Goal: Task Accomplishment & Management: Complete application form

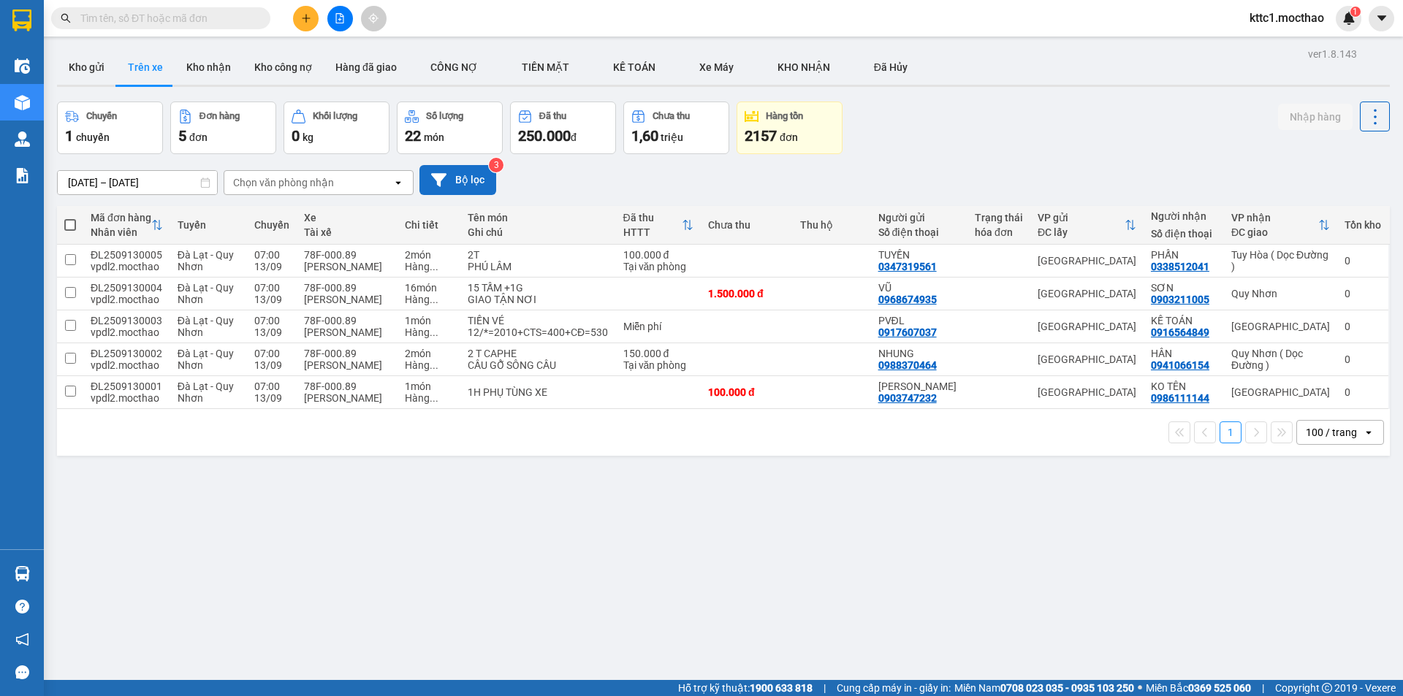
click at [442, 180] on icon at bounding box center [438, 179] width 15 height 13
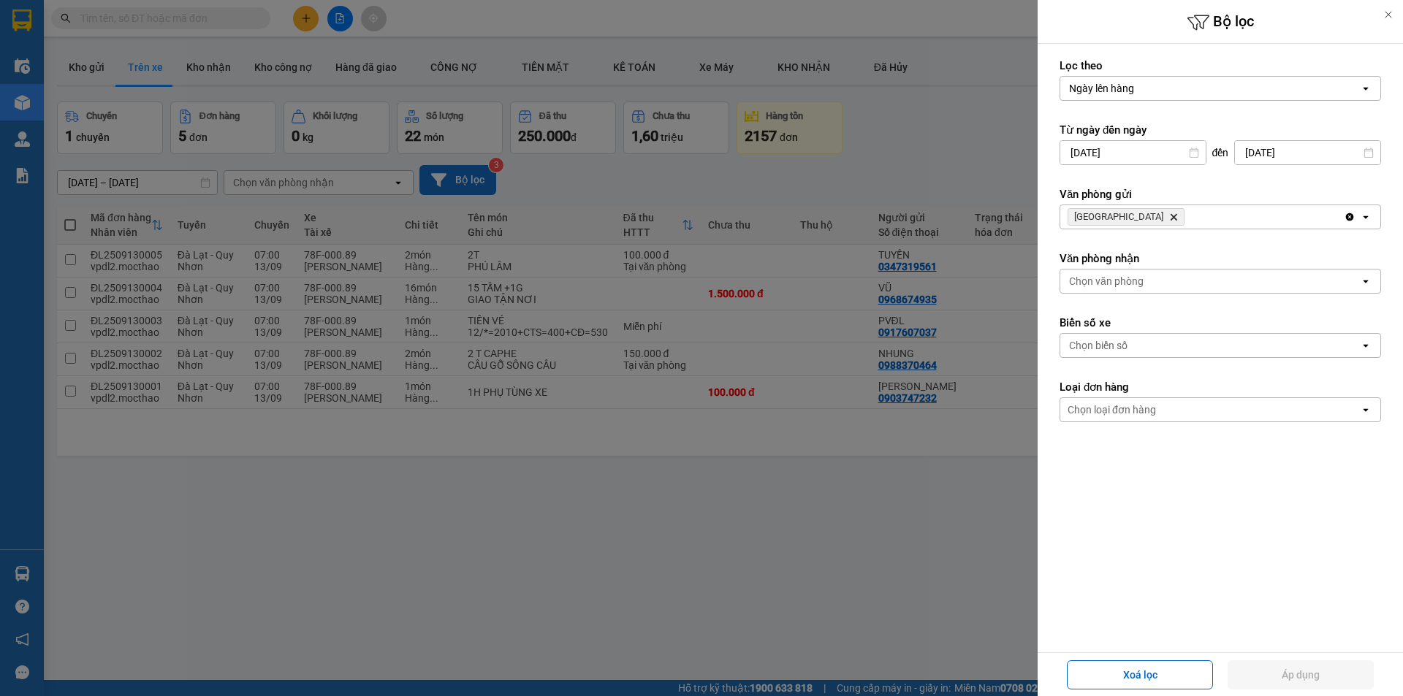
click at [1169, 219] on icon "Delete" at bounding box center [1173, 217] width 9 height 9
click at [1112, 219] on div "Chọn văn phòng" at bounding box center [1106, 217] width 75 height 15
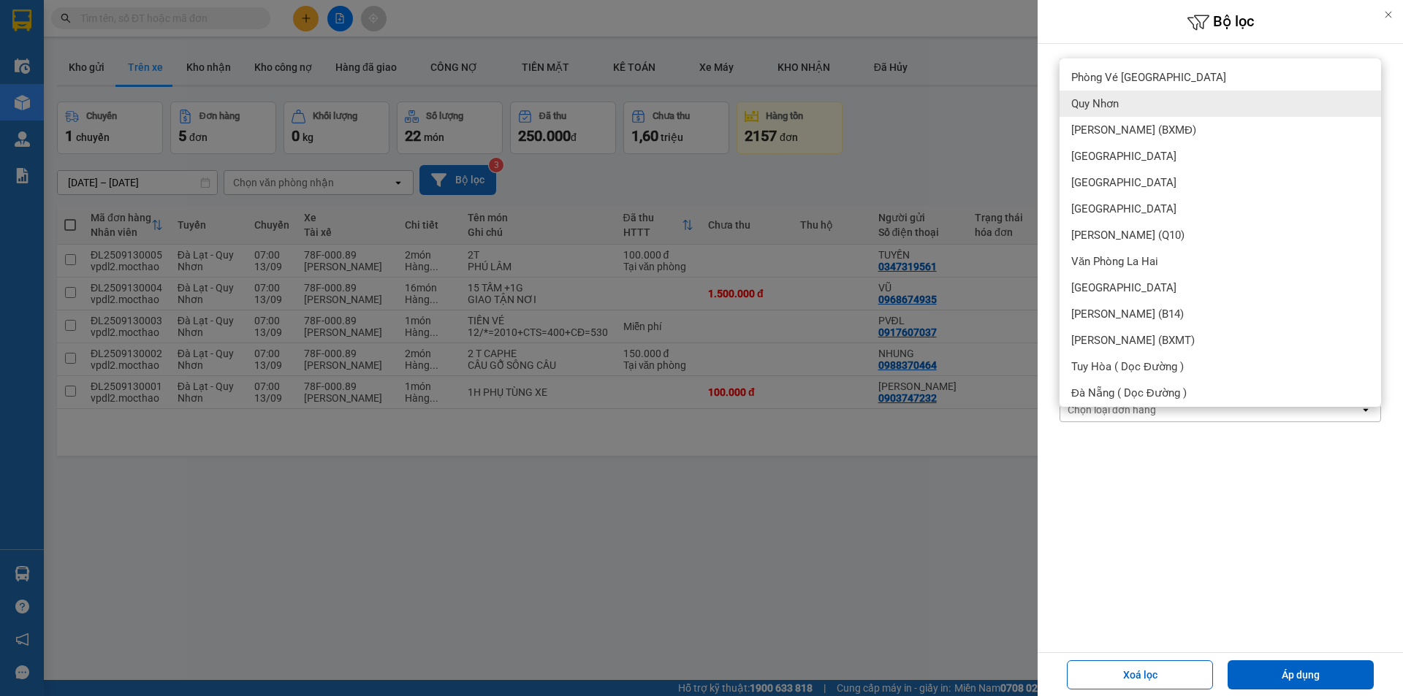
click at [1105, 105] on span "Quy Nhơn" at bounding box center [1094, 103] width 47 height 15
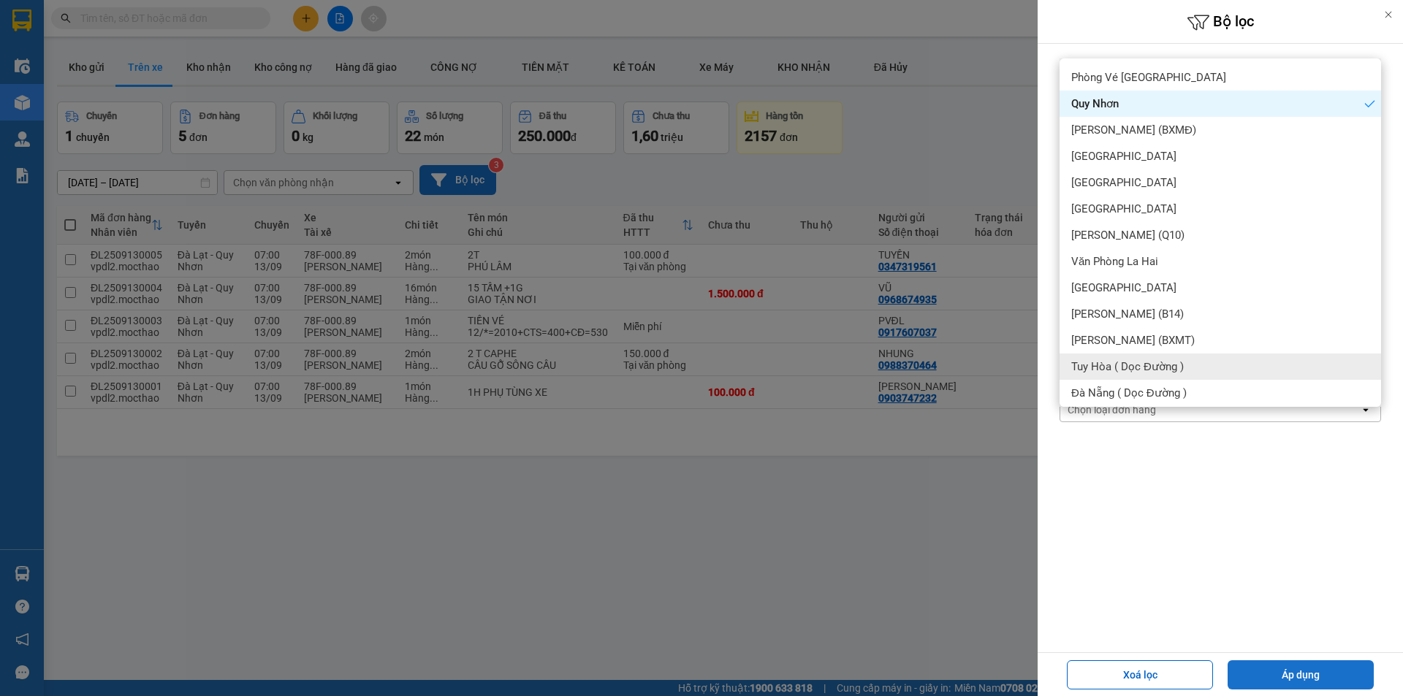
click at [1321, 672] on button "Áp dụng" at bounding box center [1301, 675] width 146 height 29
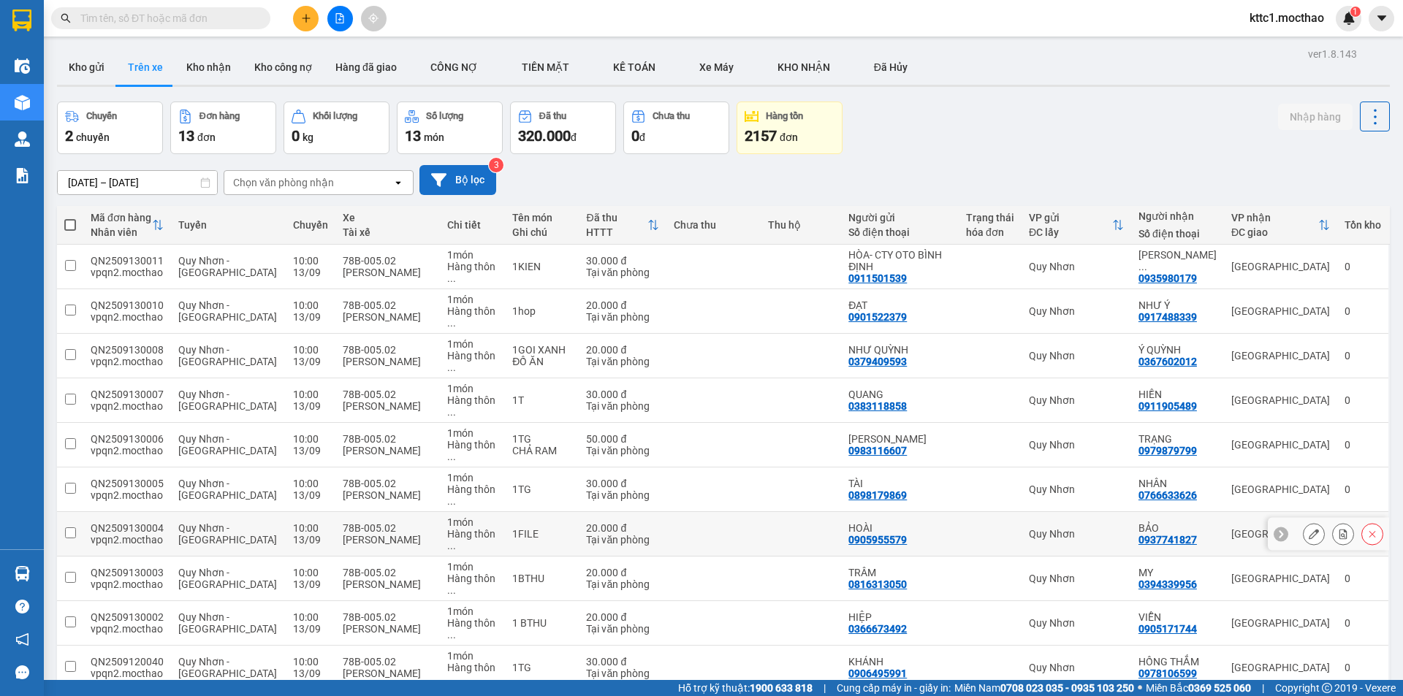
scroll to position [87, 0]
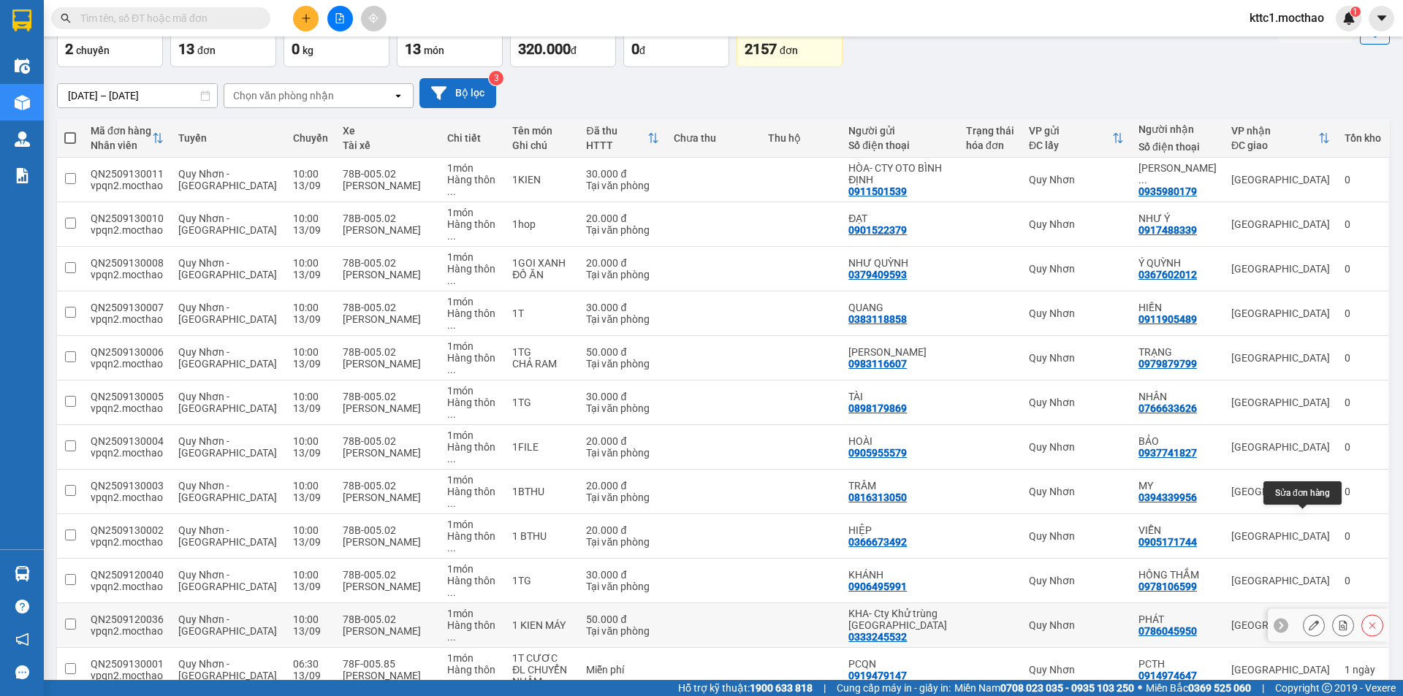
click at [1309, 613] on button at bounding box center [1314, 626] width 20 height 26
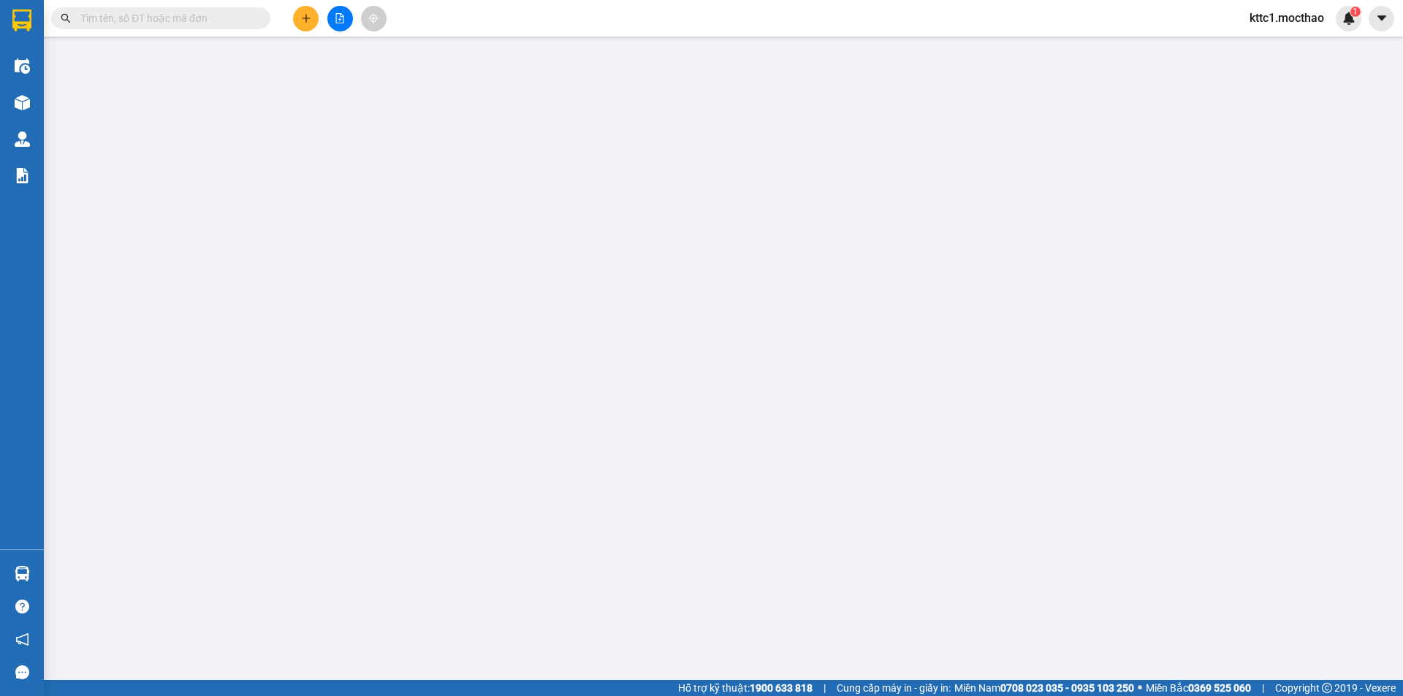
type input "0333245532"
type input "KHA- Cty Khử trùng [GEOGRAPHIC_DATA]"
type input "0786045950"
type input "PHÁT"
type input "a"
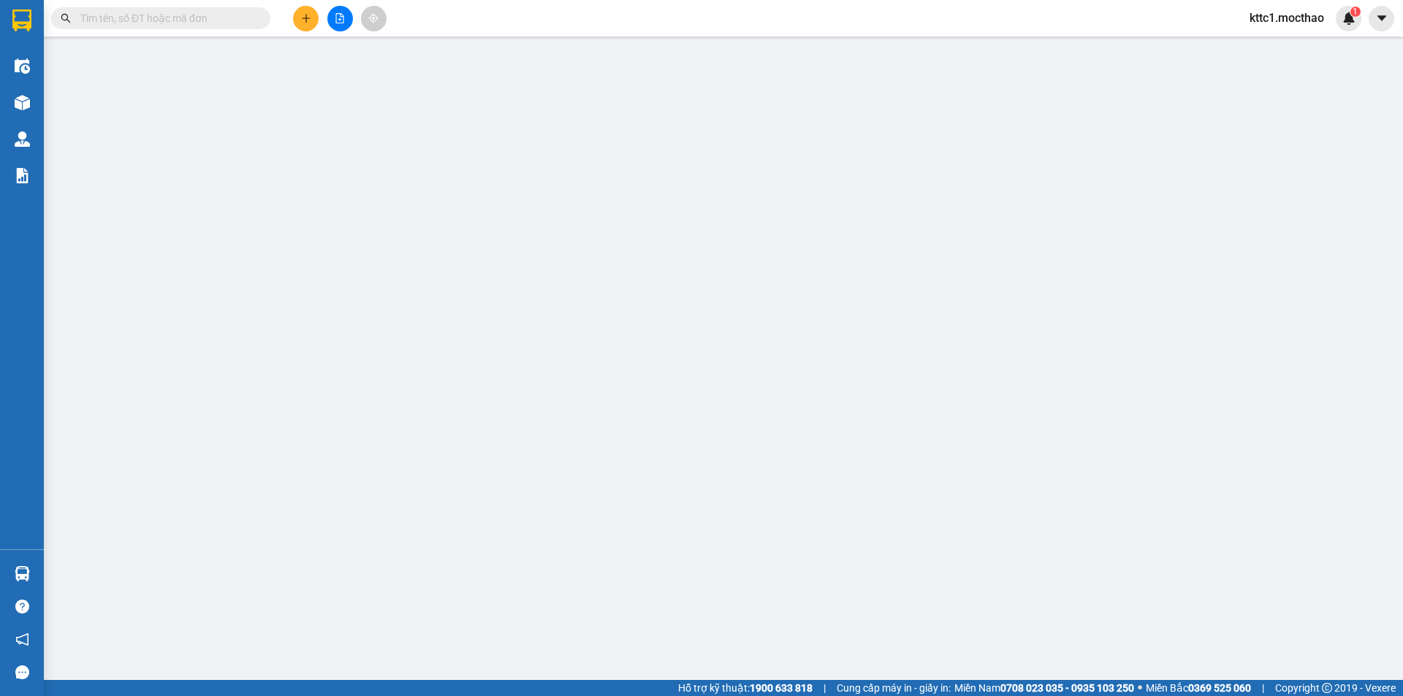
type input "50.000"
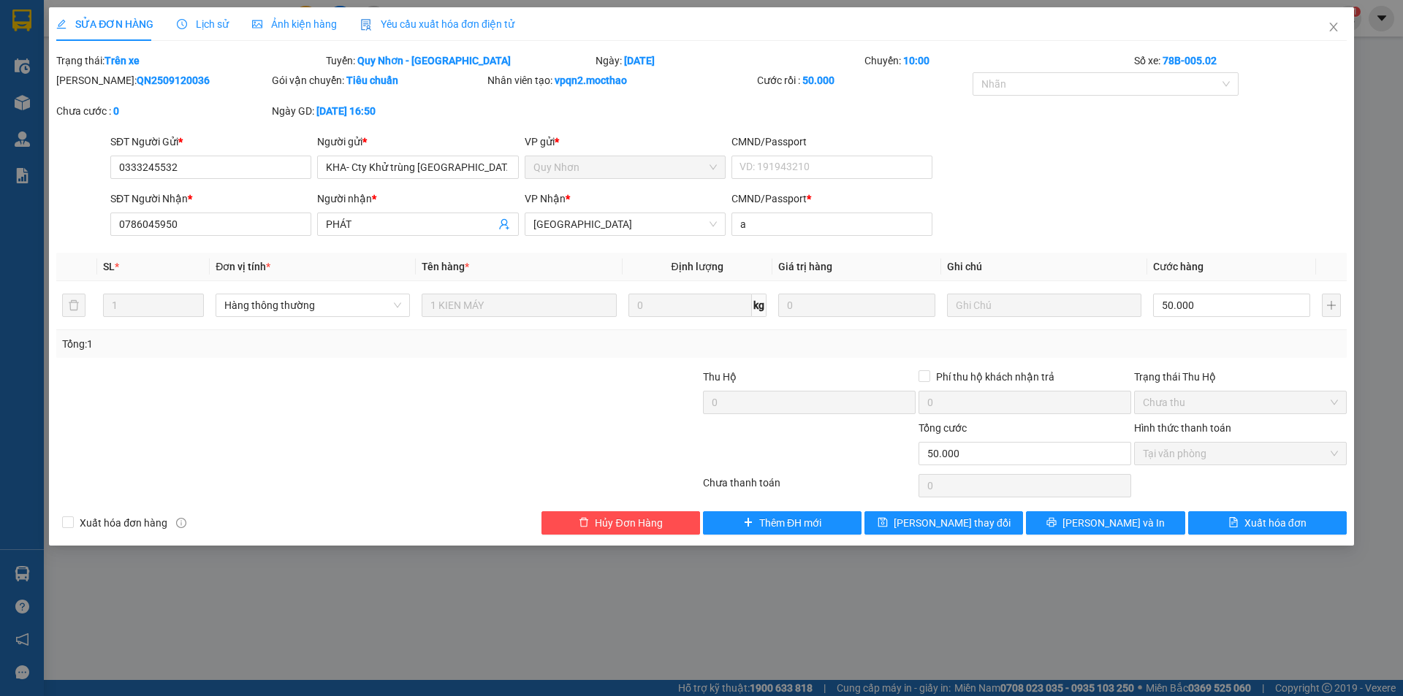
click at [446, 18] on span "Yêu cầu xuất hóa đơn điện tử" at bounding box center [437, 24] width 154 height 12
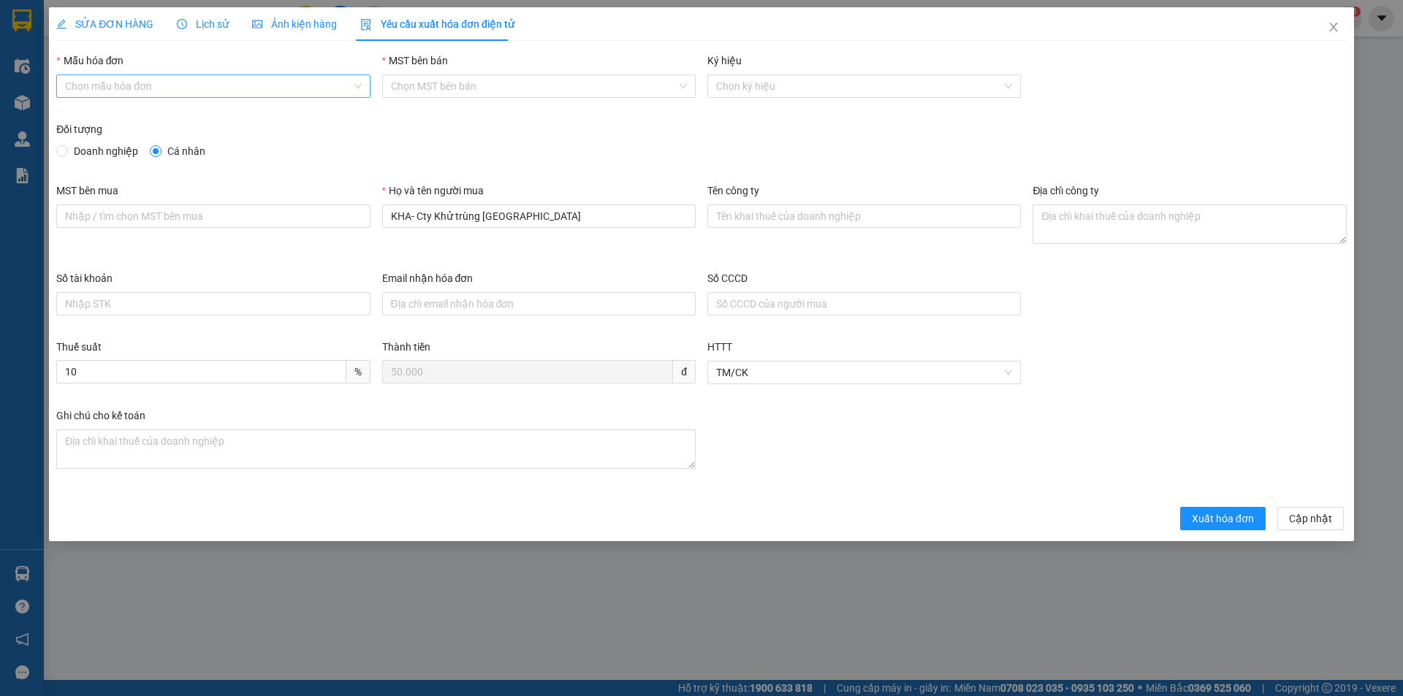
click at [164, 83] on input "Mẫu hóa đơn" at bounding box center [208, 86] width 286 height 22
click at [109, 112] on div "HĐH" at bounding box center [213, 115] width 296 height 16
type input "8"
click at [116, 153] on span "Doanh nghiệp" at bounding box center [106, 151] width 76 height 16
click at [66, 153] on input "Doanh nghiệp" at bounding box center [61, 150] width 10 height 10
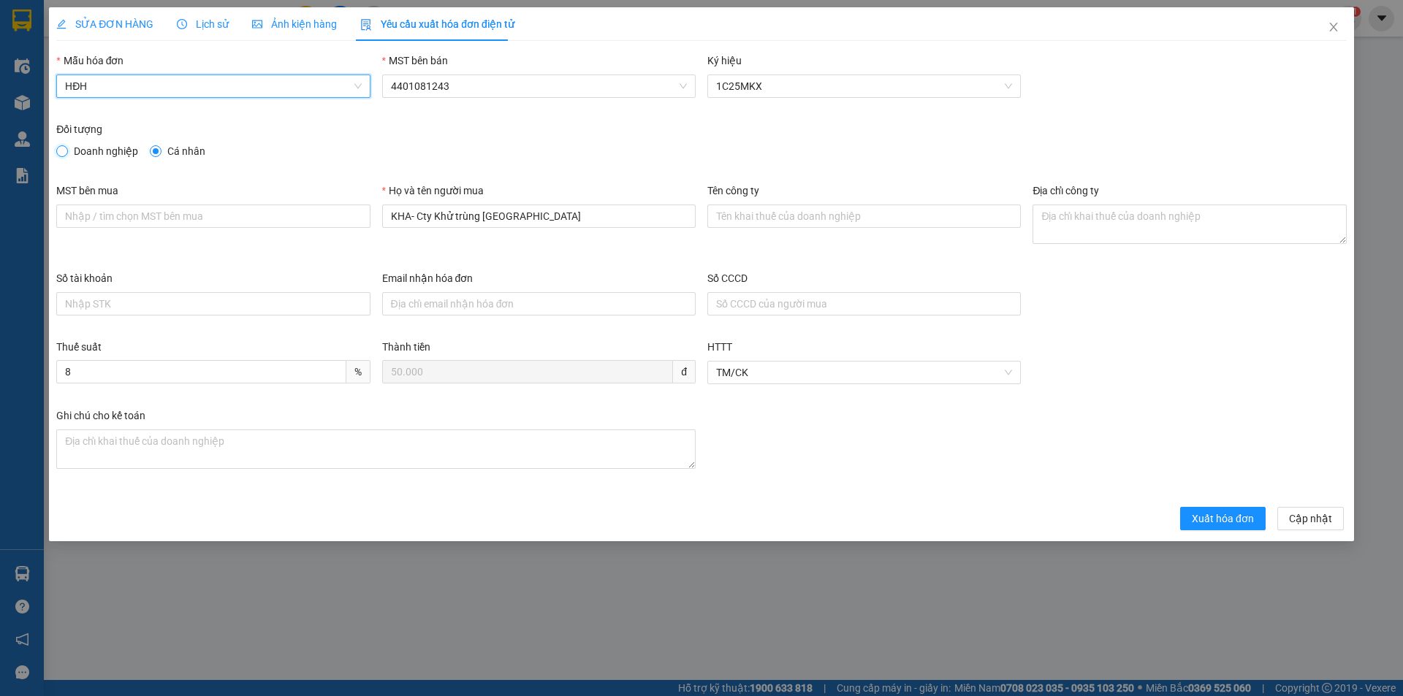
radio input "true"
radio input "false"
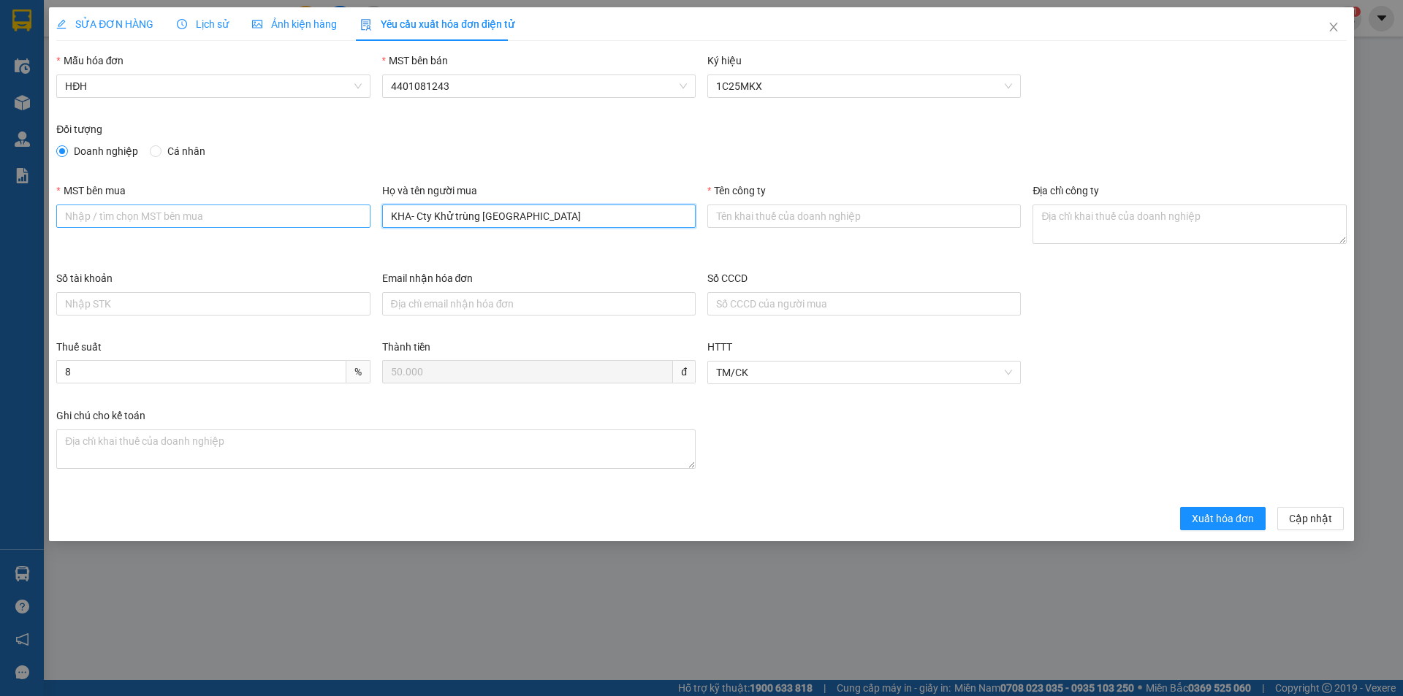
drag, startPoint x: 503, startPoint y: 214, endPoint x: 269, endPoint y: 221, distance: 234.7
click at [269, 221] on div "MST bên mua Họ và tên người mua KHA- Cty Khử trùng Việt Nam Tên công ty Địa chỉ…" at bounding box center [701, 227] width 1302 height 88
click at [132, 227] on input "MST bên mua" at bounding box center [212, 216] width 313 height 23
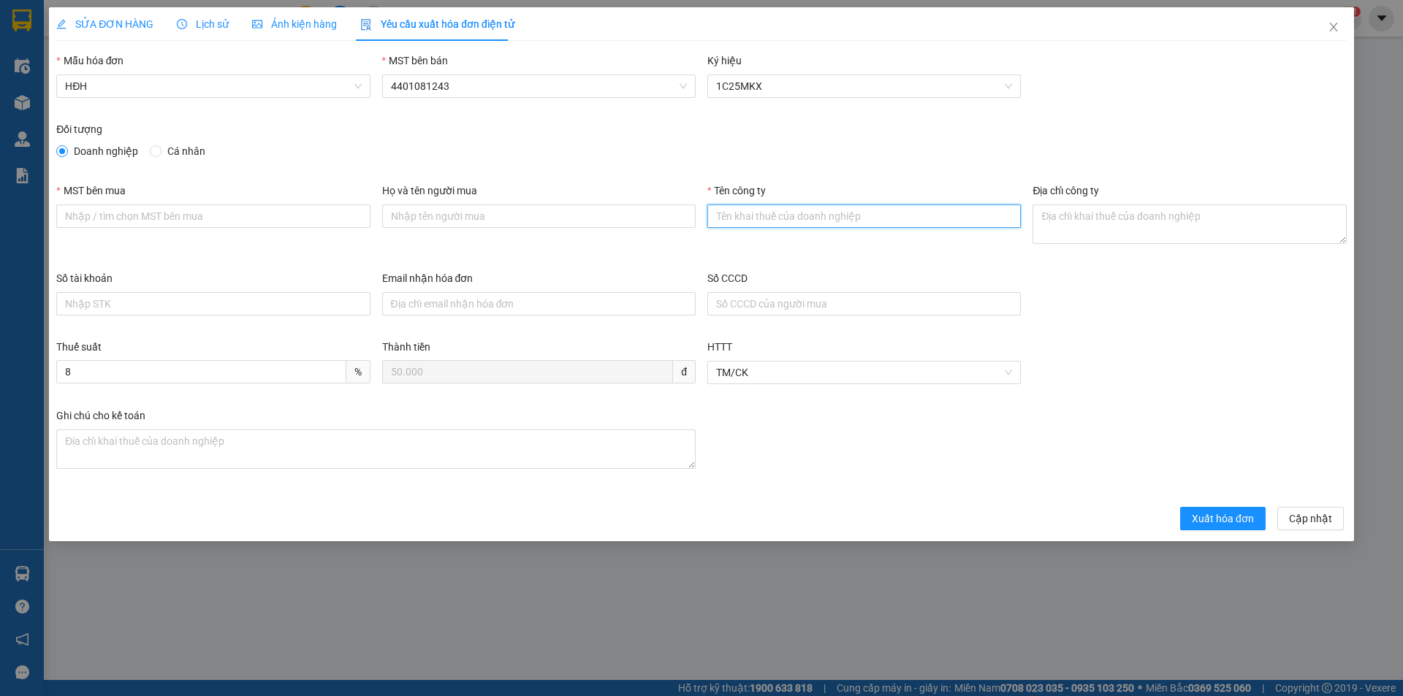
click at [724, 219] on input "Tên công ty" at bounding box center [863, 216] width 313 height 23
paste input "CÔNG TY CỔ PHẦN KHỬ TRÙNG VIỆT NAM"
type input "CÔNG TY CỔ PHẦN KHỬ TRÙNG VIỆT NAM"
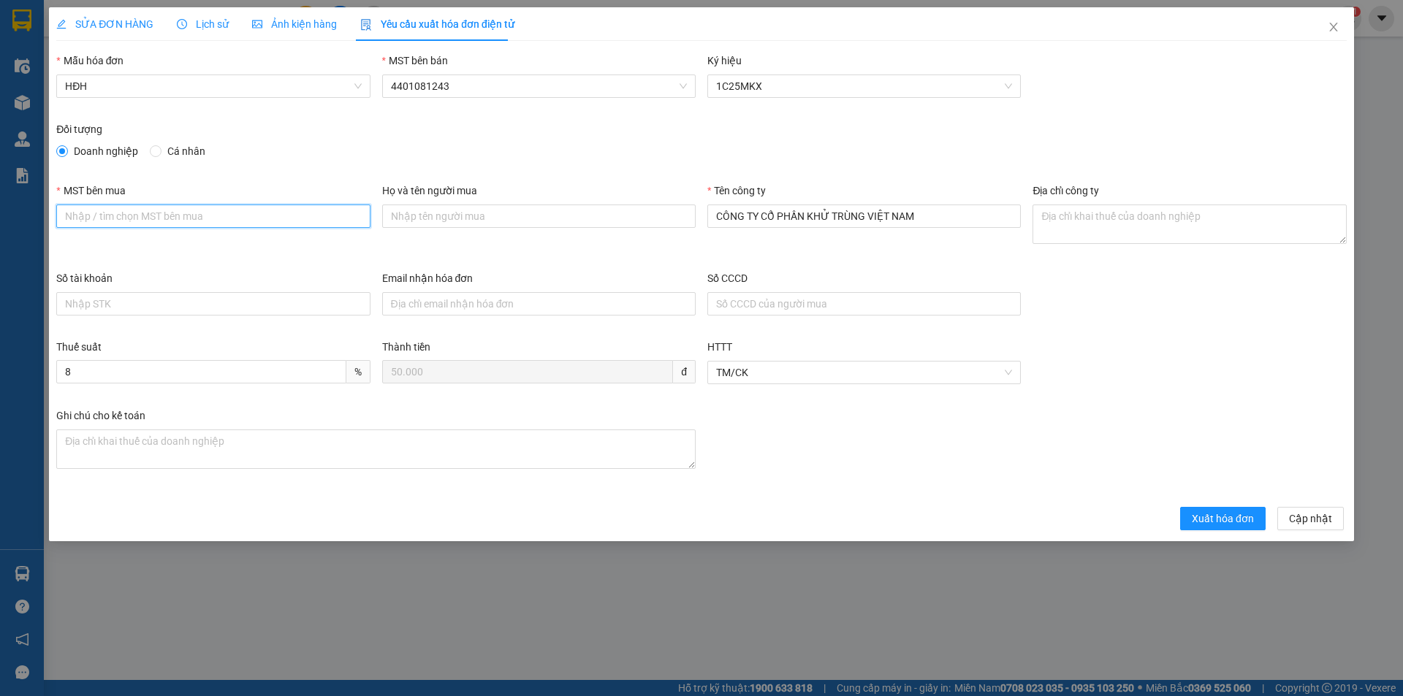
click at [241, 213] on input "MST bên mua" at bounding box center [212, 216] width 313 height 23
paste input "0302327629"
type input "0302327629"
click at [1205, 213] on textarea "Địa chỉ công ty" at bounding box center [1188, 224] width 313 height 39
paste textarea "29 [PERSON_NAME], [GEOGRAPHIC_DATA], [GEOGRAPHIC_DATA], [GEOGRAPHIC_DATA]"
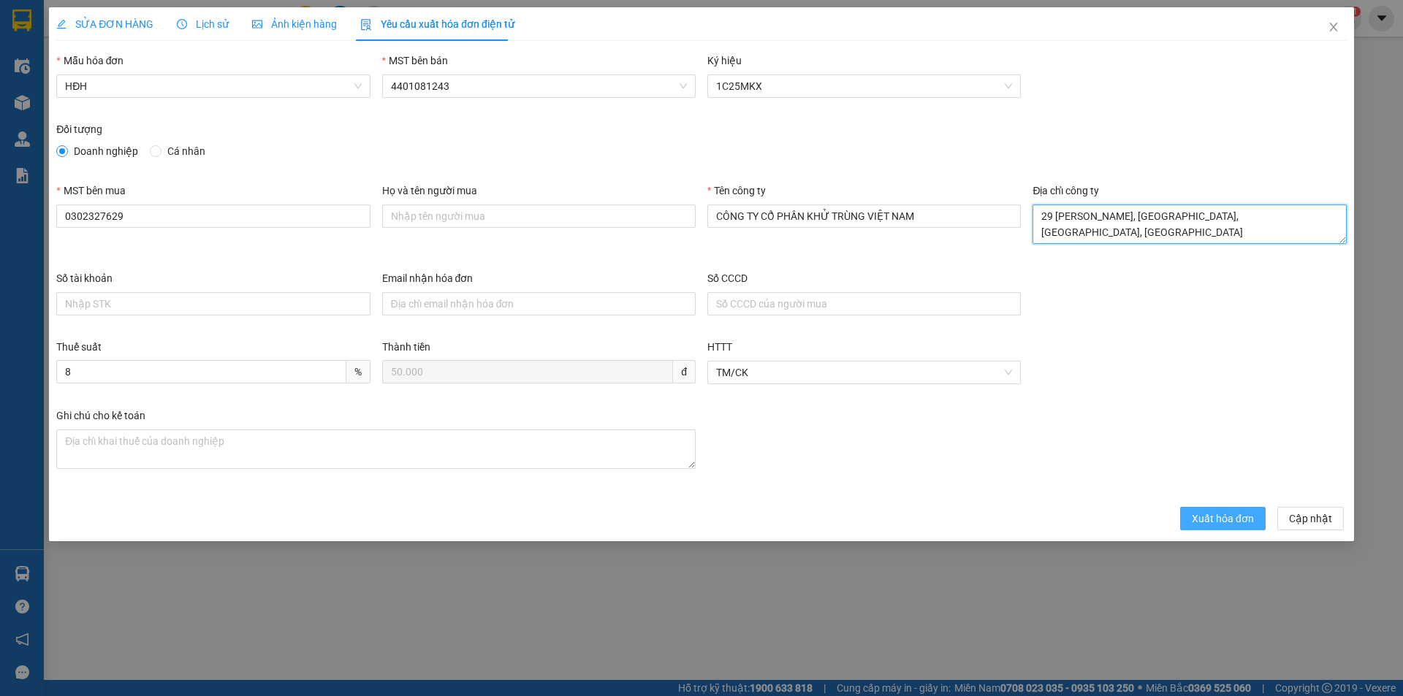
type textarea "29 [PERSON_NAME], [GEOGRAPHIC_DATA], [GEOGRAPHIC_DATA], [GEOGRAPHIC_DATA]"
click at [1227, 524] on span "Xuất hóa đơn" at bounding box center [1223, 519] width 62 height 16
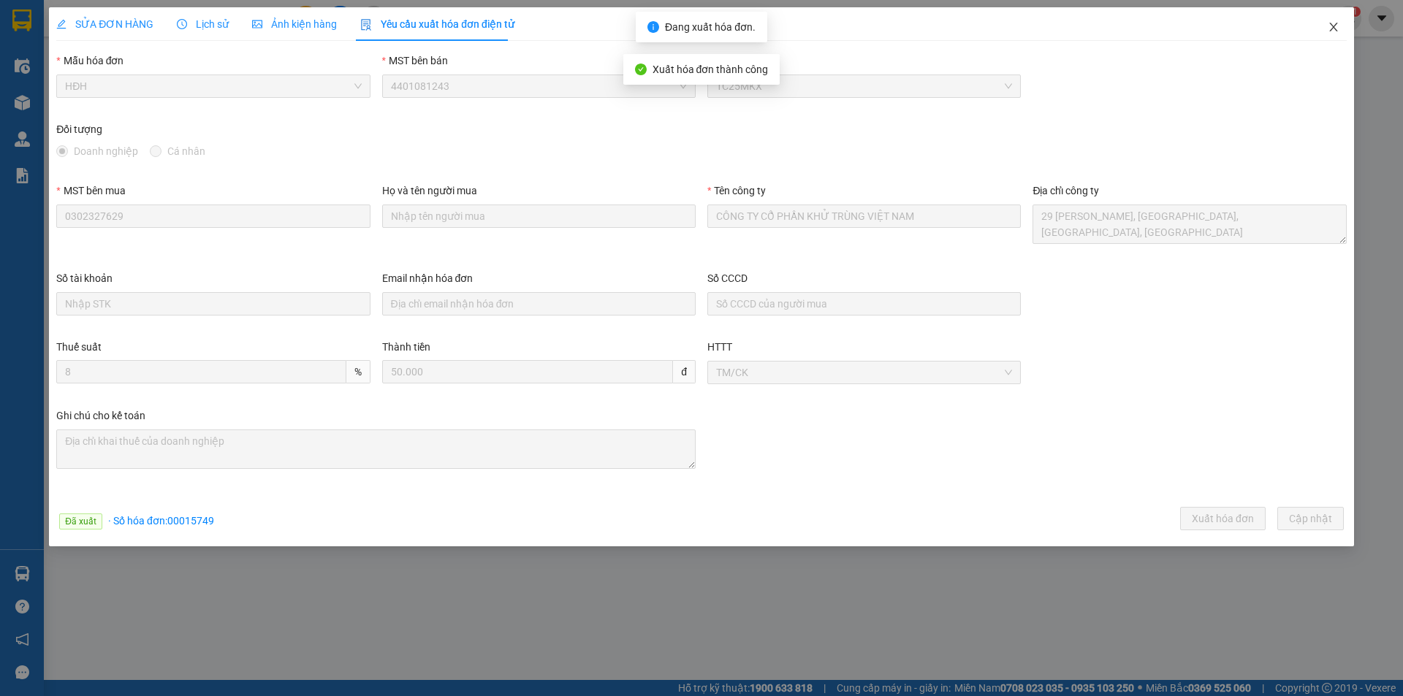
click at [1335, 24] on icon "close" at bounding box center [1334, 27] width 12 height 12
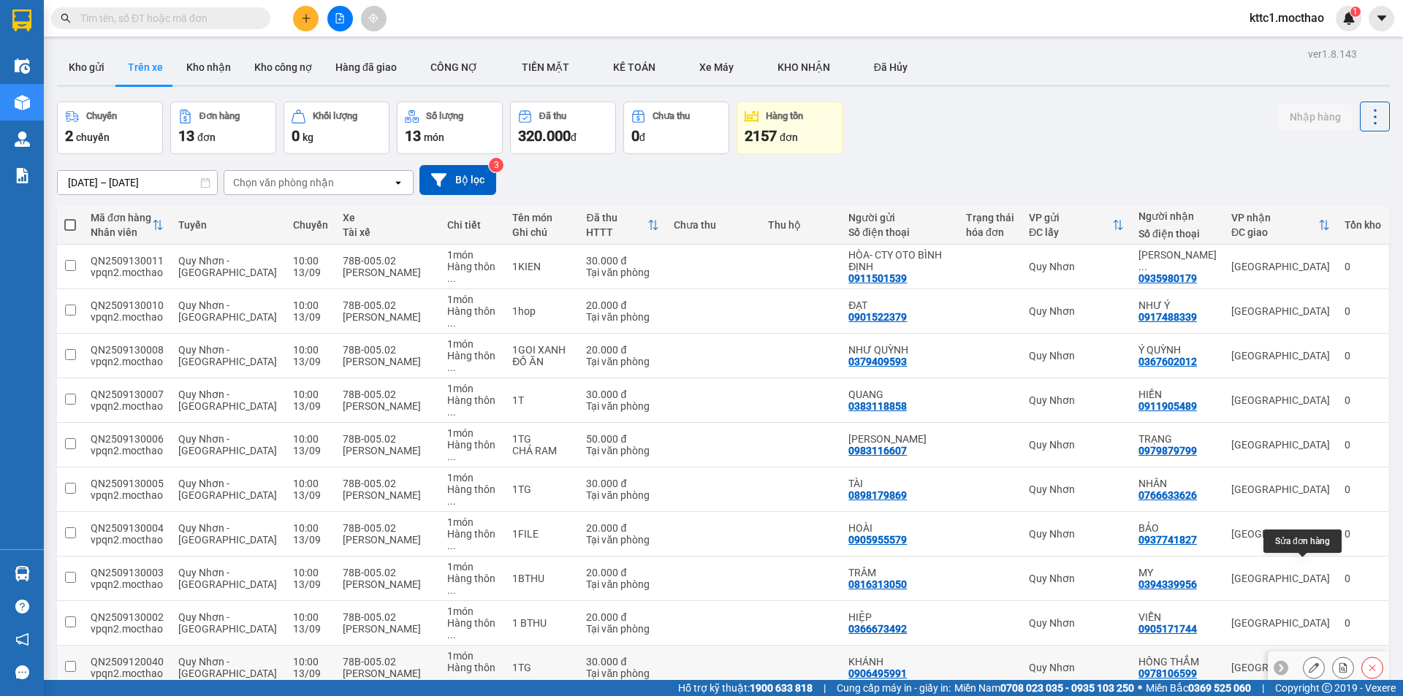
click at [1309, 663] on icon at bounding box center [1314, 668] width 10 height 10
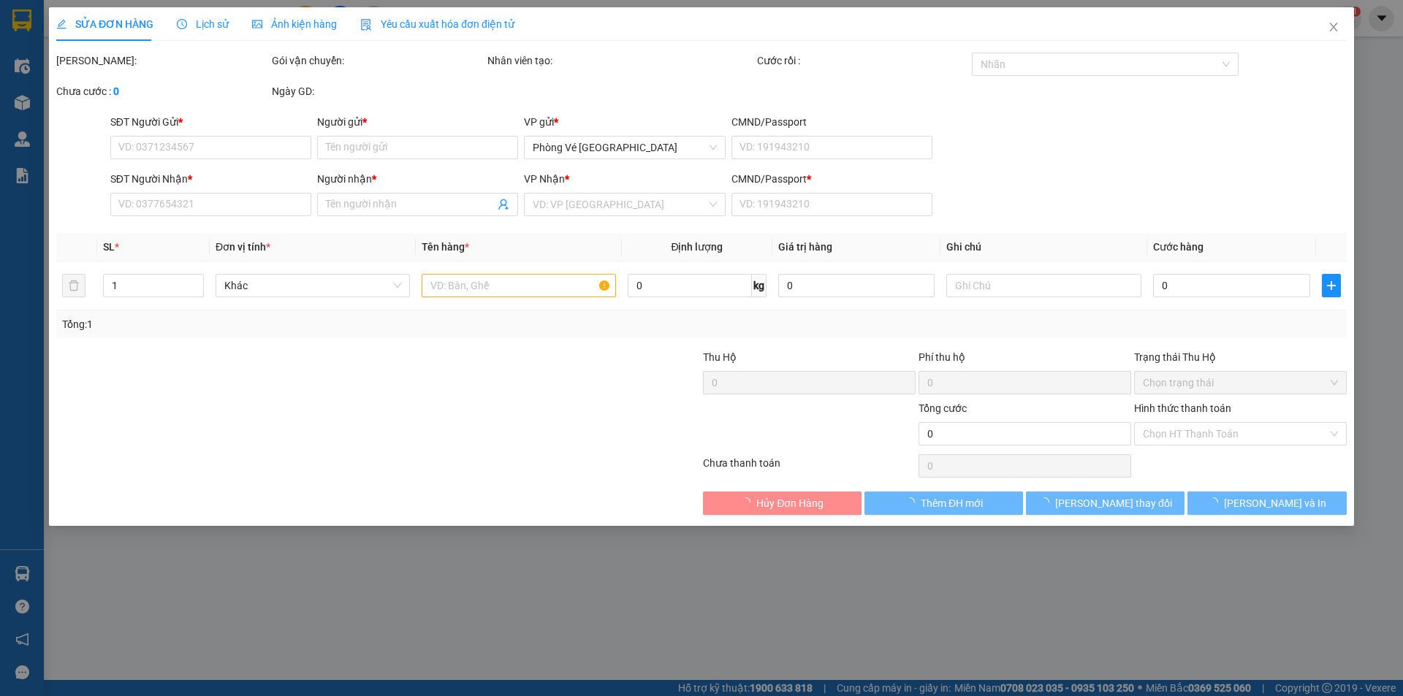
type input "0906495991"
type input "KHÁNH"
type input "0978106599"
type input "HỒNG THẮM"
type input "A"
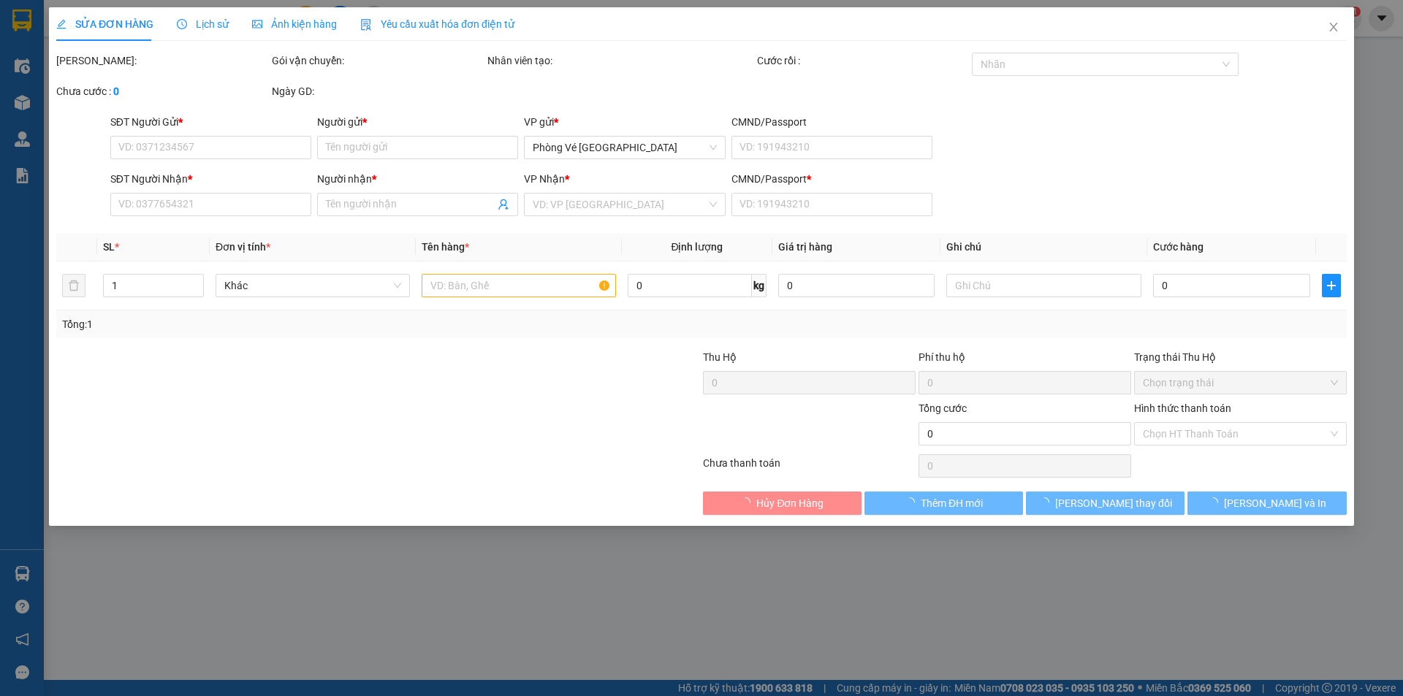
type input "30.000"
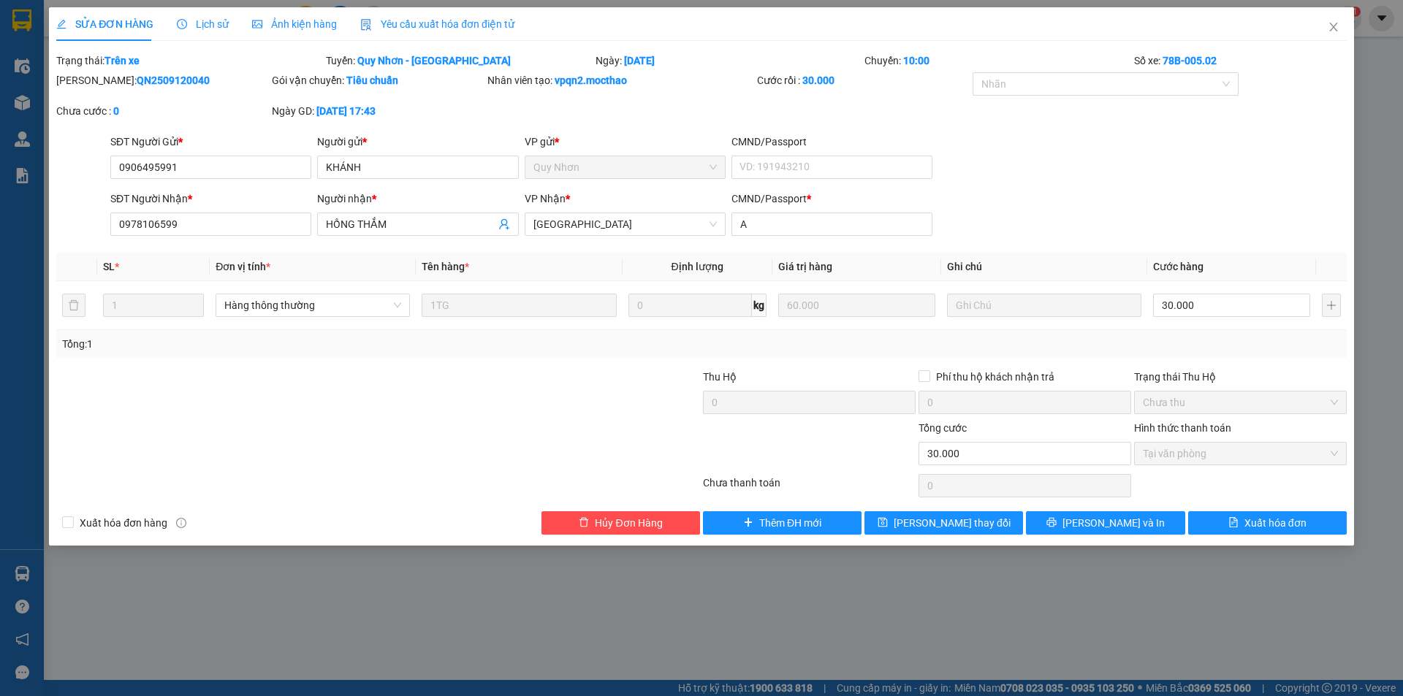
click at [452, 19] on span "Yêu cầu xuất hóa đơn điện tử" at bounding box center [437, 24] width 154 height 12
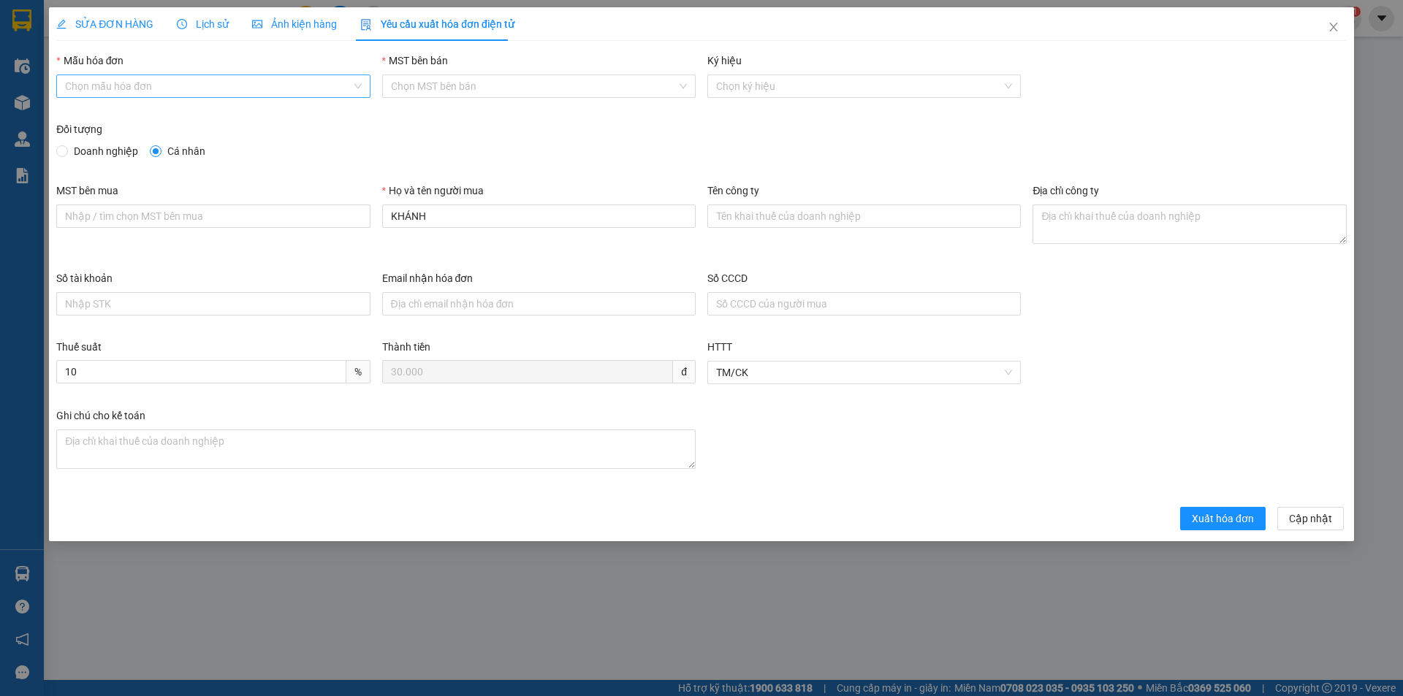
click at [202, 83] on input "Mẫu hóa đơn" at bounding box center [208, 86] width 286 height 22
click at [144, 116] on div "HĐH" at bounding box center [213, 115] width 296 height 16
type input "8"
drag, startPoint x: 480, startPoint y: 221, endPoint x: 357, endPoint y: 213, distance: 123.0
click at [357, 213] on div "MST bên mua Họ và tên người mua KHÁNH Tên công ty Địa chỉ công ty" at bounding box center [701, 227] width 1302 height 88
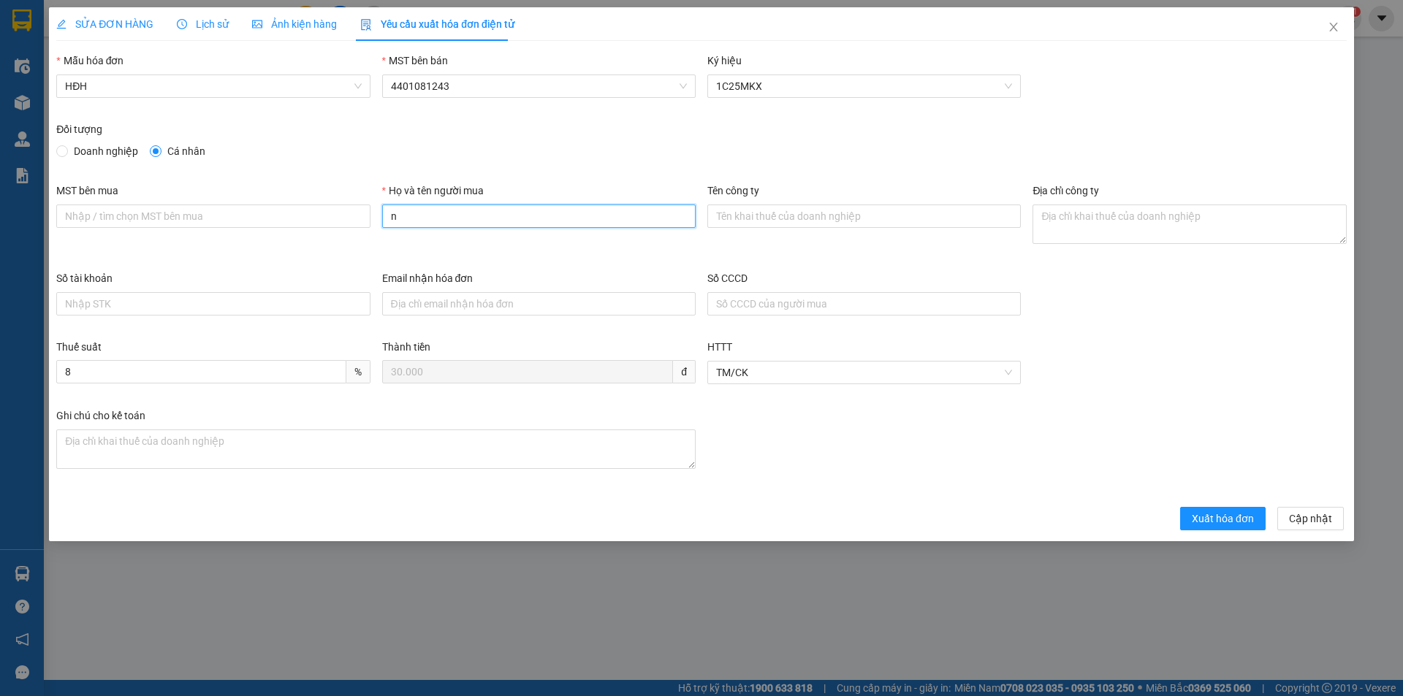
type input "Người mua không lấy hóa đơn"
click at [1201, 515] on span "Xuất hóa đơn" at bounding box center [1223, 519] width 62 height 16
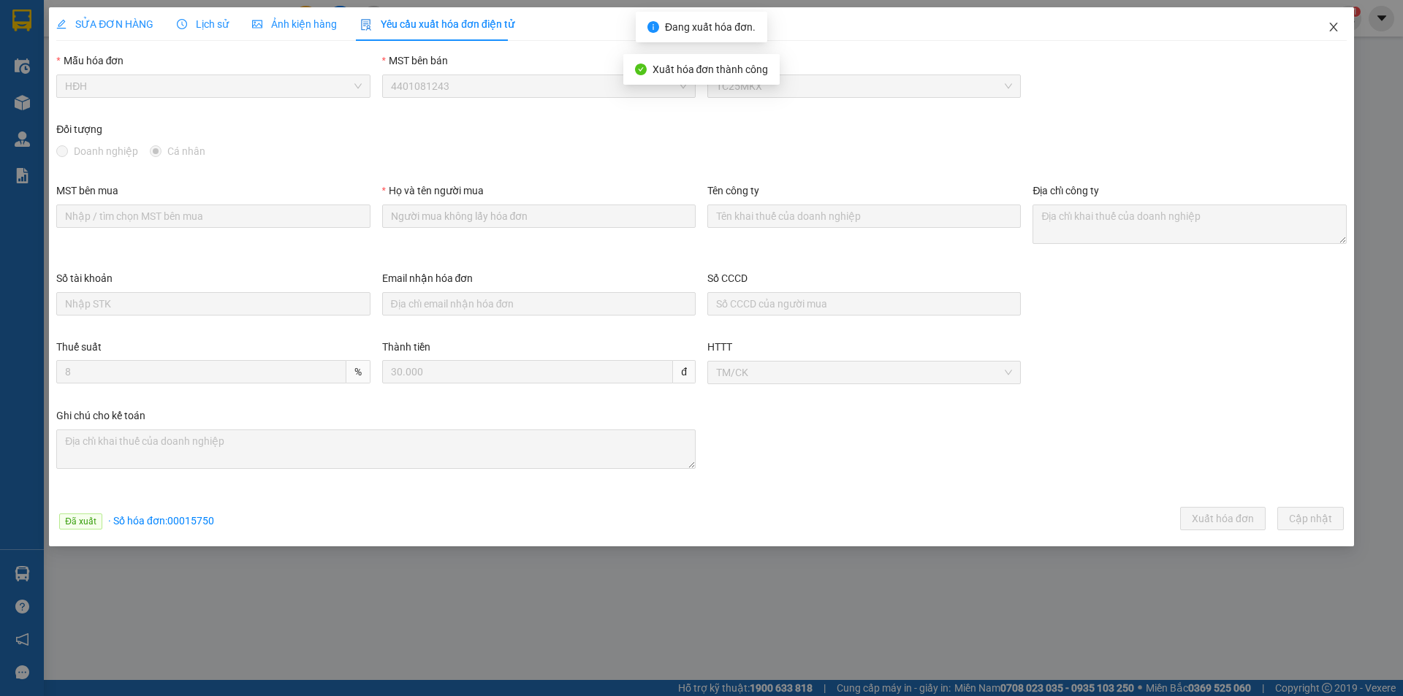
click at [1335, 26] on icon "close" at bounding box center [1333, 27] width 8 height 9
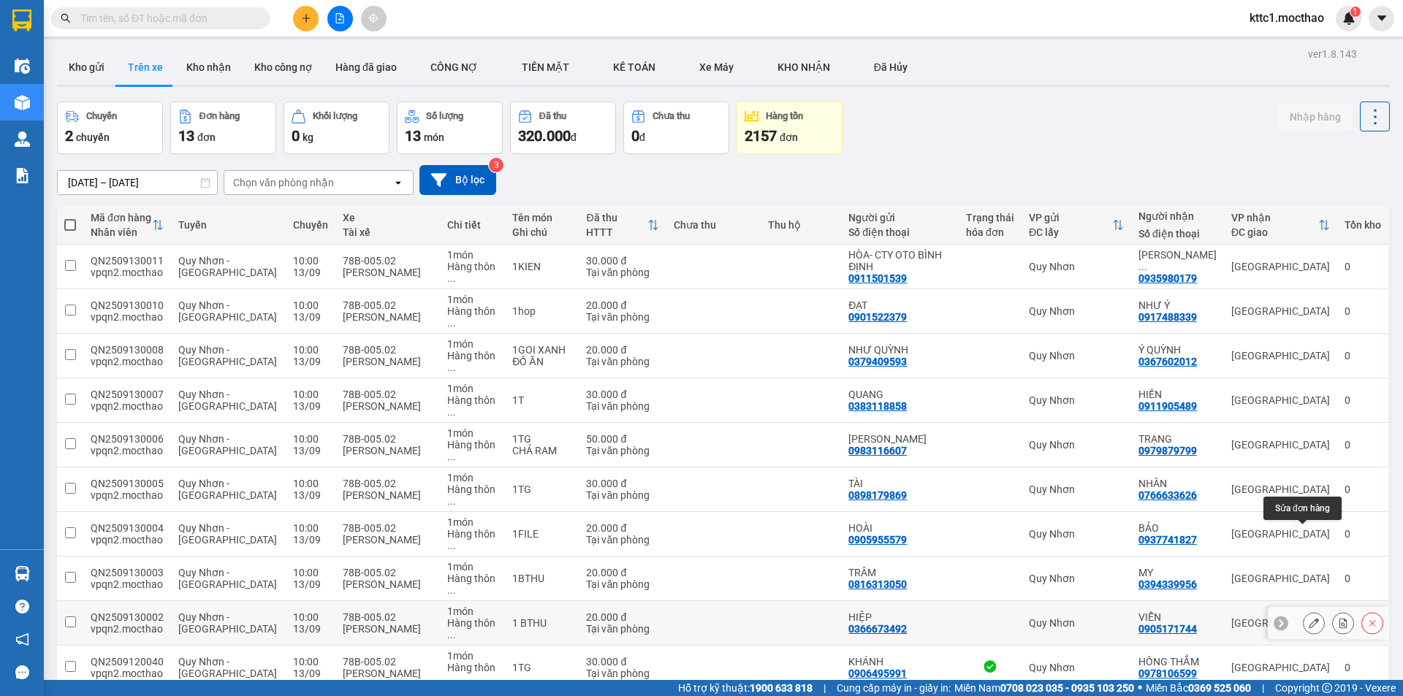
click at [1309, 618] on icon at bounding box center [1314, 623] width 10 height 10
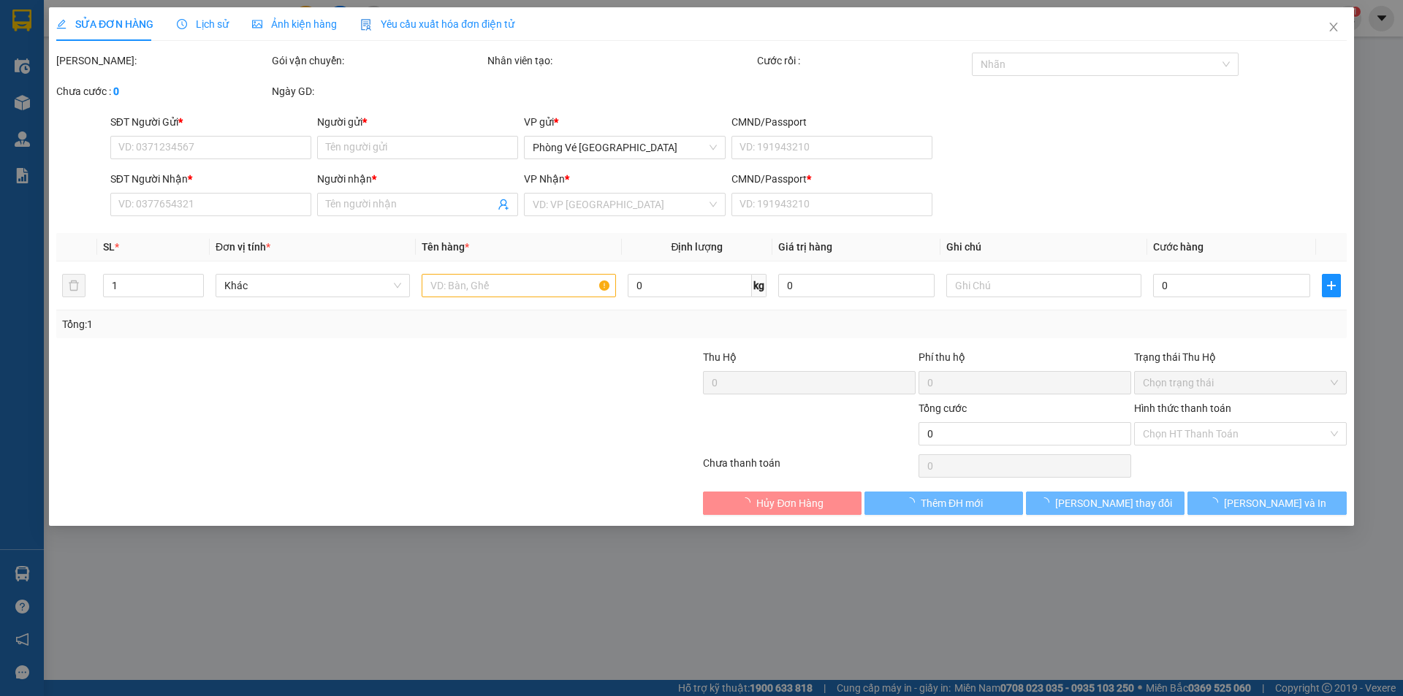
type input "0366673492"
type input "HIỆP"
type input "0905171744"
type input "VIỄN"
type input "a"
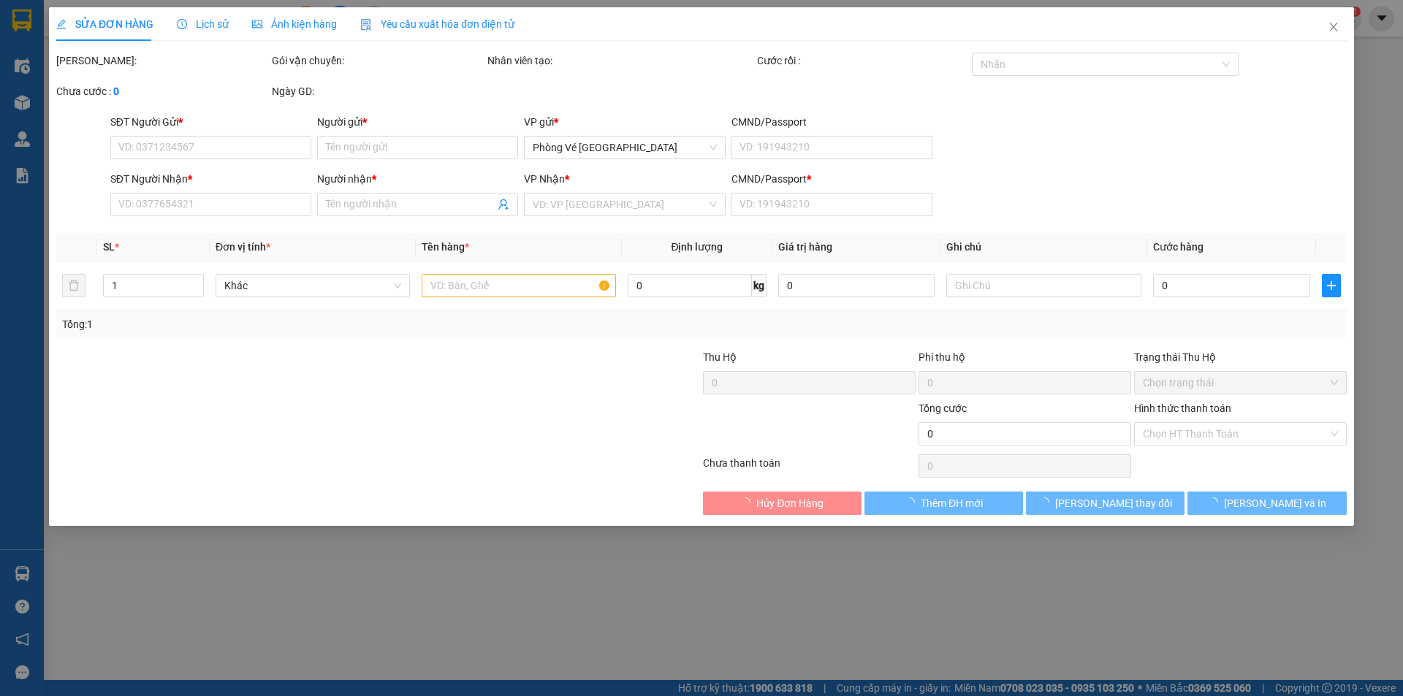
type input "20.000"
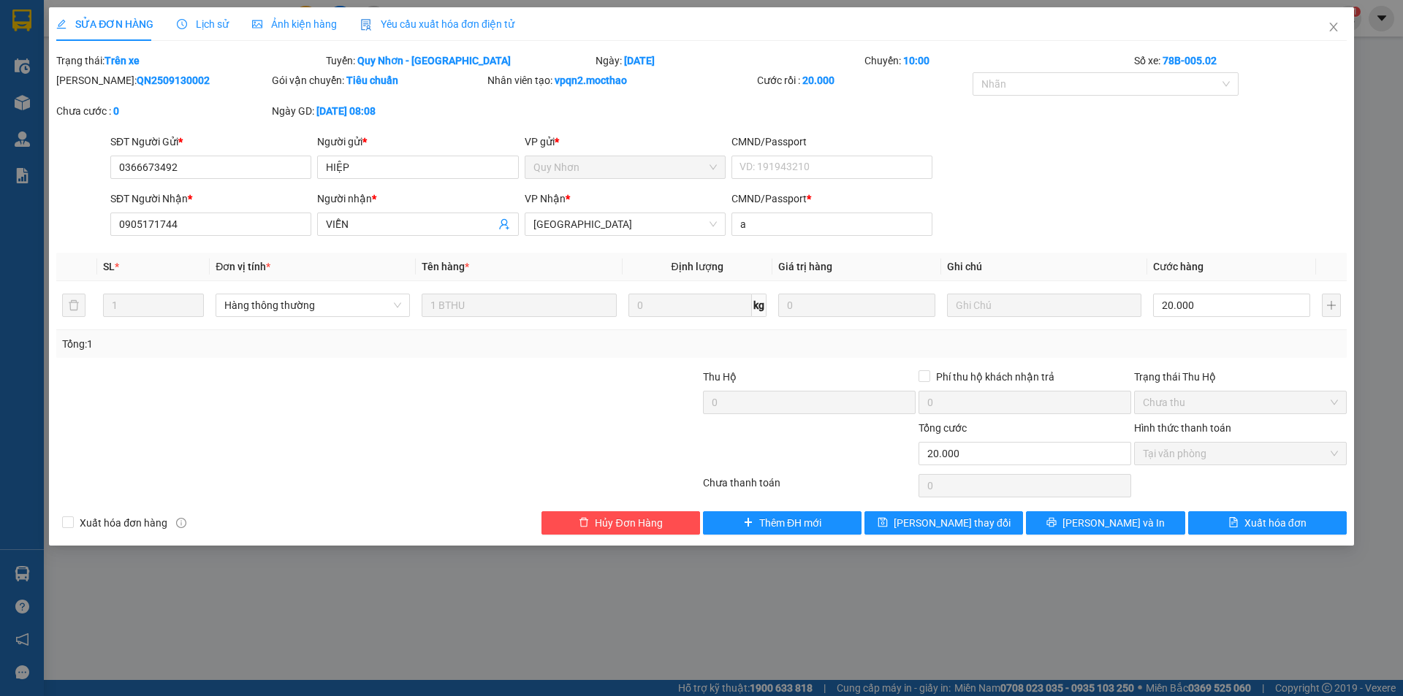
click at [473, 27] on span "Yêu cầu xuất hóa đơn điện tử" at bounding box center [437, 24] width 154 height 12
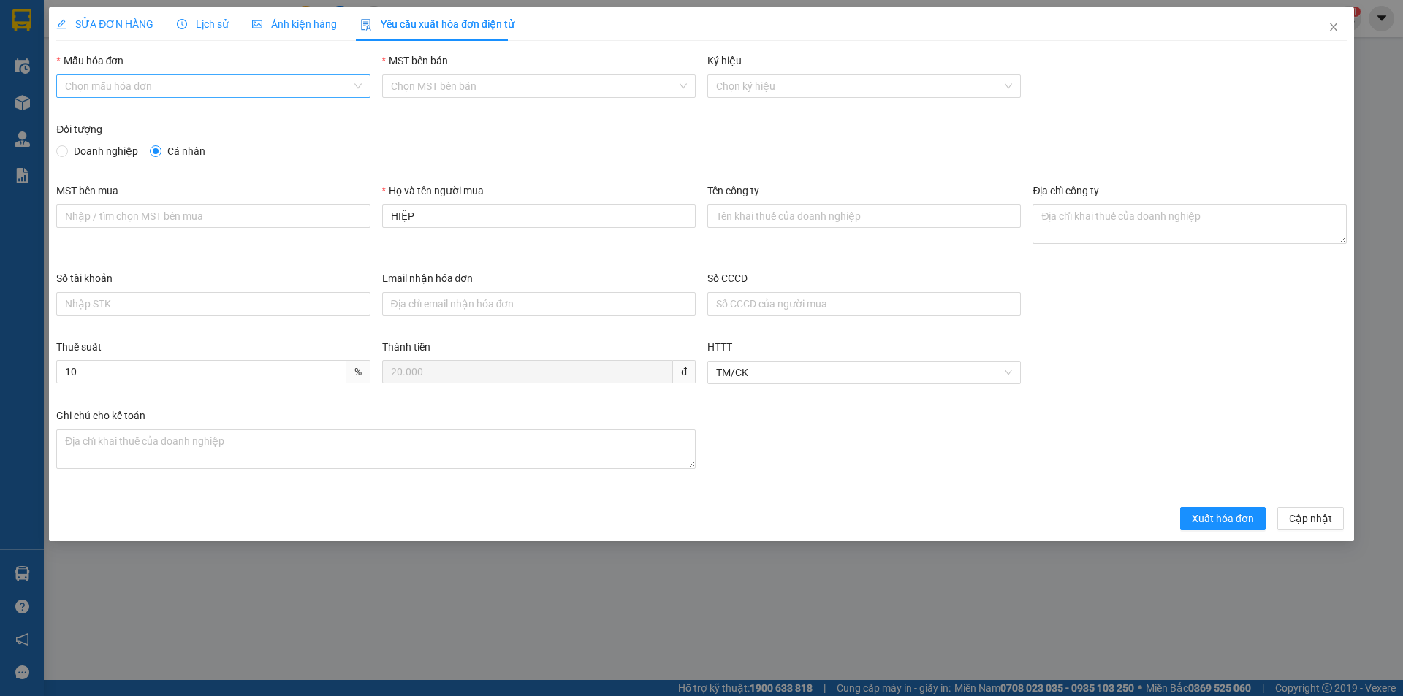
click at [199, 84] on input "Mẫu hóa đơn" at bounding box center [208, 86] width 286 height 22
click at [147, 119] on div "HĐH" at bounding box center [213, 115] width 296 height 16
type input "8"
drag, startPoint x: 419, startPoint y: 212, endPoint x: 370, endPoint y: 212, distance: 49.7
click at [370, 212] on div "MST bên mua Họ và tên người mua HIỆP Tên công ty Địa chỉ công ty" at bounding box center [701, 227] width 1302 height 88
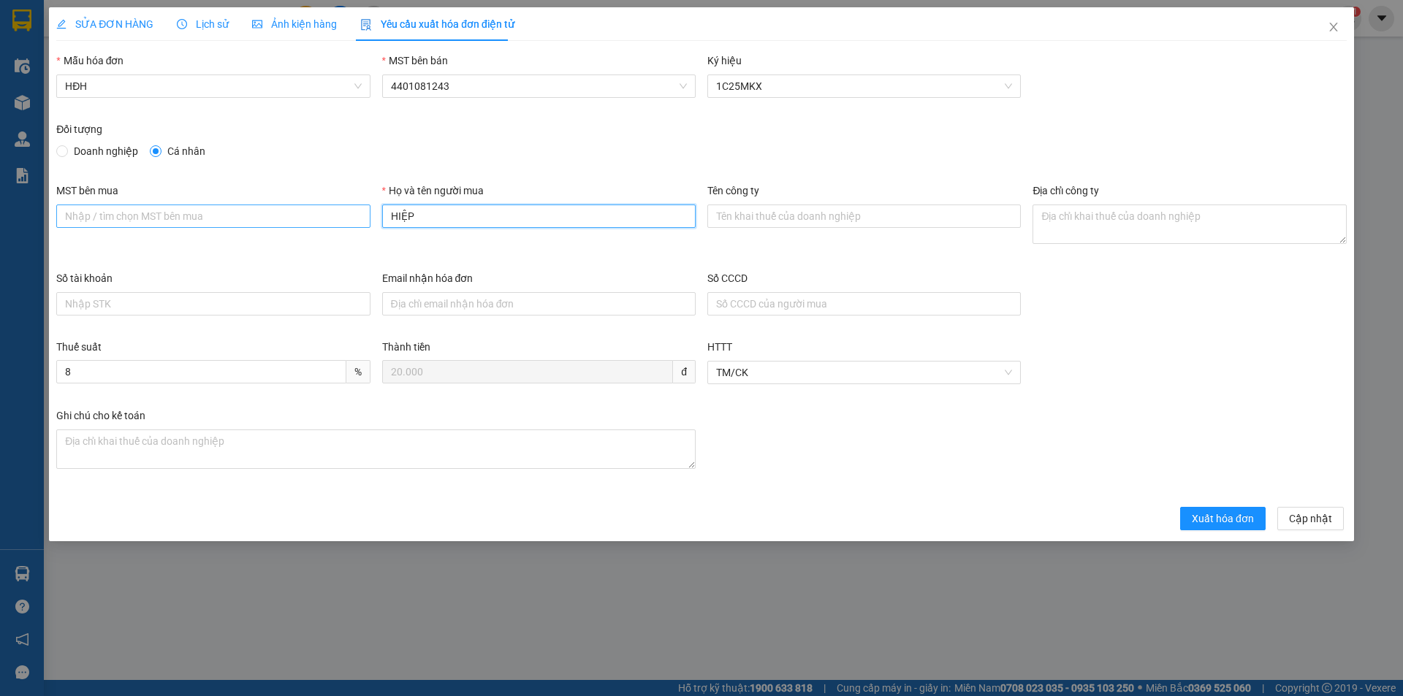
type input "b"
type input "Người mua không lấy hóa đơn"
click at [1202, 521] on span "Xuất hóa đơn" at bounding box center [1223, 519] width 62 height 16
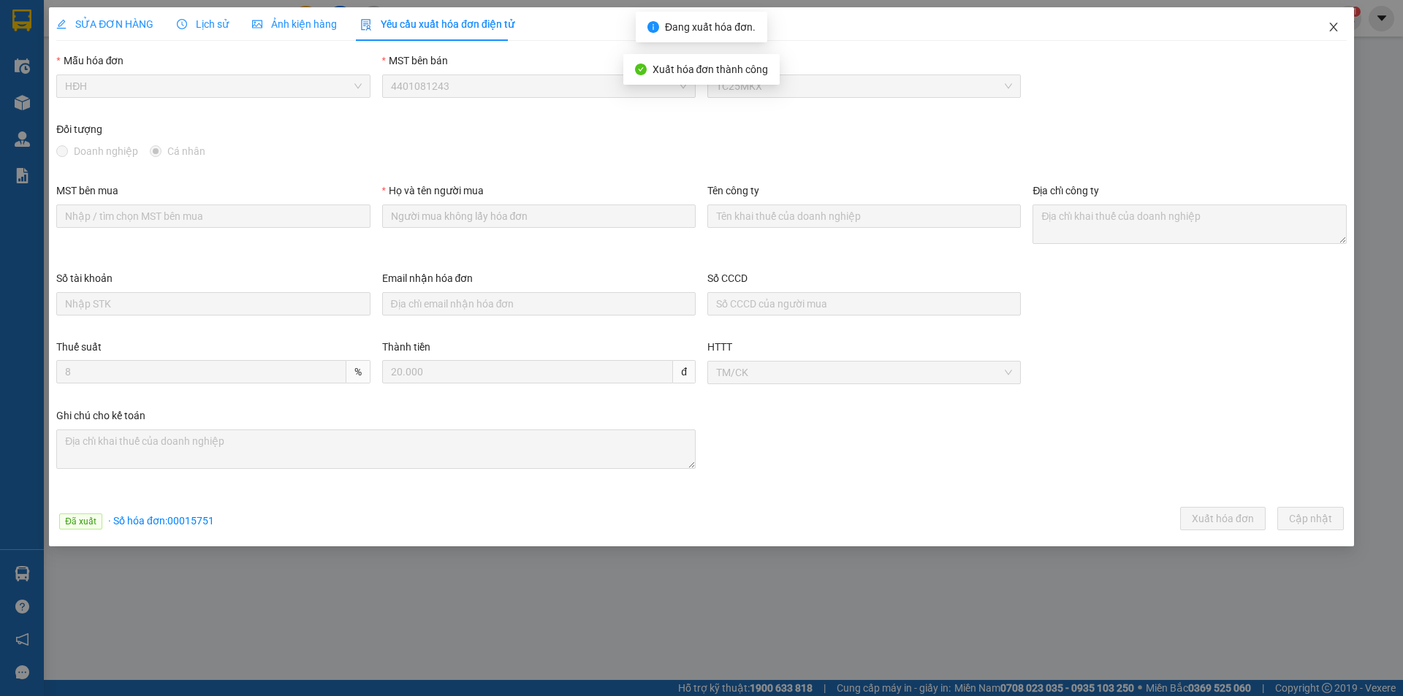
click at [1334, 27] on icon "close" at bounding box center [1334, 27] width 12 height 12
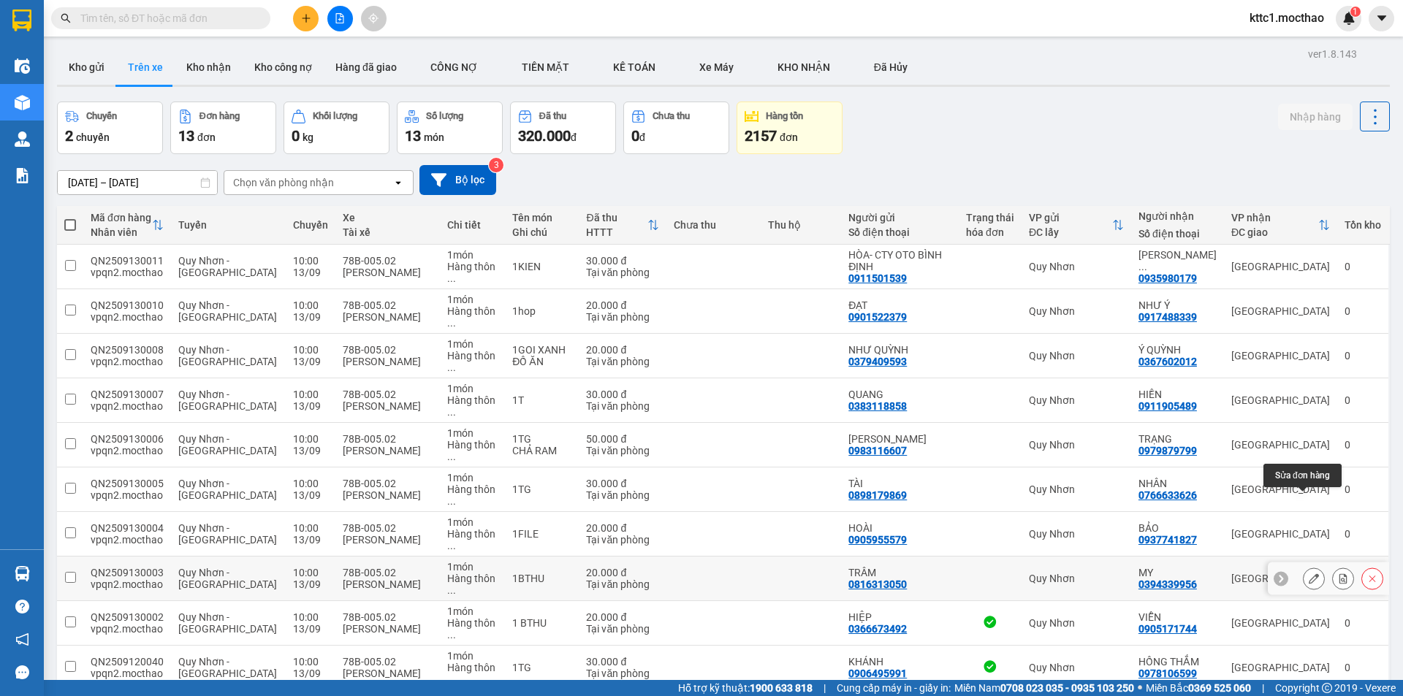
click at [1309, 574] on icon at bounding box center [1314, 579] width 10 height 10
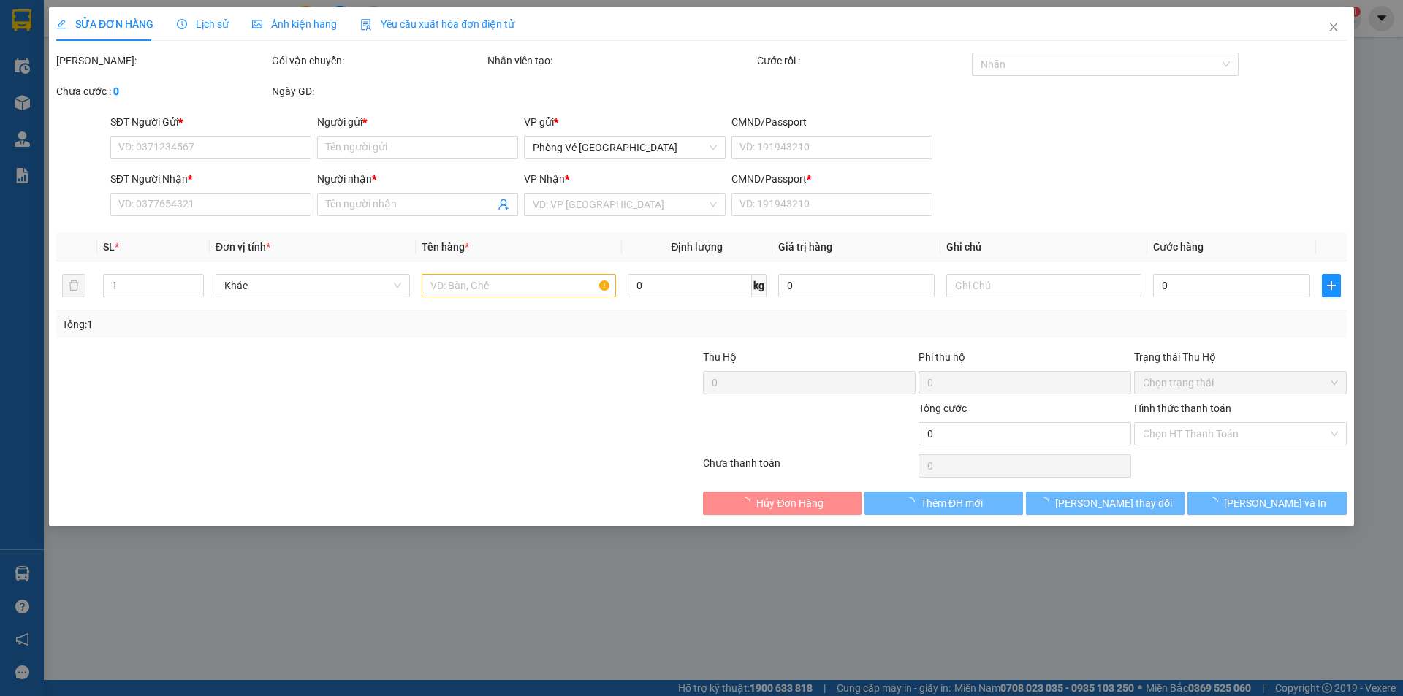
type input "0816313050"
type input "TRÂM"
type input "0394339956"
type input "MY"
type input "A"
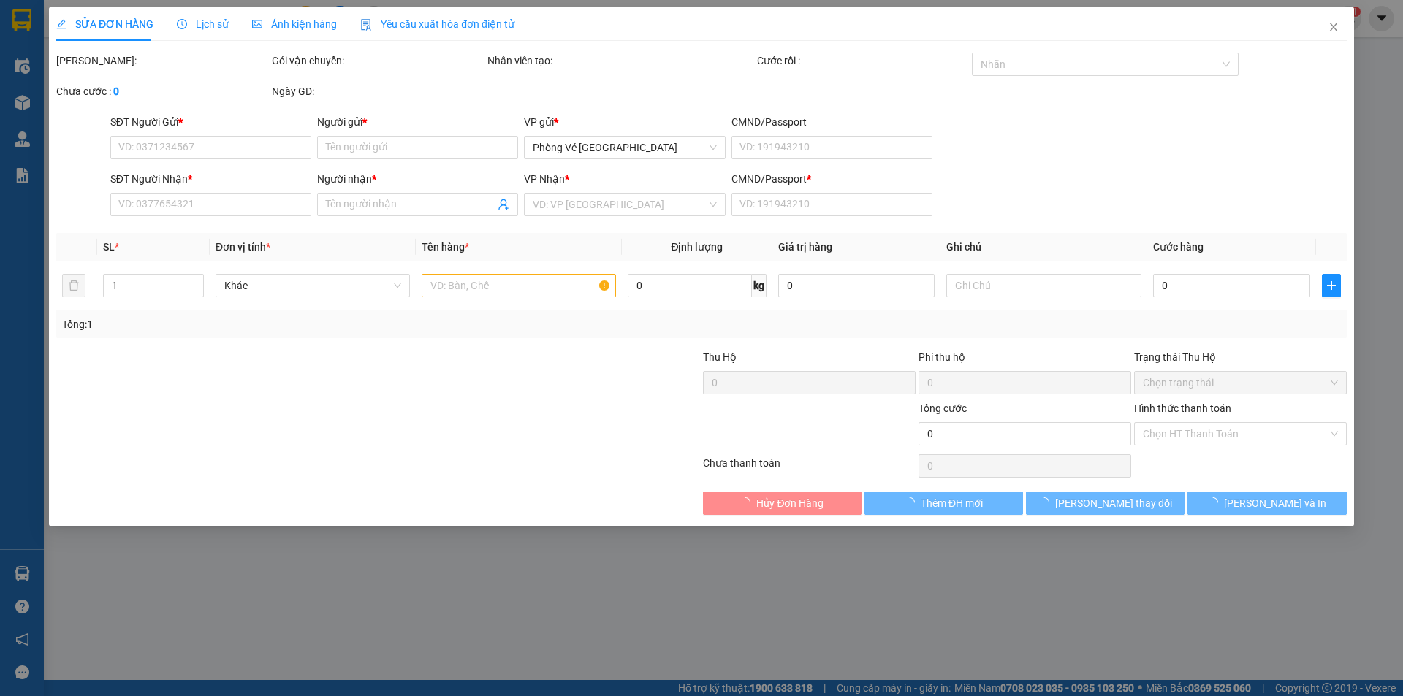
type input "20.000"
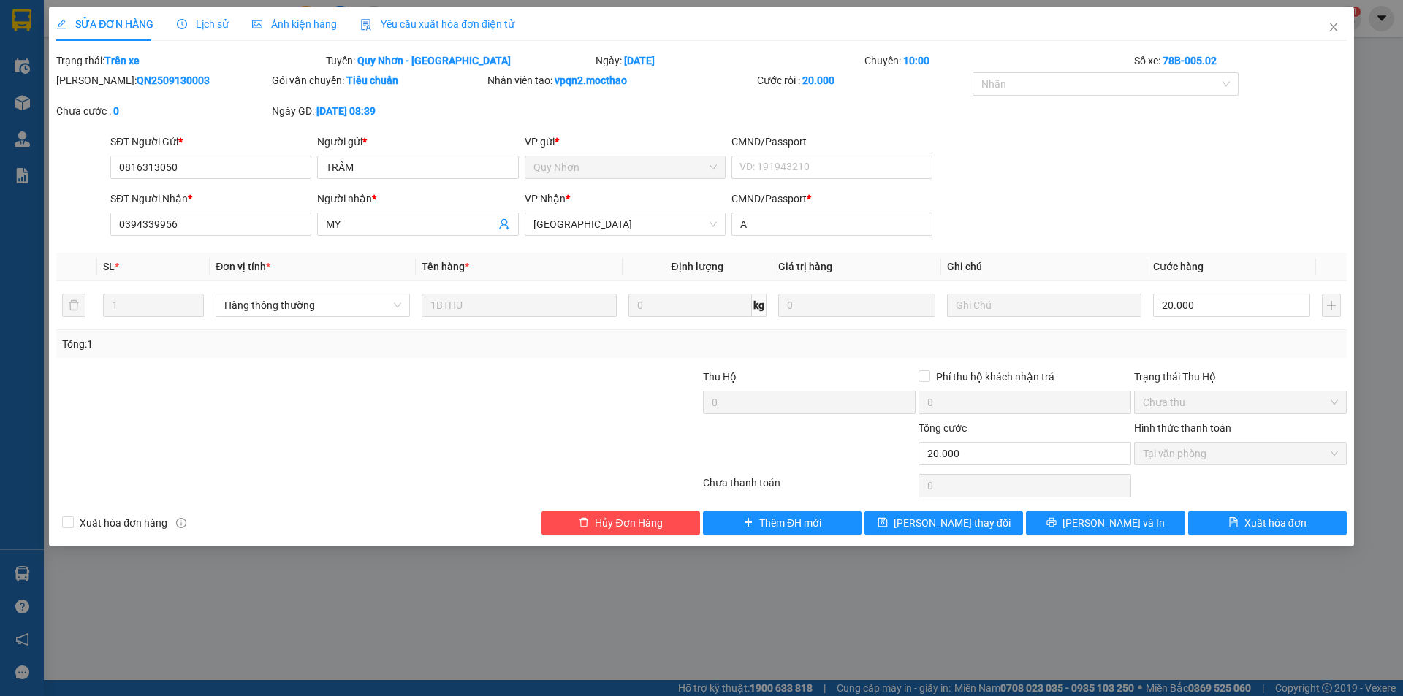
click at [427, 20] on span "Yêu cầu xuất hóa đơn điện tử" at bounding box center [437, 24] width 154 height 12
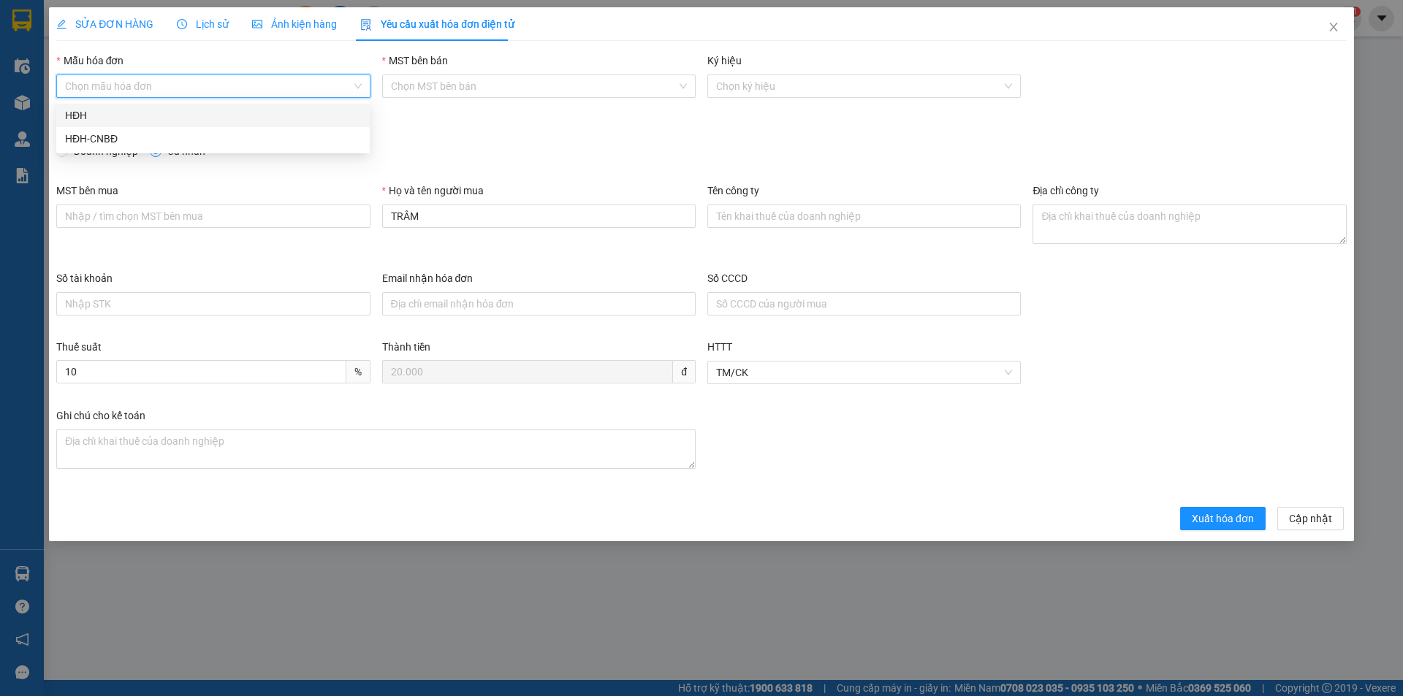
click at [145, 83] on input "Mẫu hóa đơn" at bounding box center [208, 86] width 286 height 22
click at [118, 112] on div "HĐH" at bounding box center [213, 115] width 296 height 16
type input "8"
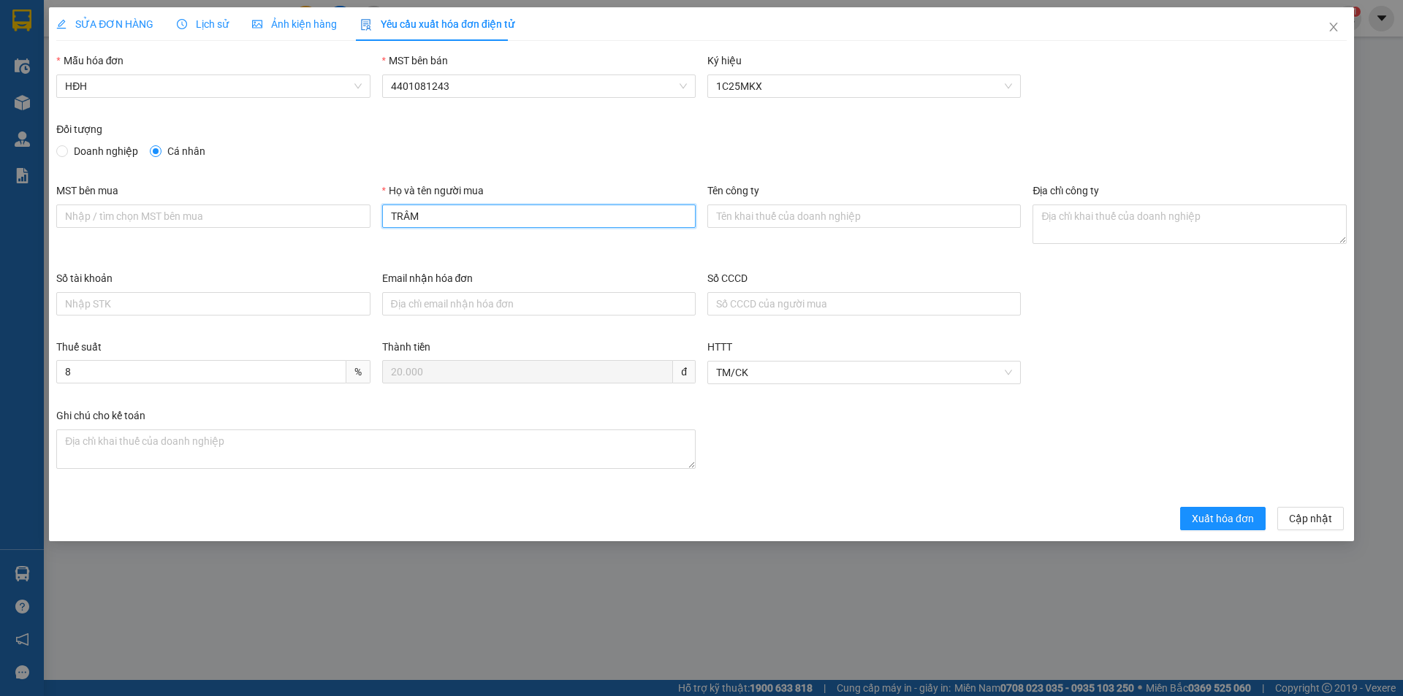
drag, startPoint x: 441, startPoint y: 213, endPoint x: 388, endPoint y: 215, distance: 52.6
click at [388, 215] on input "TRÂM" at bounding box center [538, 216] width 313 height 23
type input "Người mua không lấy hóa đơn"
click at [1242, 524] on span "Xuất hóa đơn" at bounding box center [1223, 519] width 62 height 16
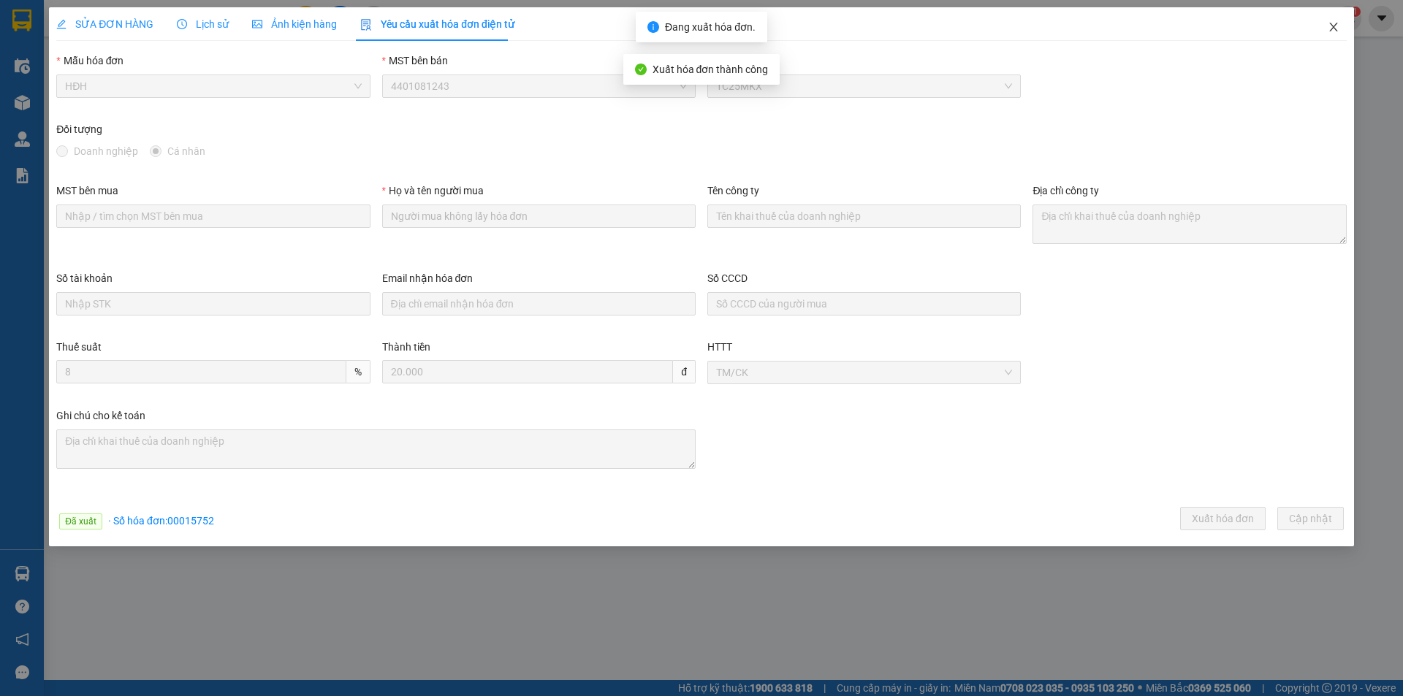
click at [1334, 24] on icon "close" at bounding box center [1334, 27] width 12 height 12
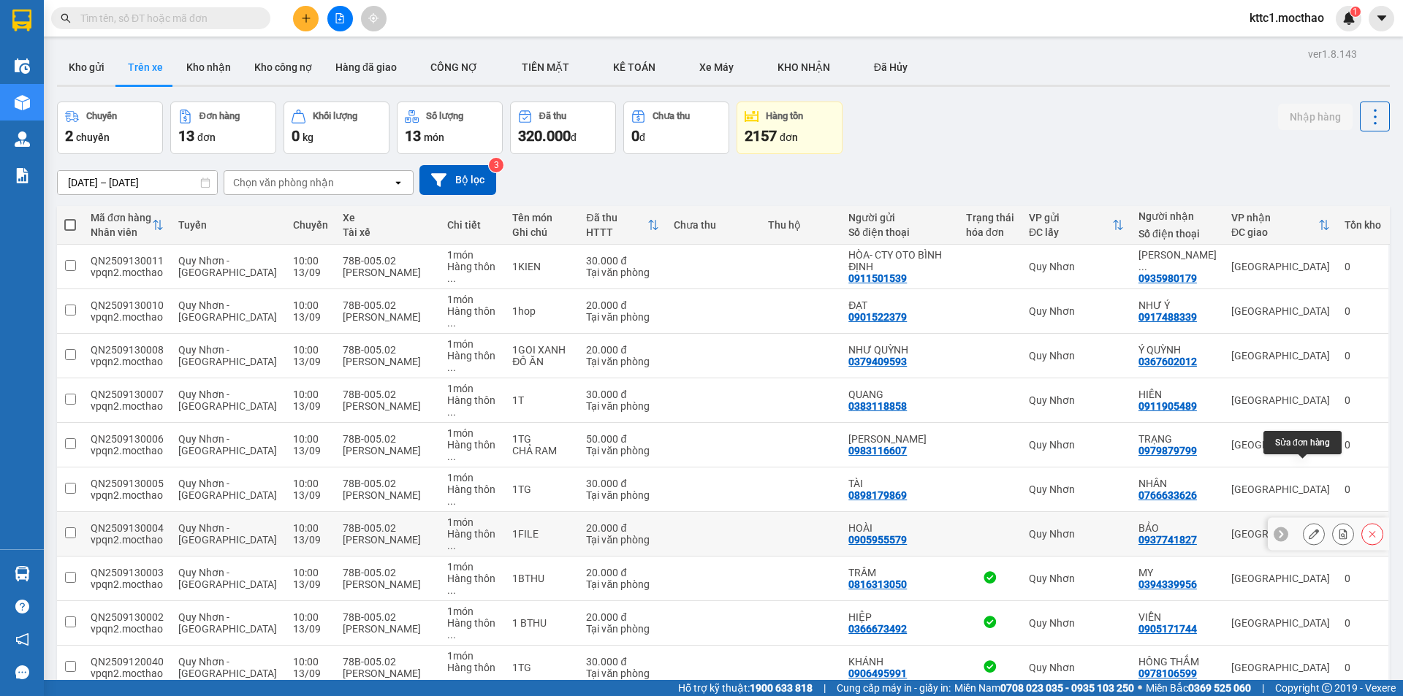
click at [1309, 529] on icon at bounding box center [1314, 534] width 10 height 10
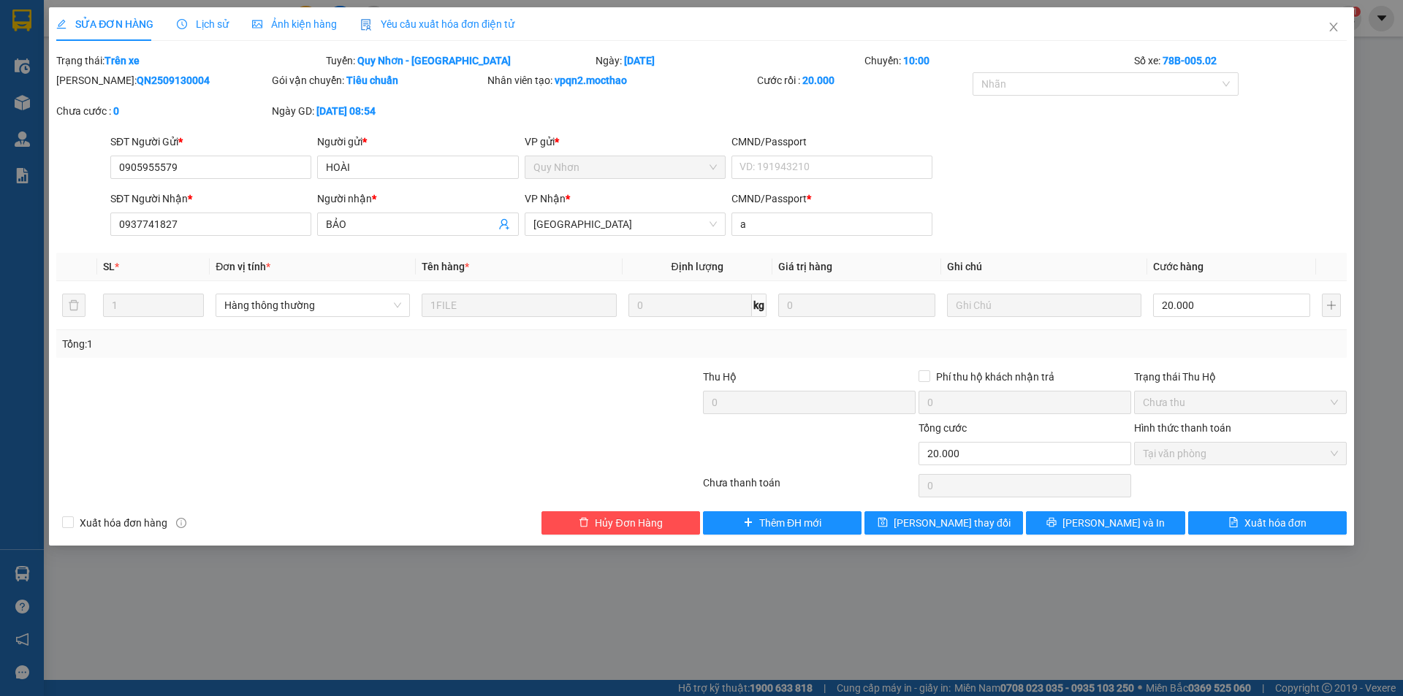
click at [400, 24] on span "Yêu cầu xuất hóa đơn điện tử" at bounding box center [437, 24] width 154 height 12
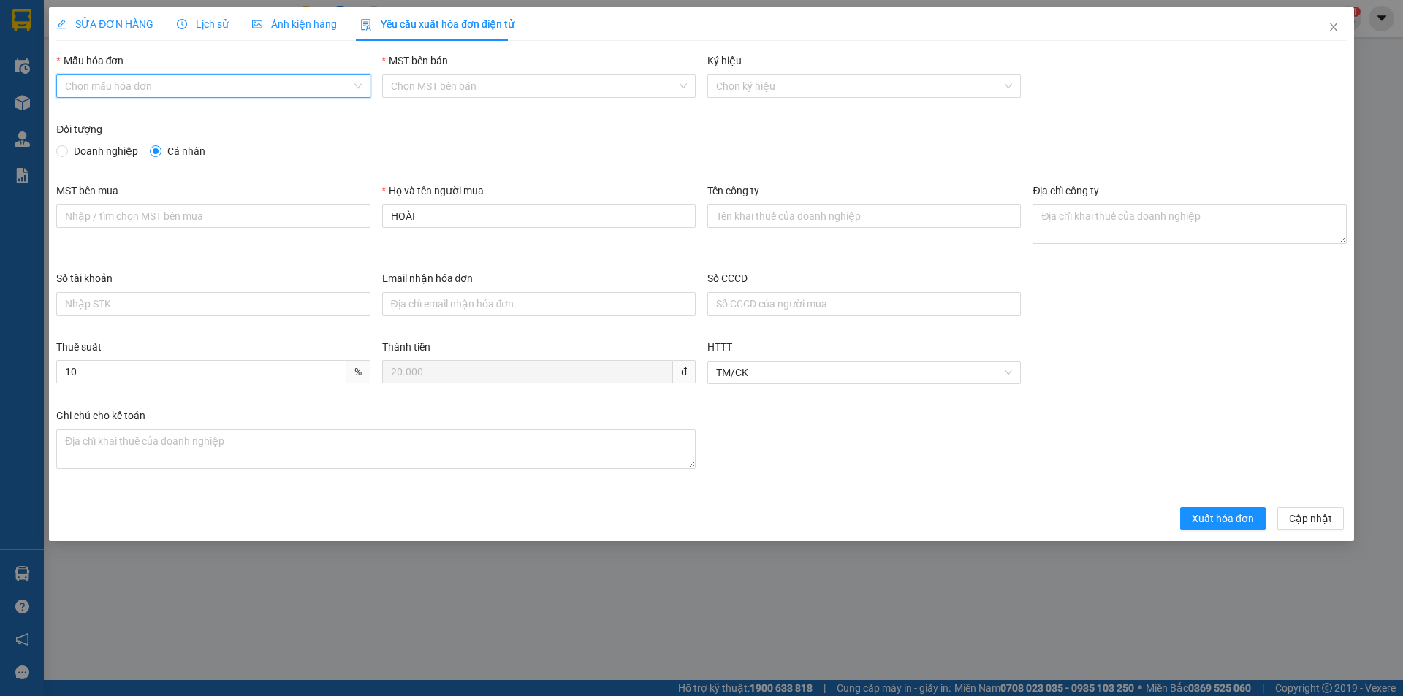
click at [180, 88] on input "Mẫu hóa đơn" at bounding box center [208, 86] width 286 height 22
click at [142, 115] on div "HĐH" at bounding box center [213, 115] width 296 height 16
type input "8"
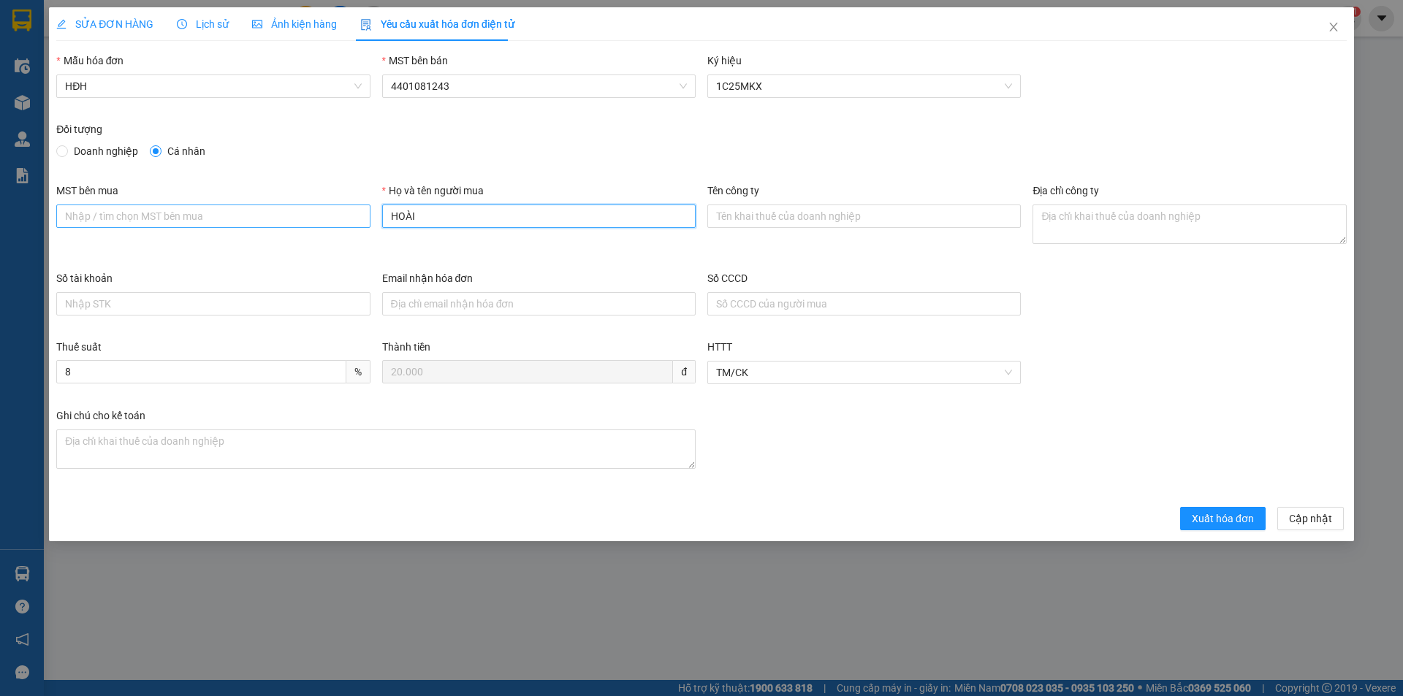
drag, startPoint x: 415, startPoint y: 221, endPoint x: 350, endPoint y: 213, distance: 65.4
click at [350, 213] on div "MST bên mua Họ và tên người mua HOÀI Tên công ty Địa chỉ công ty" at bounding box center [701, 227] width 1302 height 88
type input "Người mua không lấy hóa đơn"
drag, startPoint x: 1214, startPoint y: 516, endPoint x: 1222, endPoint y: 501, distance: 17.7
click at [1214, 514] on span "Xuất hóa đơn" at bounding box center [1223, 519] width 62 height 16
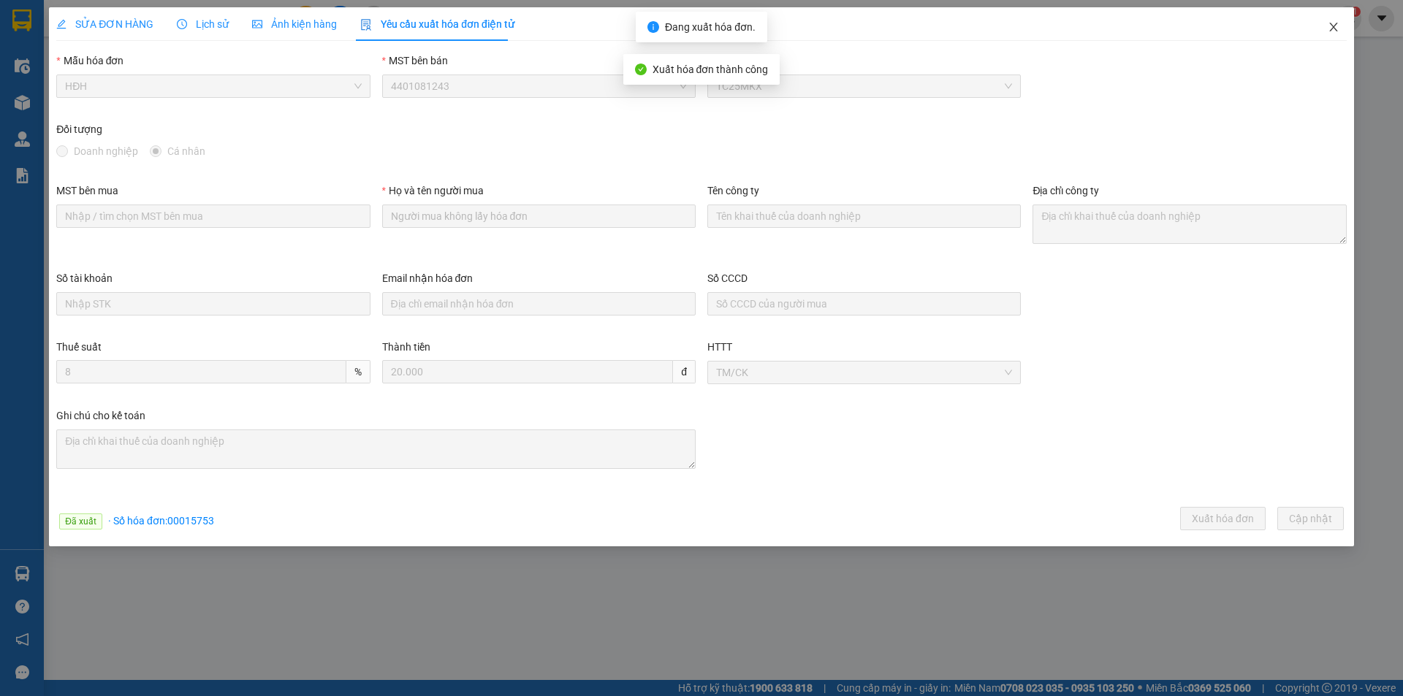
click at [1337, 27] on icon "close" at bounding box center [1334, 27] width 12 height 12
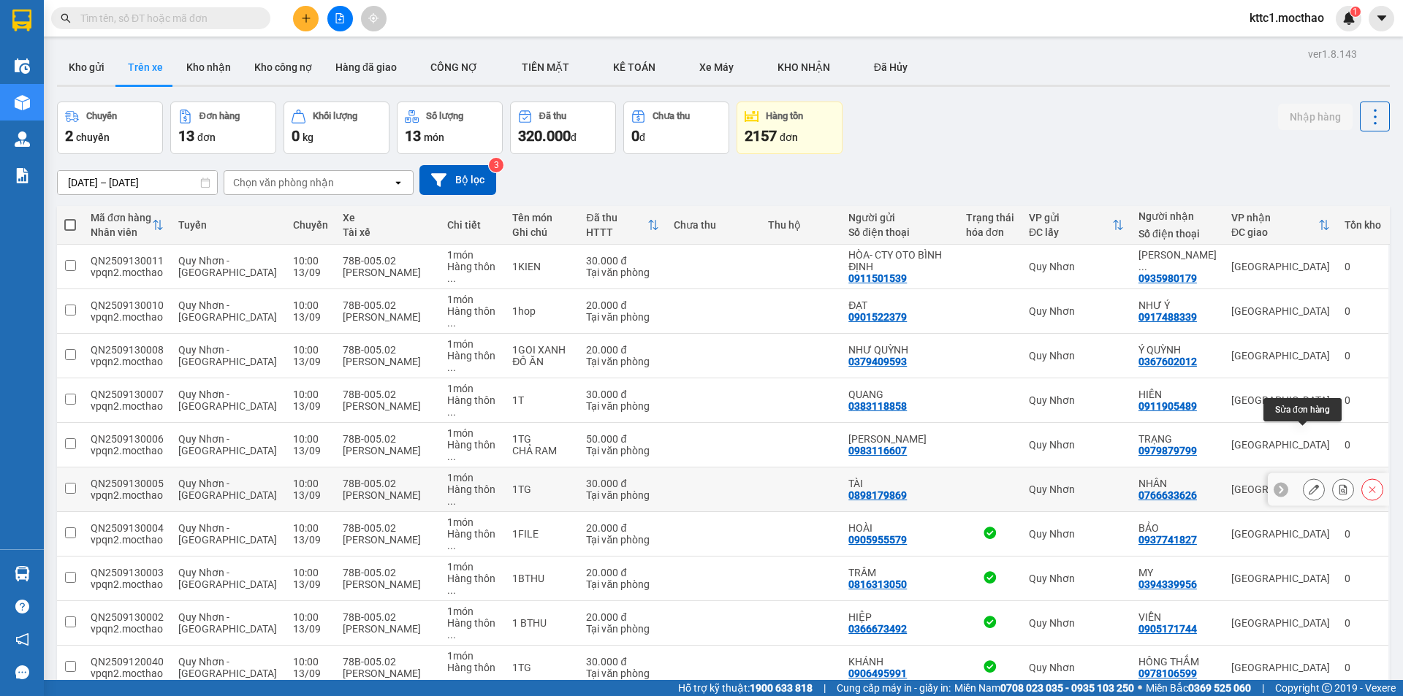
click at [1309, 484] on icon at bounding box center [1314, 489] width 10 height 10
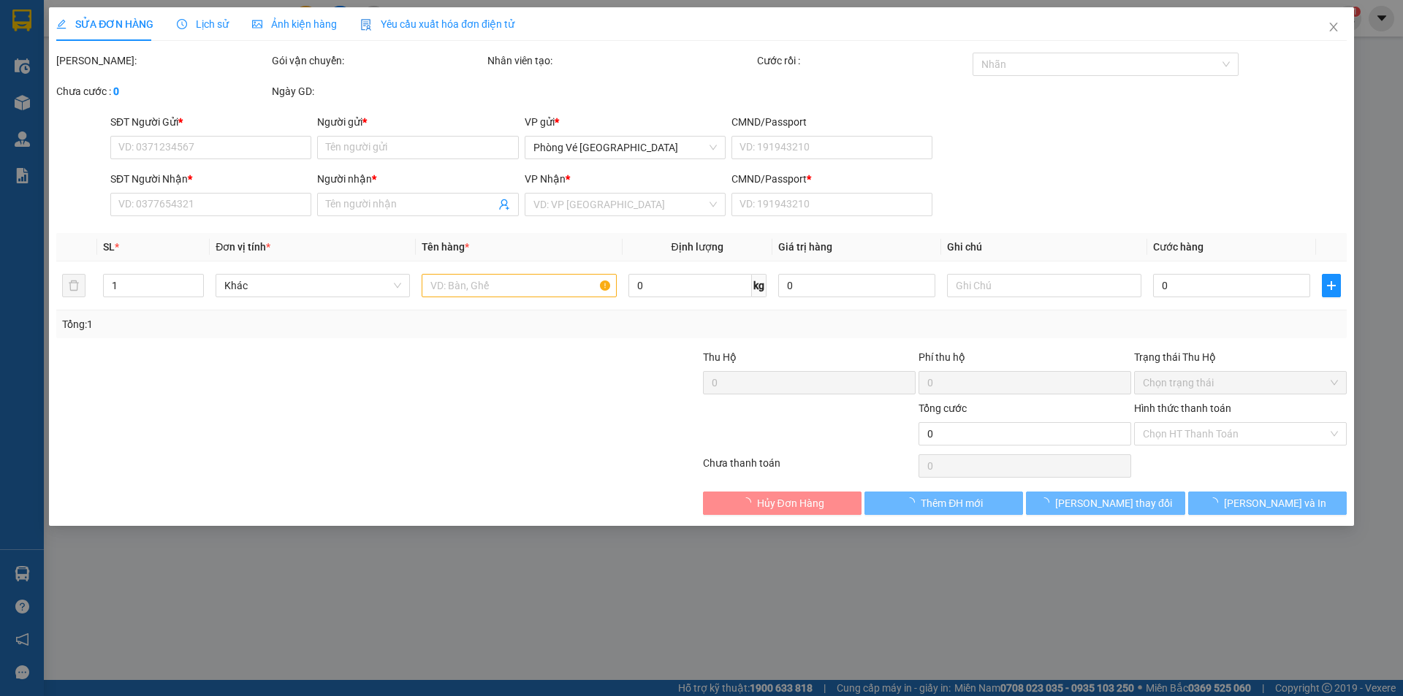
type input "0898179869"
type input "TÀI"
type input "0766633626"
type input "NHÂN"
type input "A"
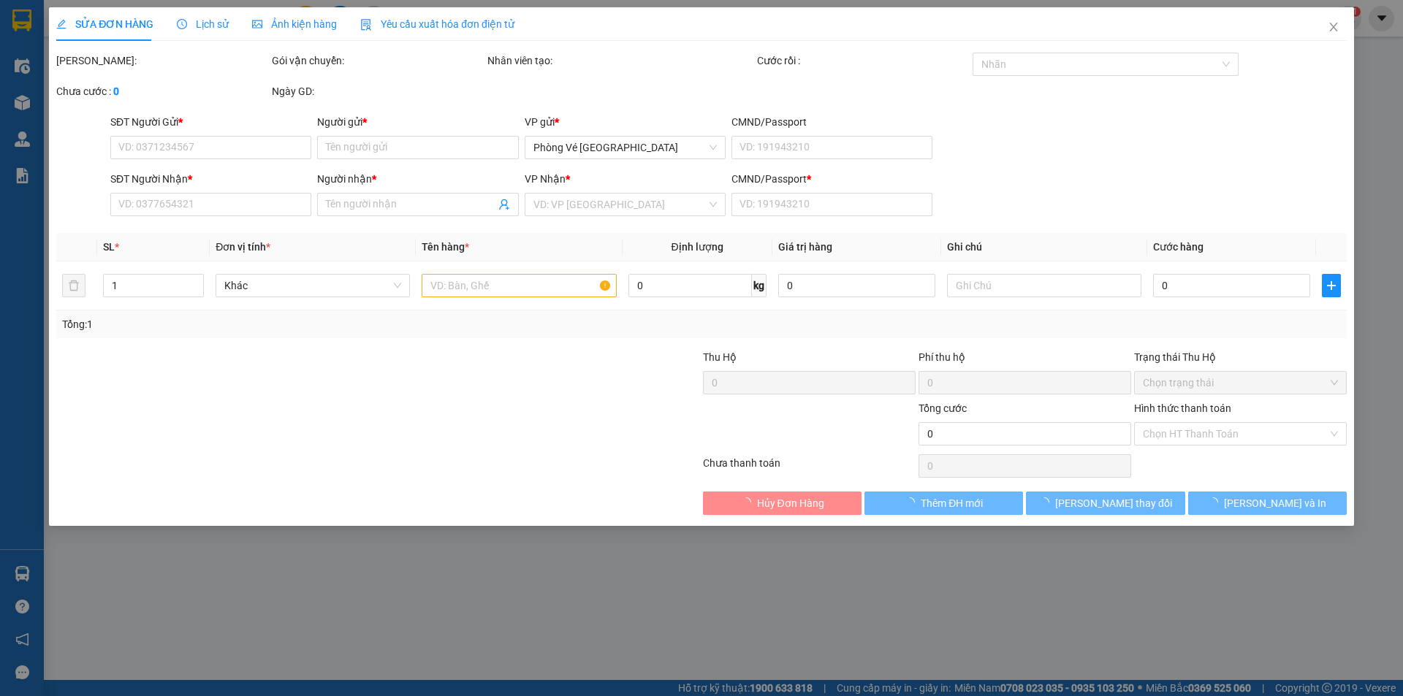
type input "30.000"
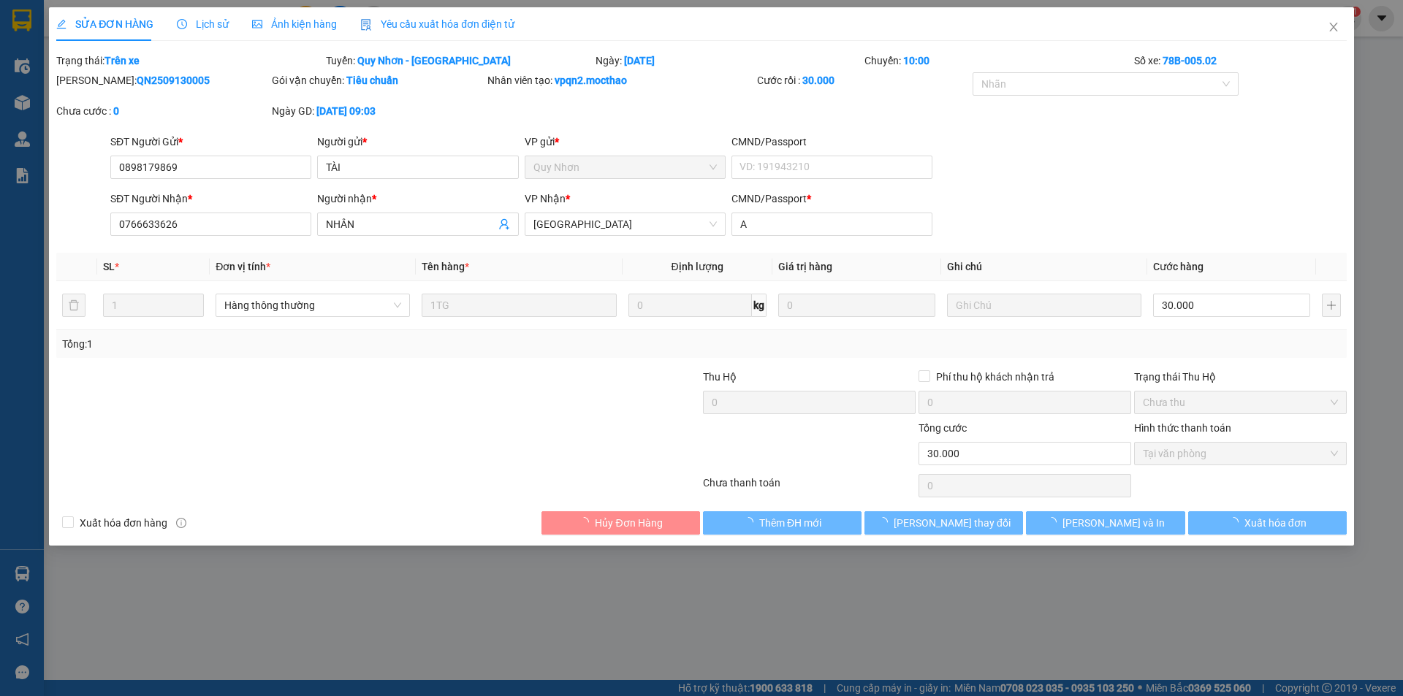
click at [420, 20] on span "Yêu cầu xuất hóa đơn điện tử" at bounding box center [437, 24] width 154 height 12
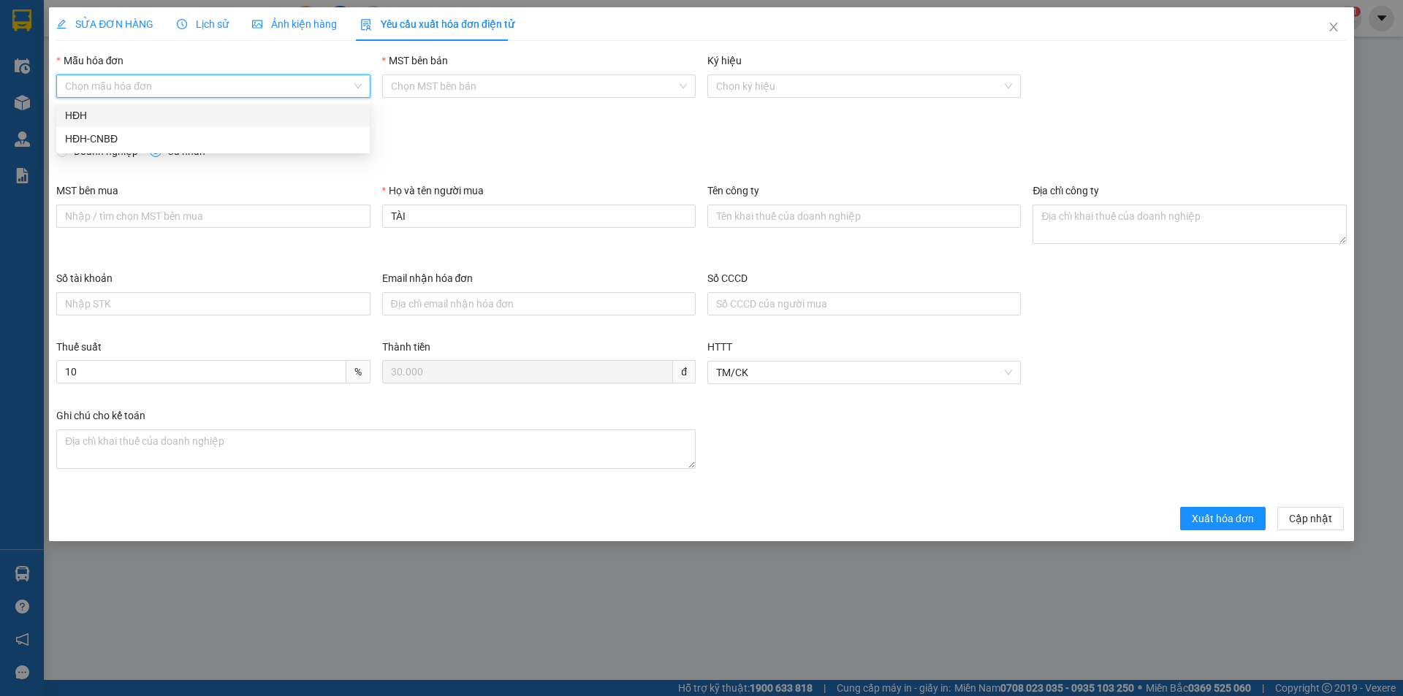
click at [143, 78] on input "Mẫu hóa đơn" at bounding box center [208, 86] width 286 height 22
click at [102, 105] on div "HĐH" at bounding box center [212, 115] width 313 height 23
type input "8"
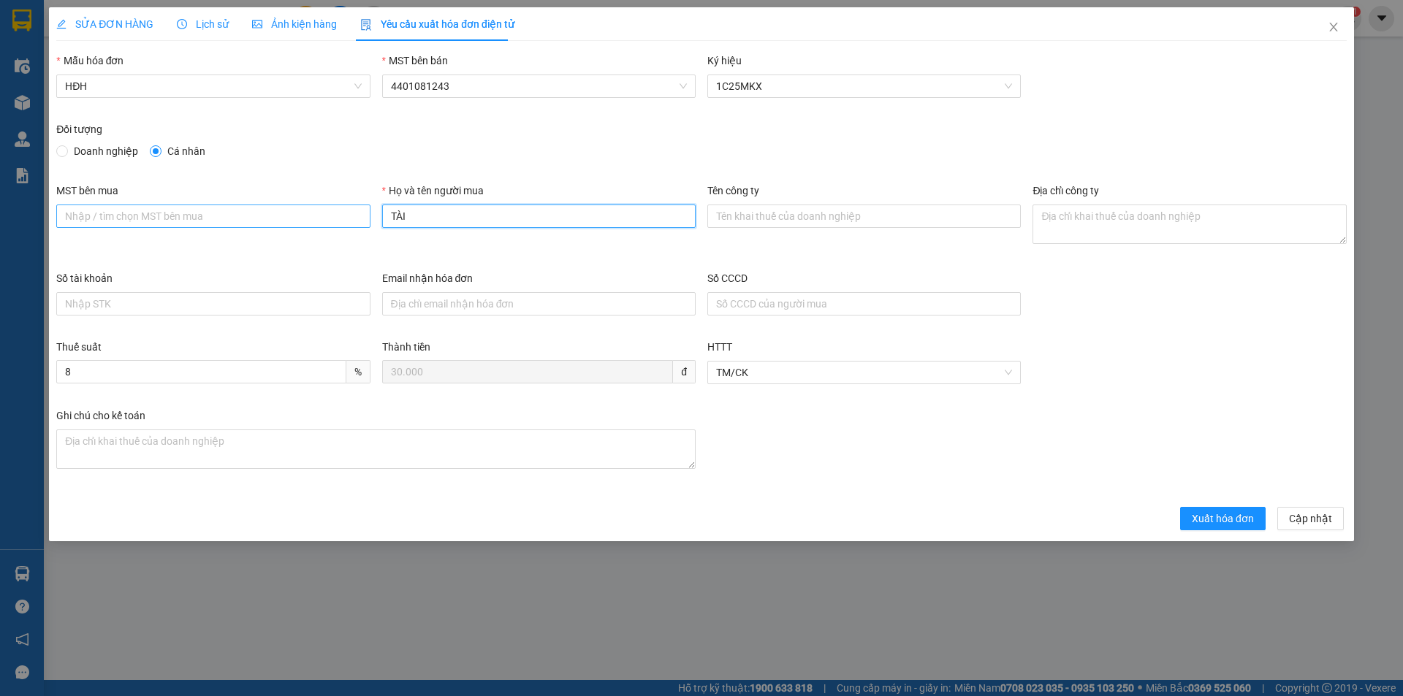
drag, startPoint x: 354, startPoint y: 220, endPoint x: 337, endPoint y: 218, distance: 17.6
click at [337, 220] on div "MST bên mua Họ và tên người mua TÀI Tên công ty Địa chỉ công ty" at bounding box center [701, 227] width 1302 height 88
type input "Người mua không lấy hóa đơn"
click at [1233, 528] on button "Xuất hóa đơn" at bounding box center [1222, 518] width 85 height 23
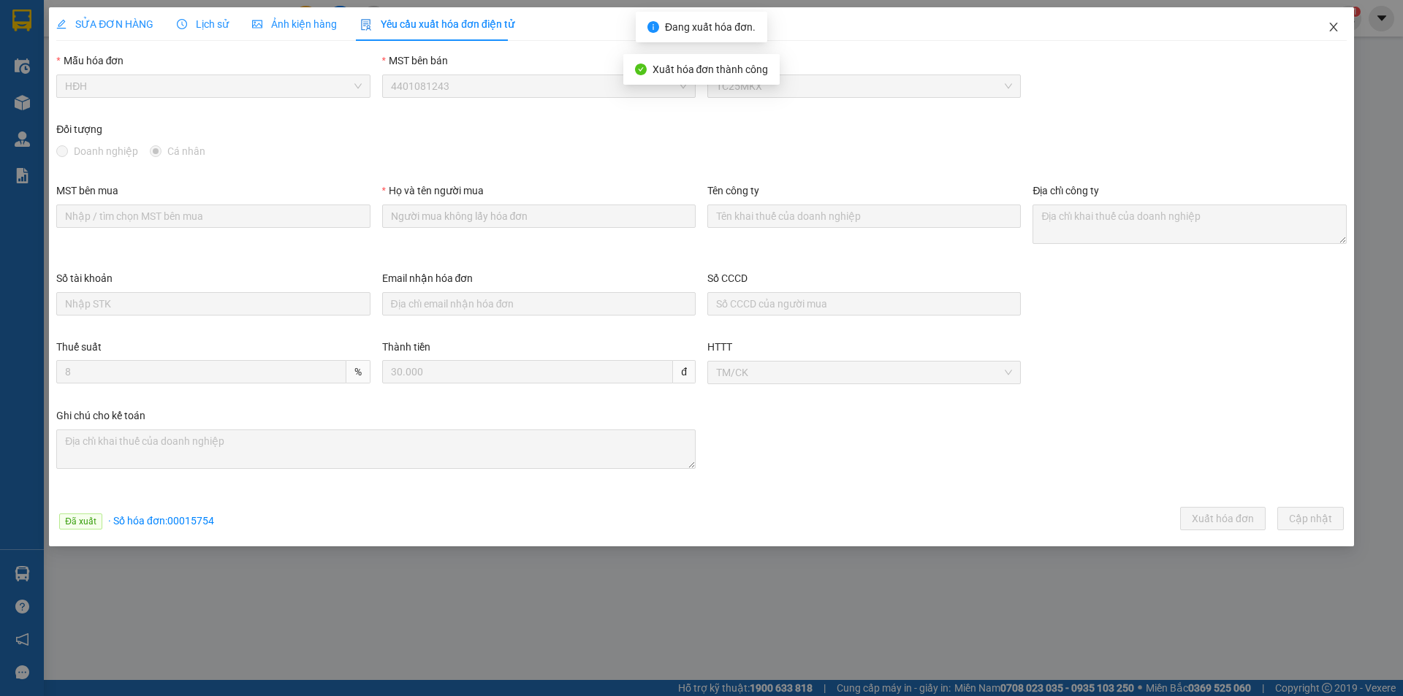
click at [1335, 26] on icon "close" at bounding box center [1333, 27] width 8 height 9
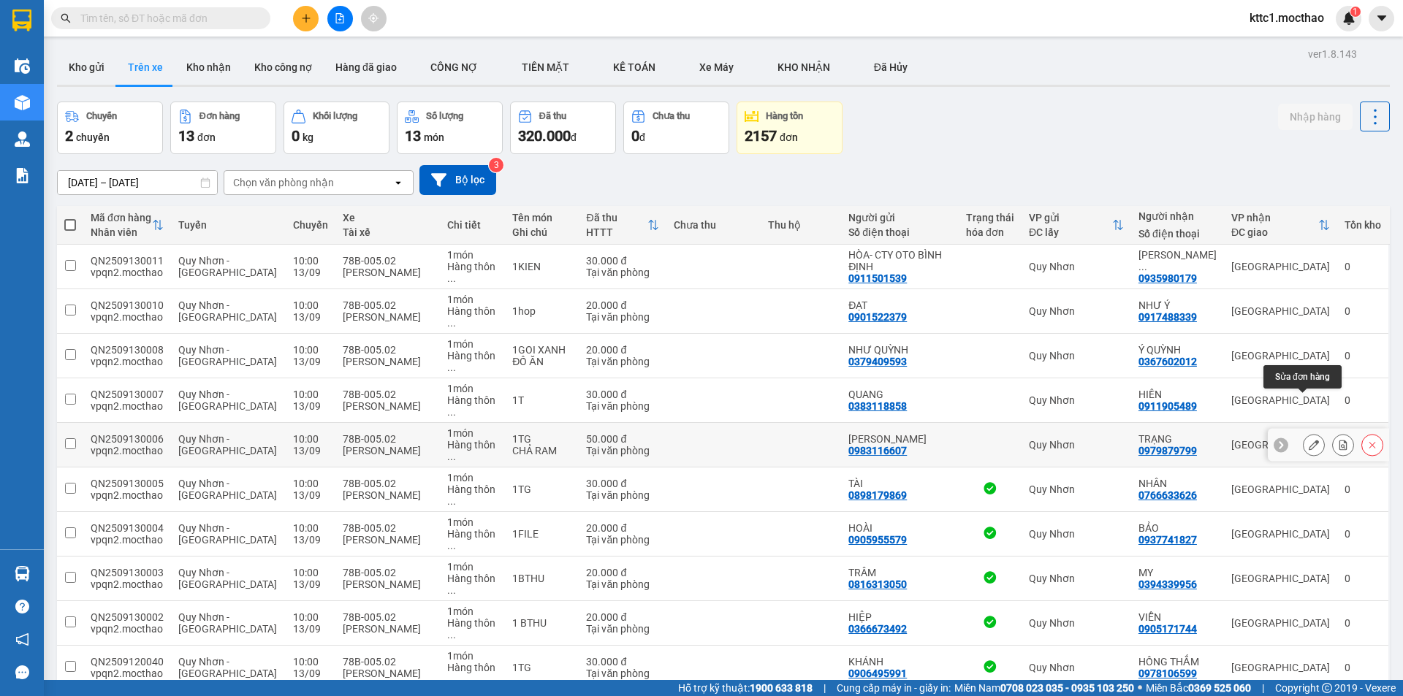
click at [1309, 440] on icon at bounding box center [1314, 445] width 10 height 10
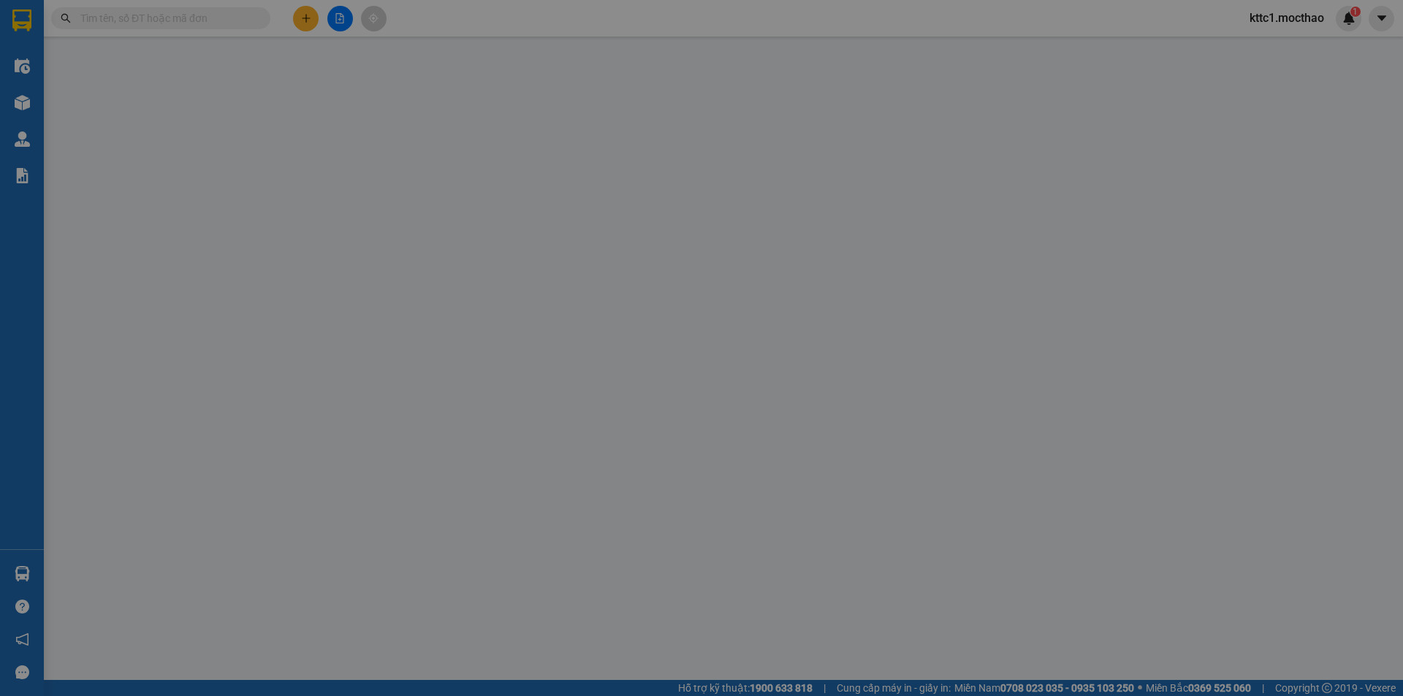
type input "0983116607"
type input "[PERSON_NAME]"
type input "0979879799"
type input "TRẠNG"
type input "A"
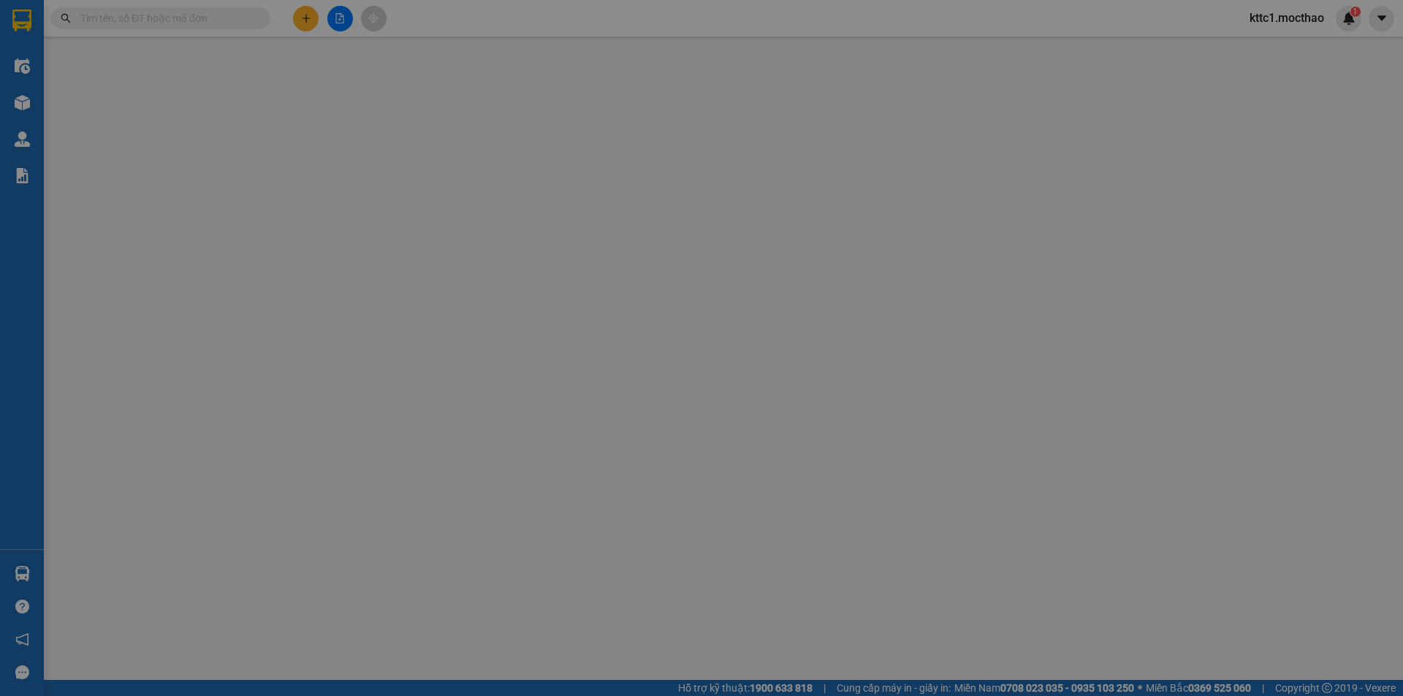
type input "50.000"
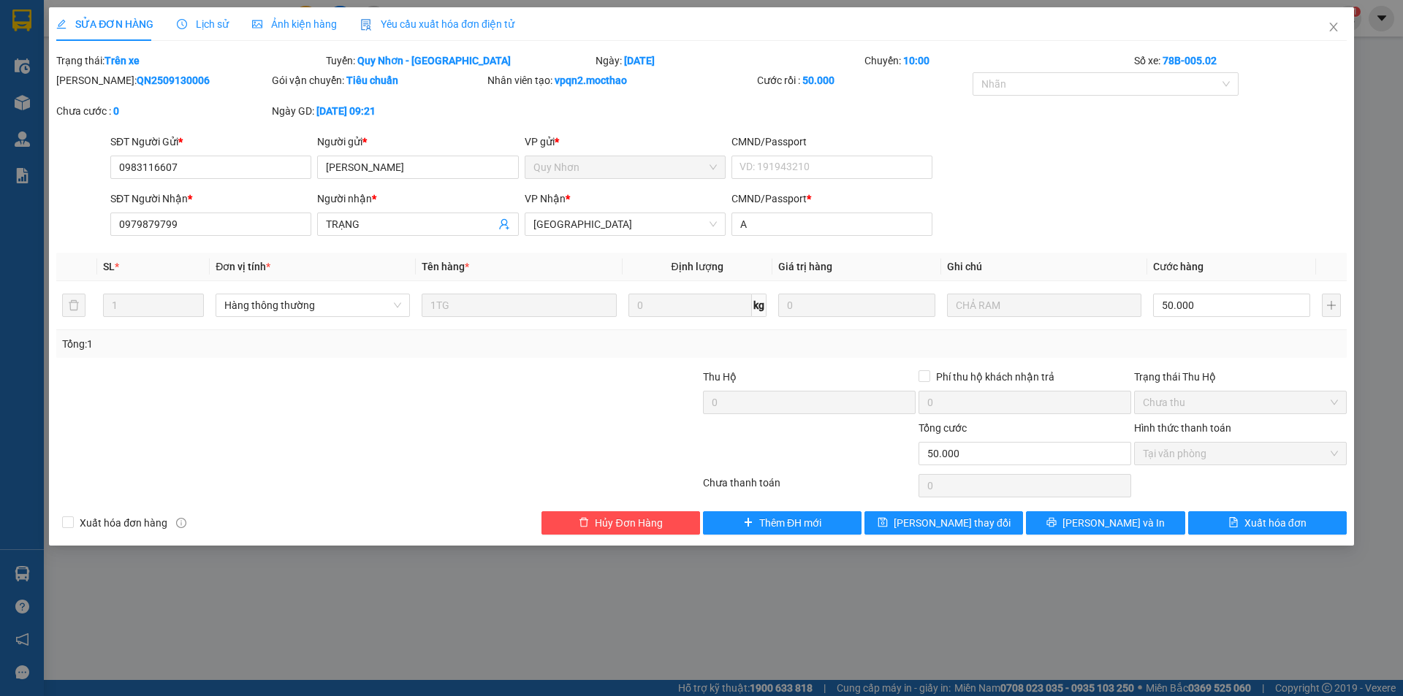
click at [422, 25] on span "Yêu cầu xuất hóa đơn điện tử" at bounding box center [437, 24] width 154 height 12
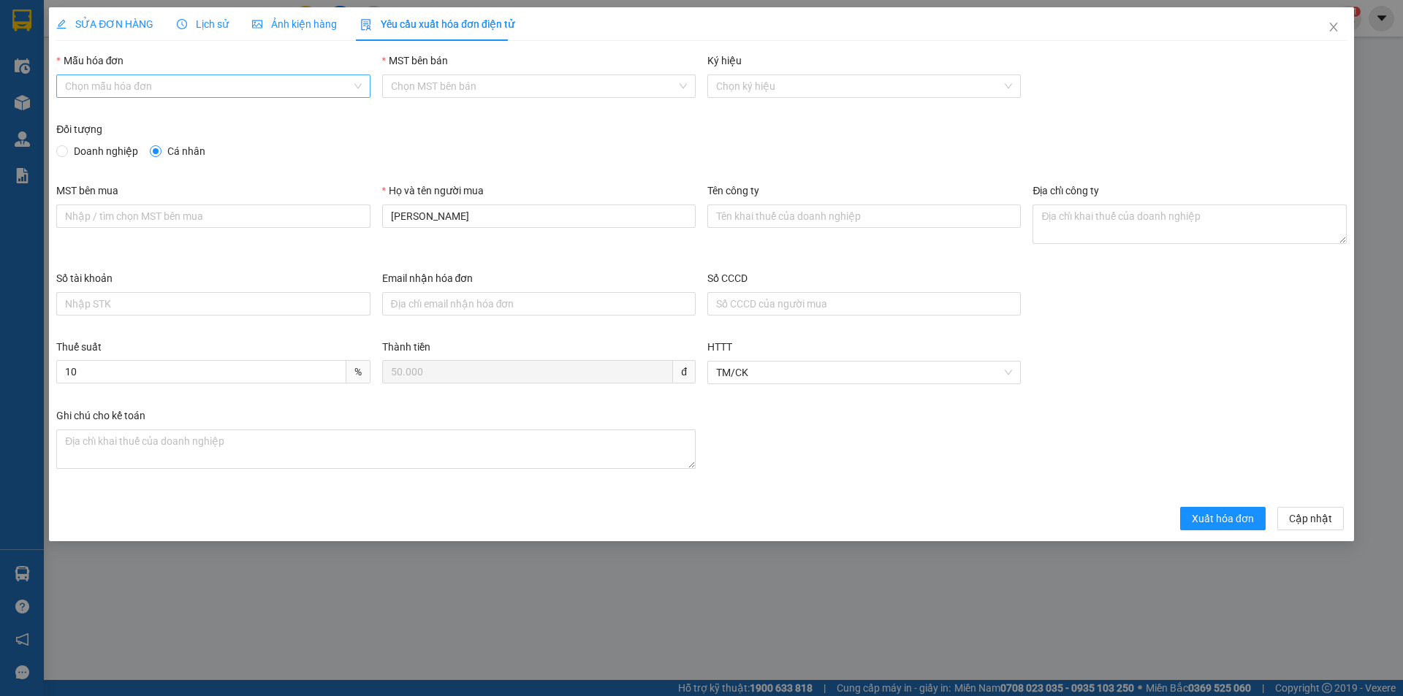
click at [227, 85] on input "Mẫu hóa đơn" at bounding box center [208, 86] width 286 height 22
click at [186, 114] on div "HĐH" at bounding box center [213, 115] width 296 height 16
type input "8"
drag, startPoint x: 457, startPoint y: 218, endPoint x: 338, endPoint y: 220, distance: 118.4
click at [338, 220] on div "MST bên mua Họ và tên người mua HỒNG HẠNH Tên công ty Địa chỉ công ty" at bounding box center [701, 227] width 1302 height 88
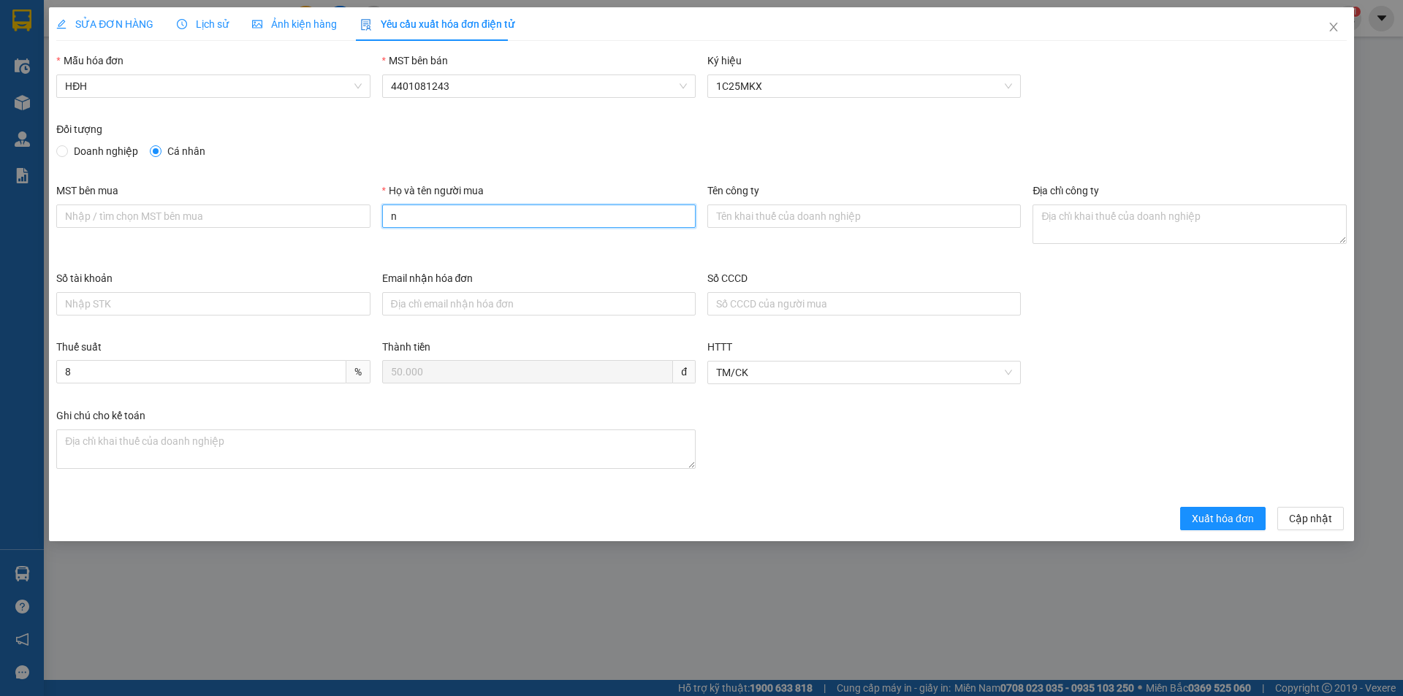
type input "Người mua không lấy hóa đơn"
drag, startPoint x: 1221, startPoint y: 522, endPoint x: 1312, endPoint y: 449, distance: 116.4
click at [1221, 522] on span "Xuất hóa đơn" at bounding box center [1223, 519] width 62 height 16
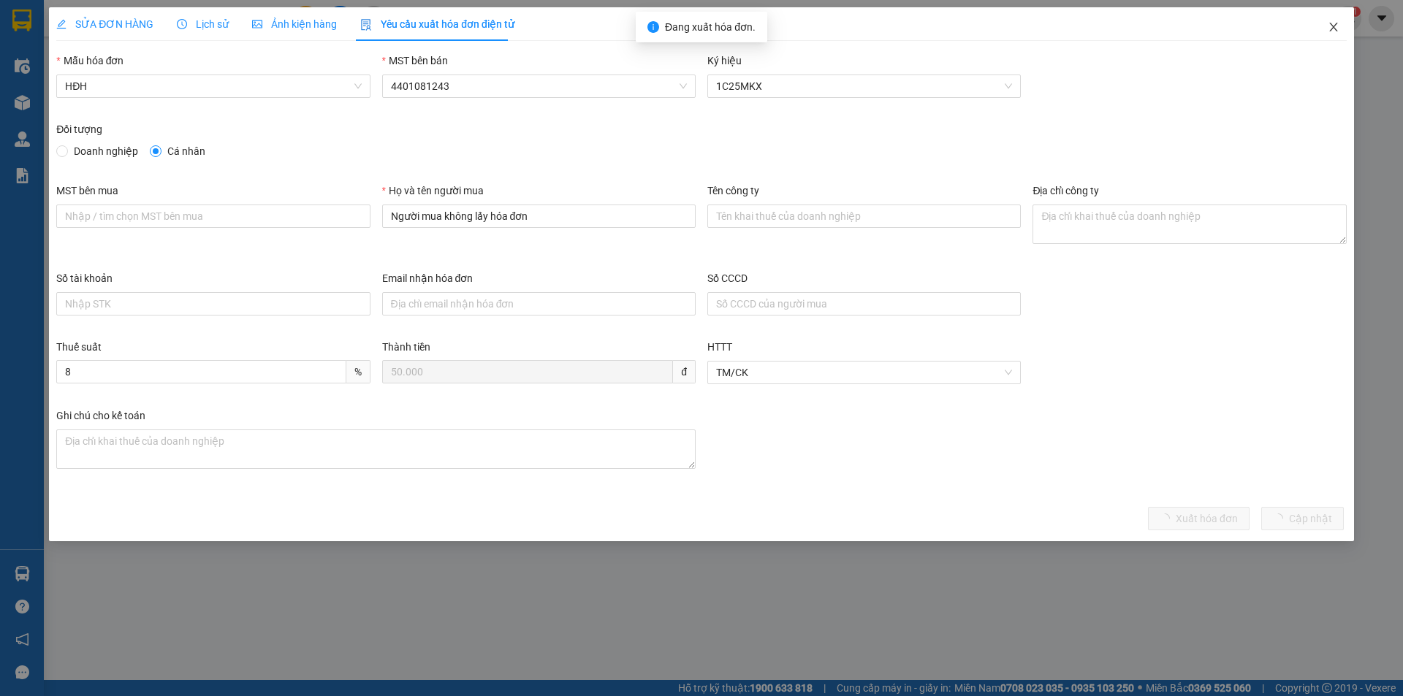
click at [1332, 25] on icon "close" at bounding box center [1334, 27] width 12 height 12
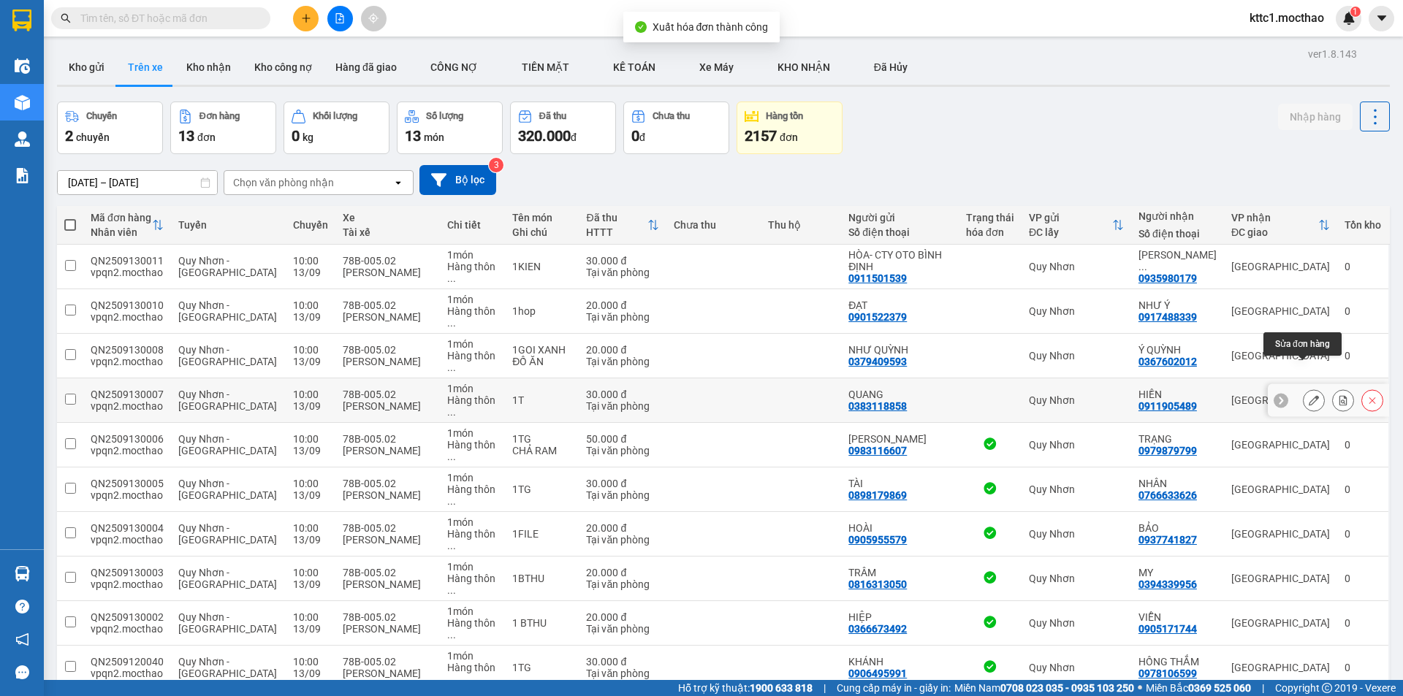
click at [1304, 388] on button at bounding box center [1314, 401] width 20 height 26
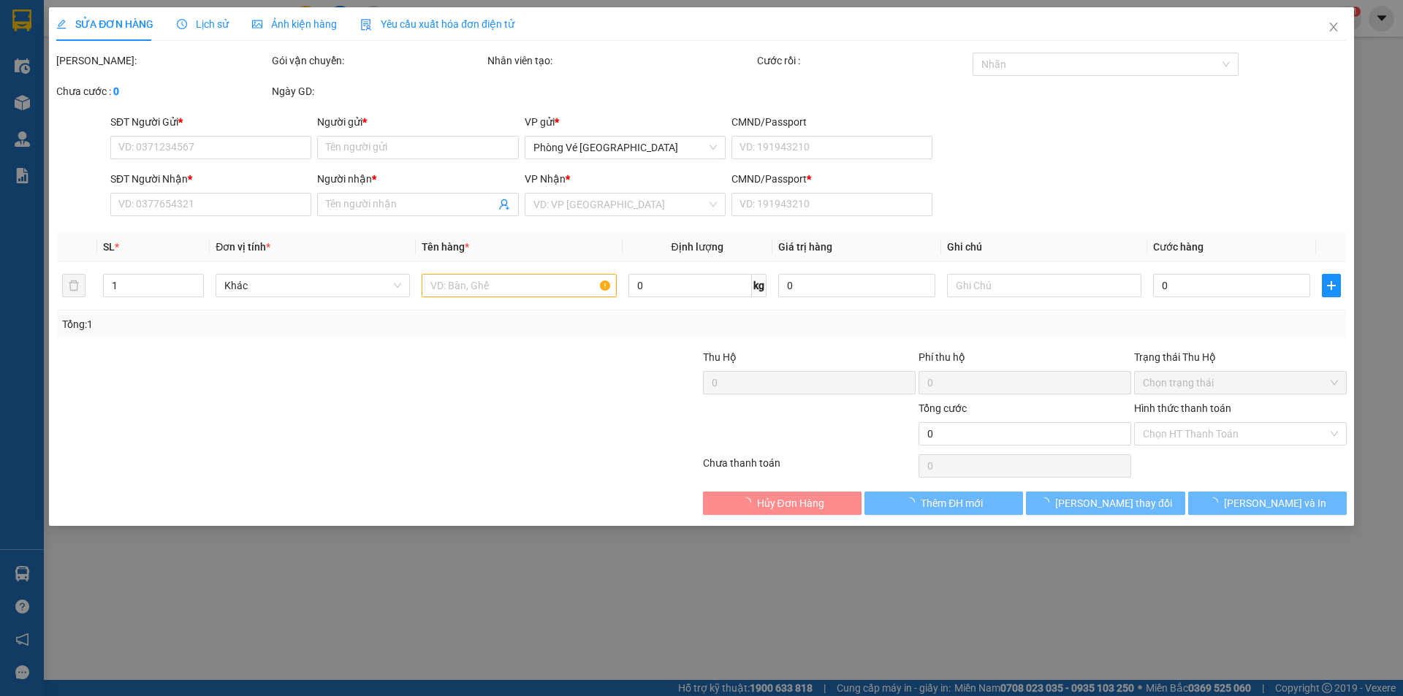
type input "0383118858"
type input "QUANG"
type input "0911905489"
type input "HIỀN"
type input "R"
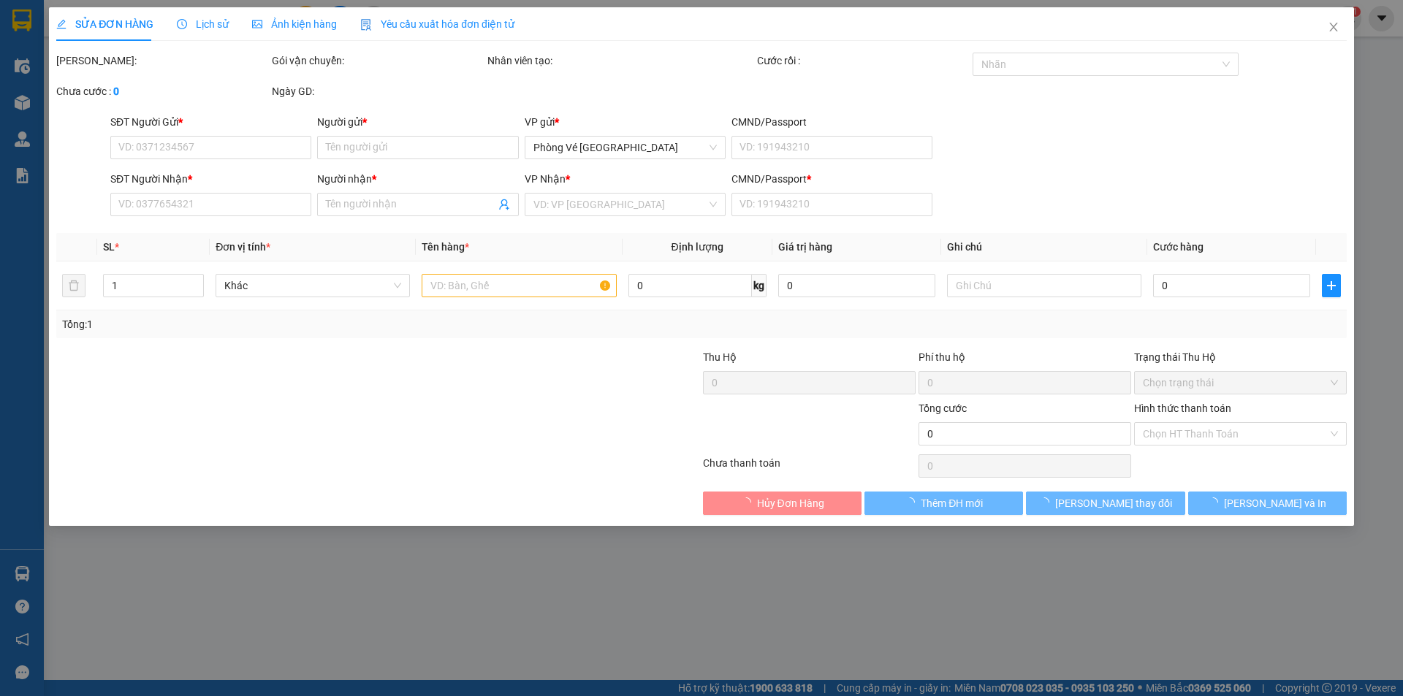
type input "30.000"
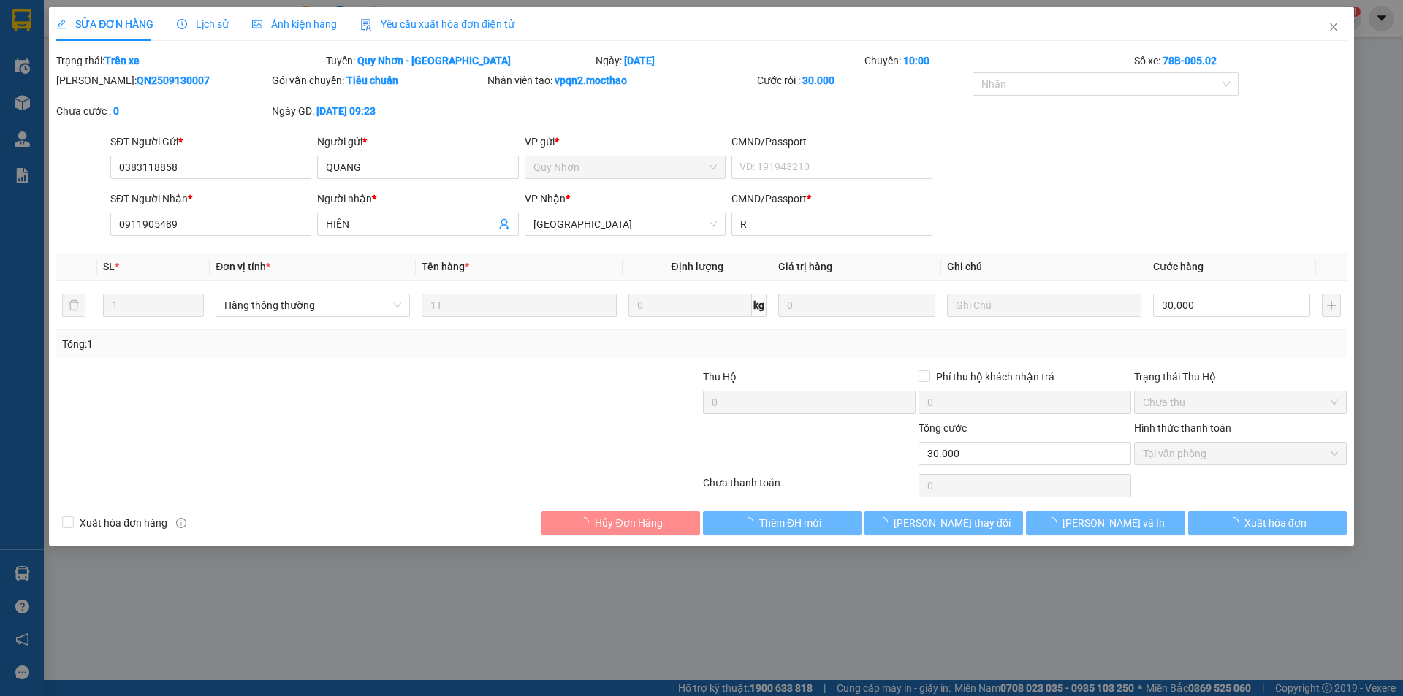
click at [385, 20] on span "Yêu cầu xuất hóa đơn điện tử" at bounding box center [437, 24] width 154 height 12
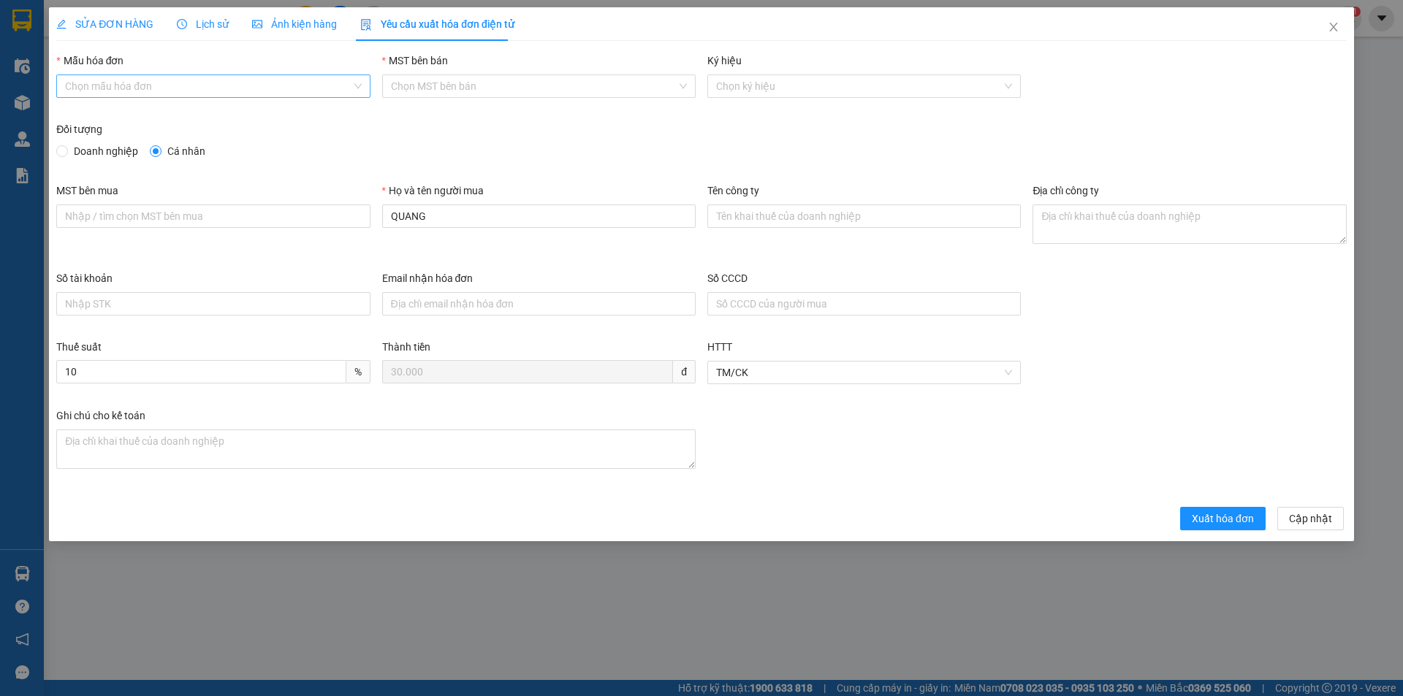
click at [227, 85] on input "Mẫu hóa đơn" at bounding box center [208, 86] width 286 height 22
click at [176, 113] on div "HĐH" at bounding box center [213, 115] width 296 height 16
type input "8"
drag, startPoint x: 422, startPoint y: 216, endPoint x: 383, endPoint y: 212, distance: 39.7
click at [382, 213] on input "QUANG" at bounding box center [538, 216] width 313 height 23
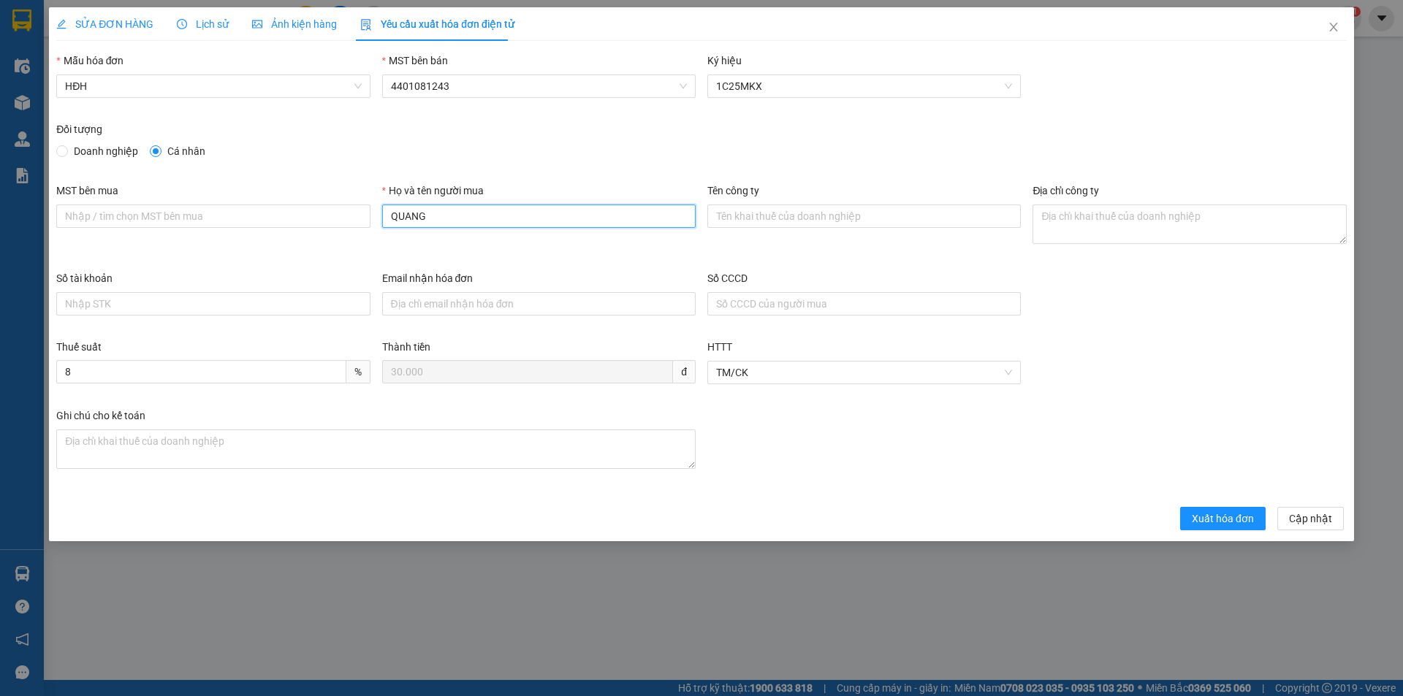
drag, startPoint x: 438, startPoint y: 215, endPoint x: 384, endPoint y: 213, distance: 53.4
click at [384, 213] on input "QUANG" at bounding box center [538, 216] width 313 height 23
type input "Người mua không lấy hóa đơn"
click at [1210, 515] on span "Xuất hóa đơn" at bounding box center [1223, 519] width 62 height 16
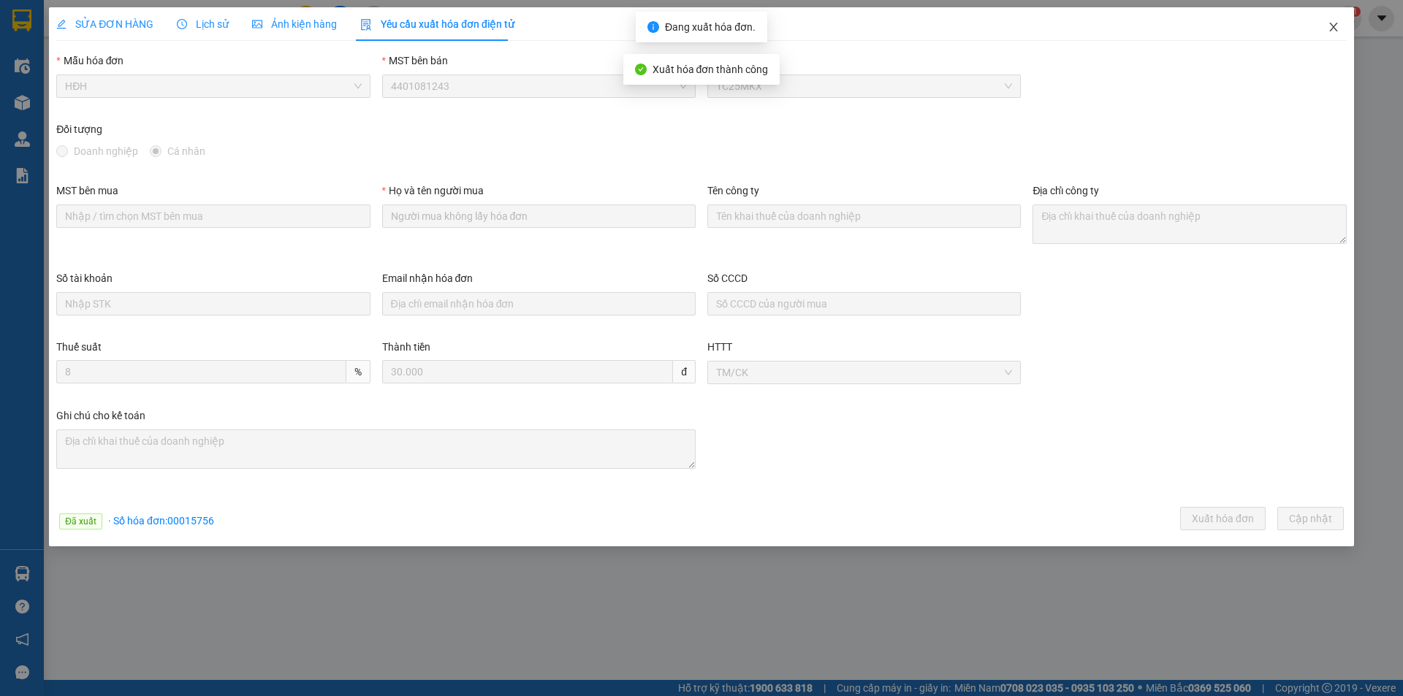
click at [1336, 28] on icon "close" at bounding box center [1334, 27] width 12 height 12
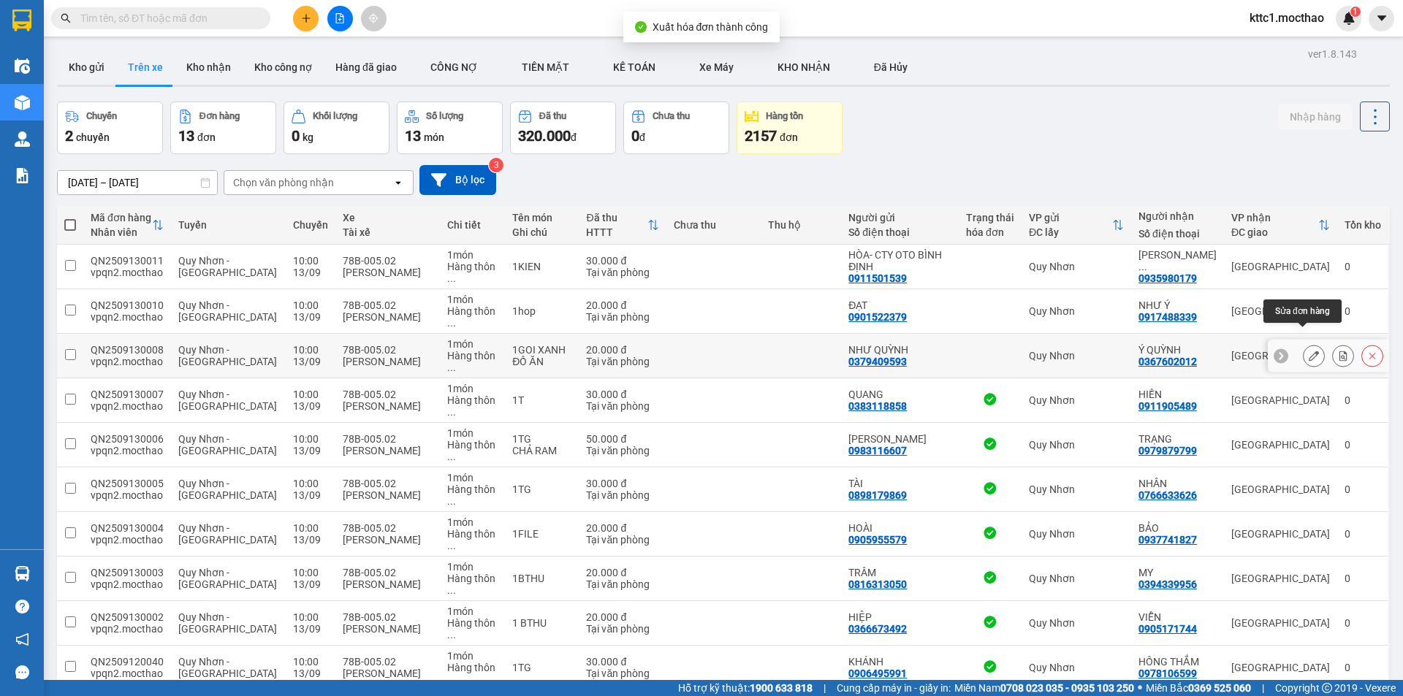
click at [1309, 351] on icon at bounding box center [1314, 356] width 10 height 10
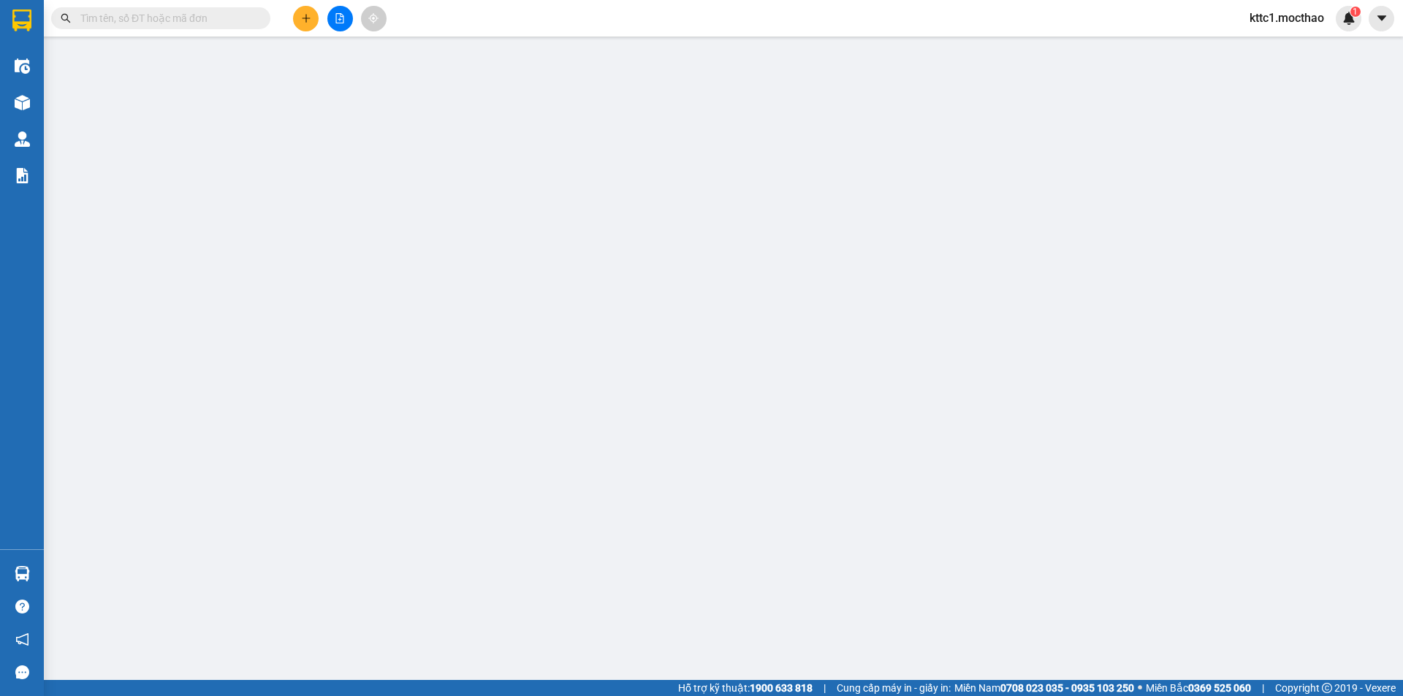
type input "0379409593"
type input "NHƯ QUỲNH"
type input "0367602012"
type input "Ý QUỲNH"
type input "A"
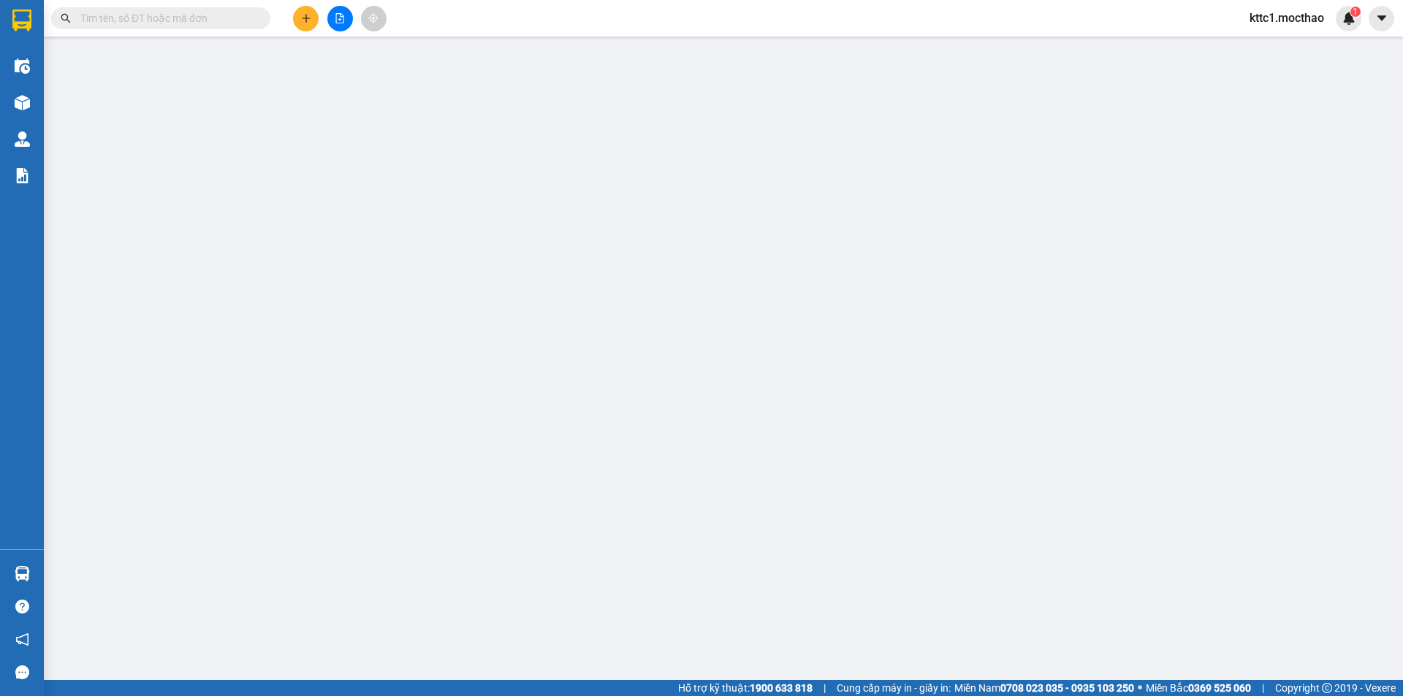
type input "20.000"
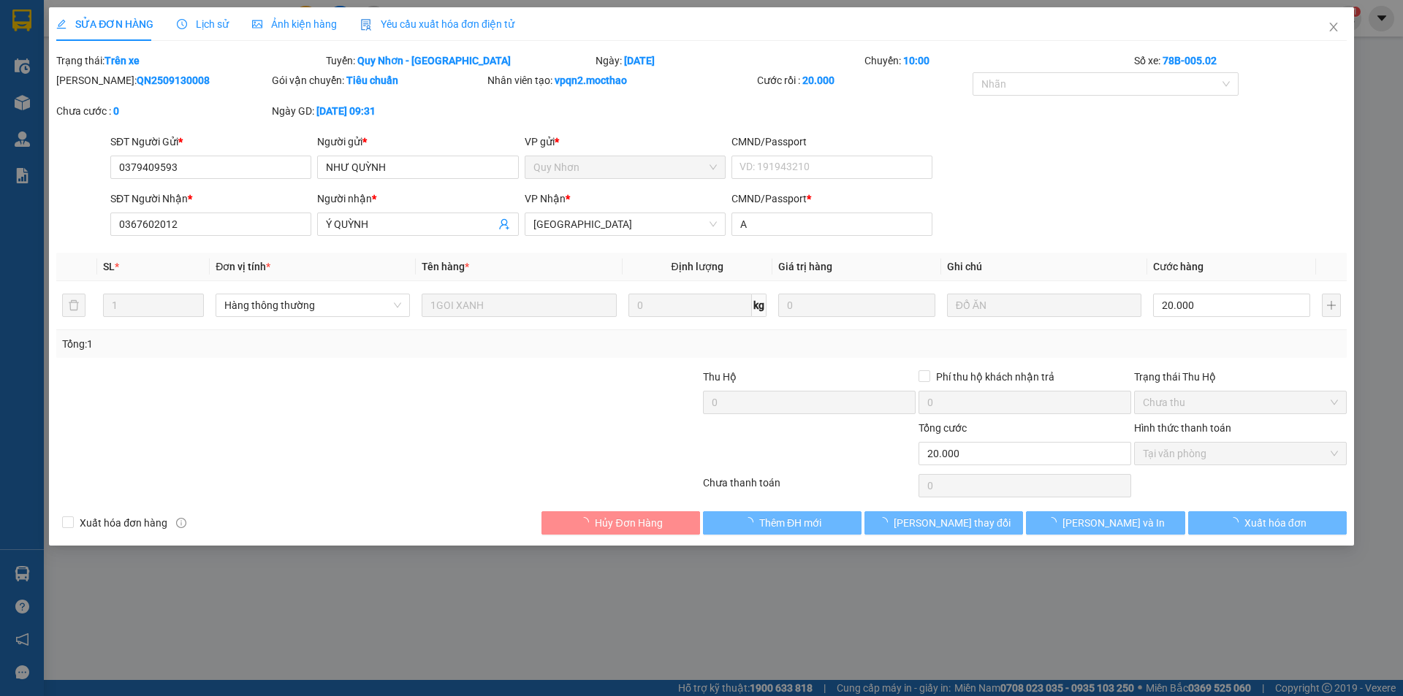
click at [452, 24] on span "Yêu cầu xuất hóa đơn điện tử" at bounding box center [437, 24] width 154 height 12
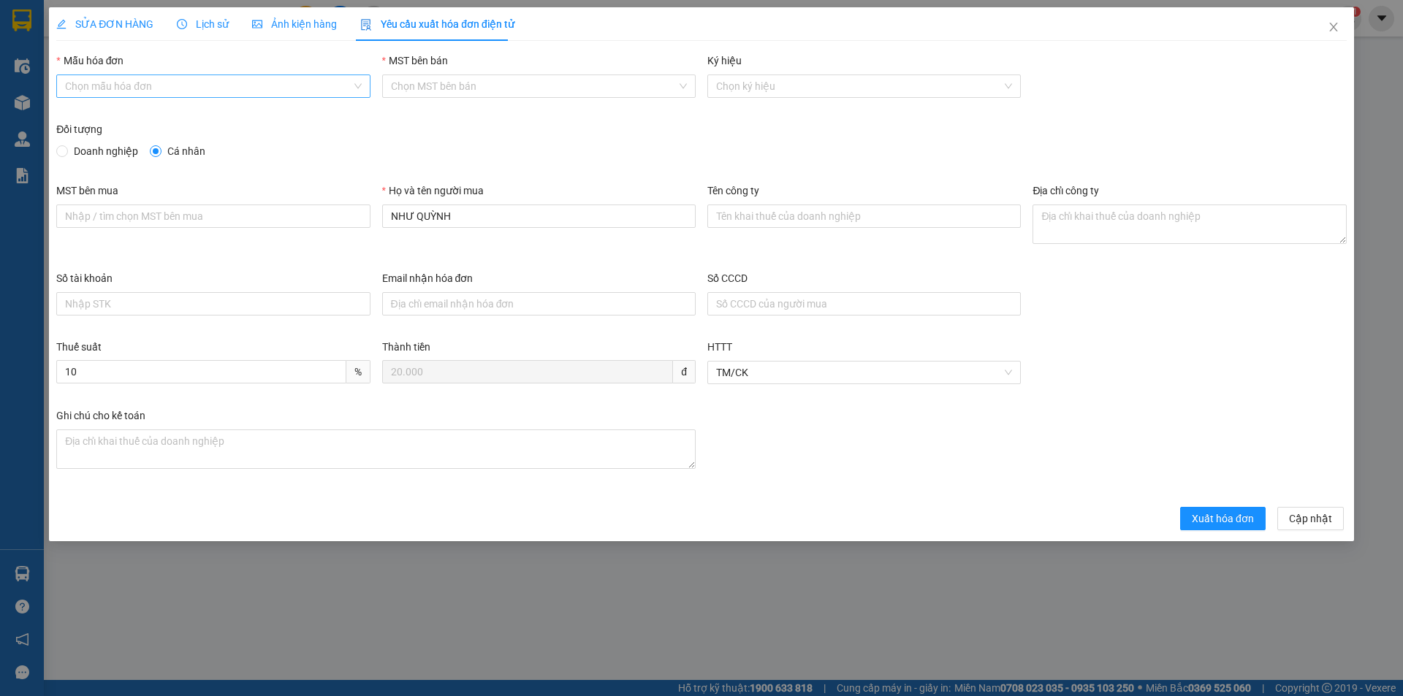
click at [160, 82] on input "Mẫu hóa đơn" at bounding box center [208, 86] width 286 height 22
click at [125, 108] on div "HĐH" at bounding box center [213, 115] width 296 height 16
type input "8"
drag, startPoint x: 460, startPoint y: 225, endPoint x: 351, endPoint y: 222, distance: 108.9
click at [351, 222] on div "MST bên mua Họ và tên người mua NHƯ QUỲNH Tên công ty Địa chỉ công ty" at bounding box center [701, 227] width 1302 height 88
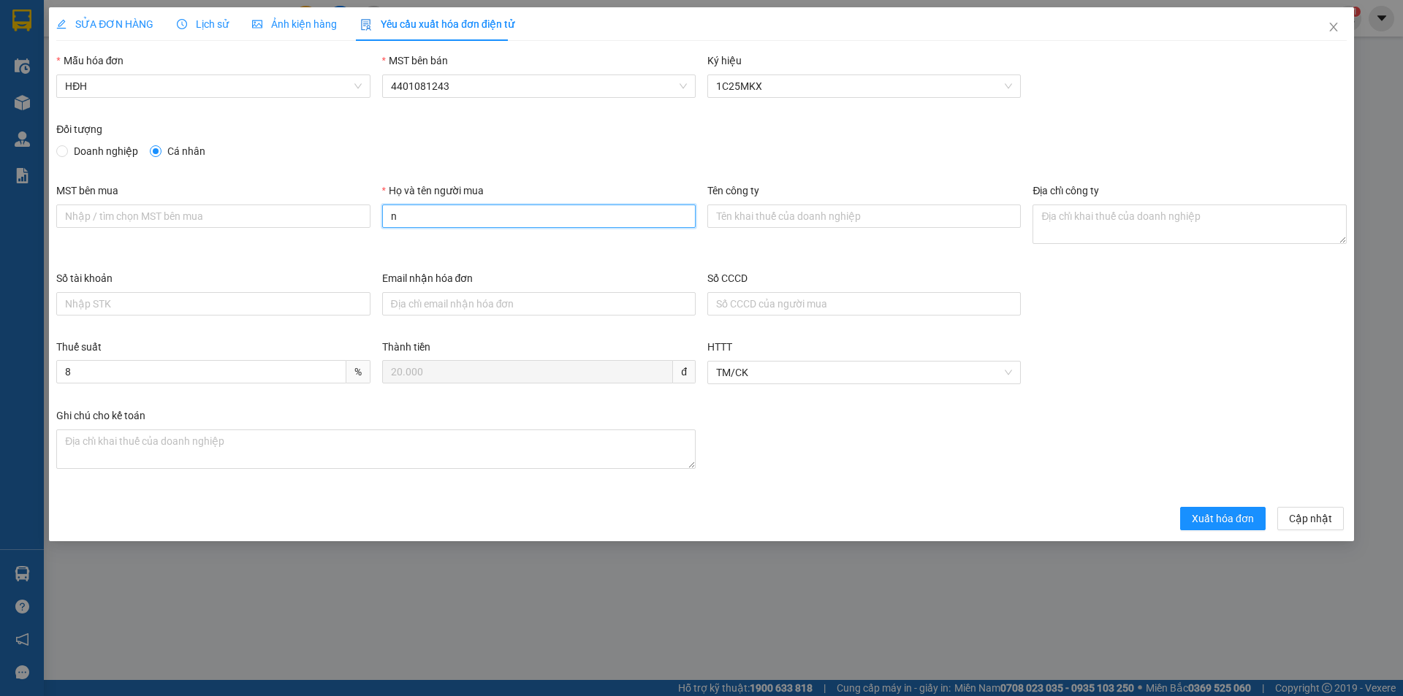
type input "Người mua không lấy hóa đơn"
click at [1236, 525] on span "Xuất hóa đơn" at bounding box center [1223, 519] width 62 height 16
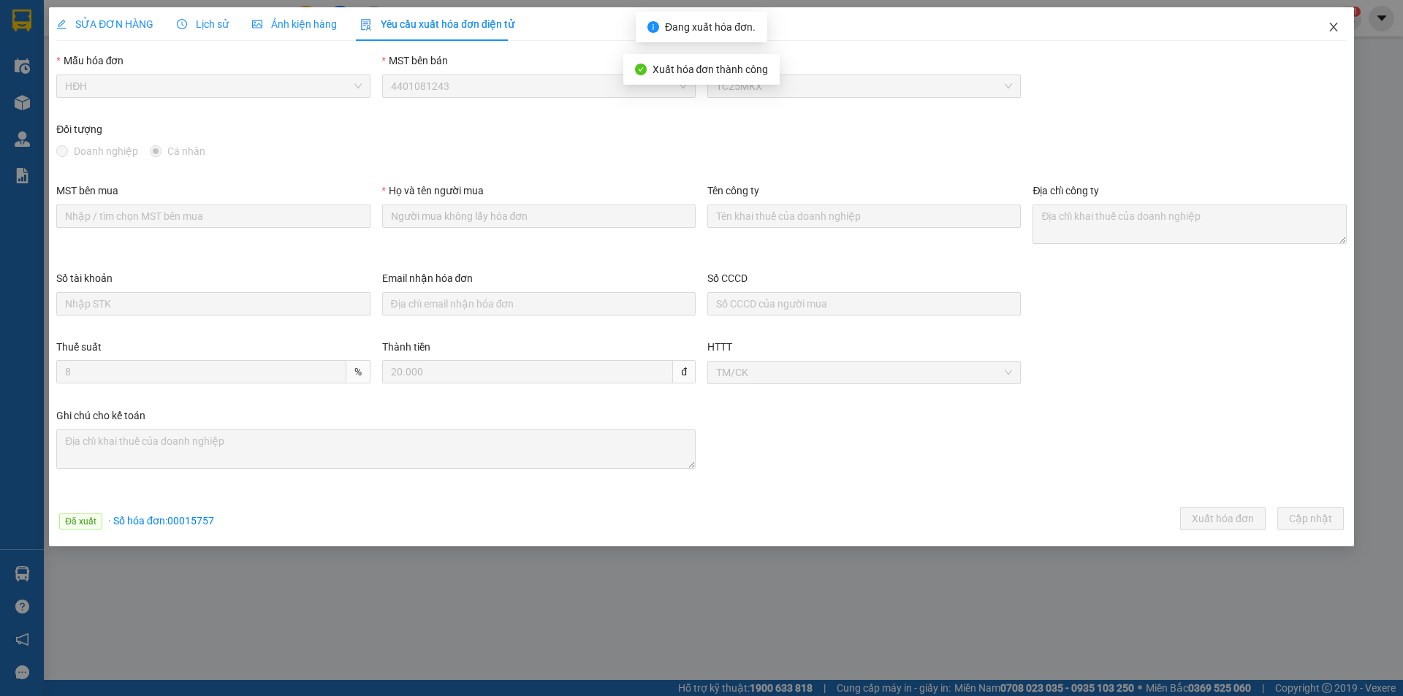
click at [1335, 28] on icon "close" at bounding box center [1334, 27] width 12 height 12
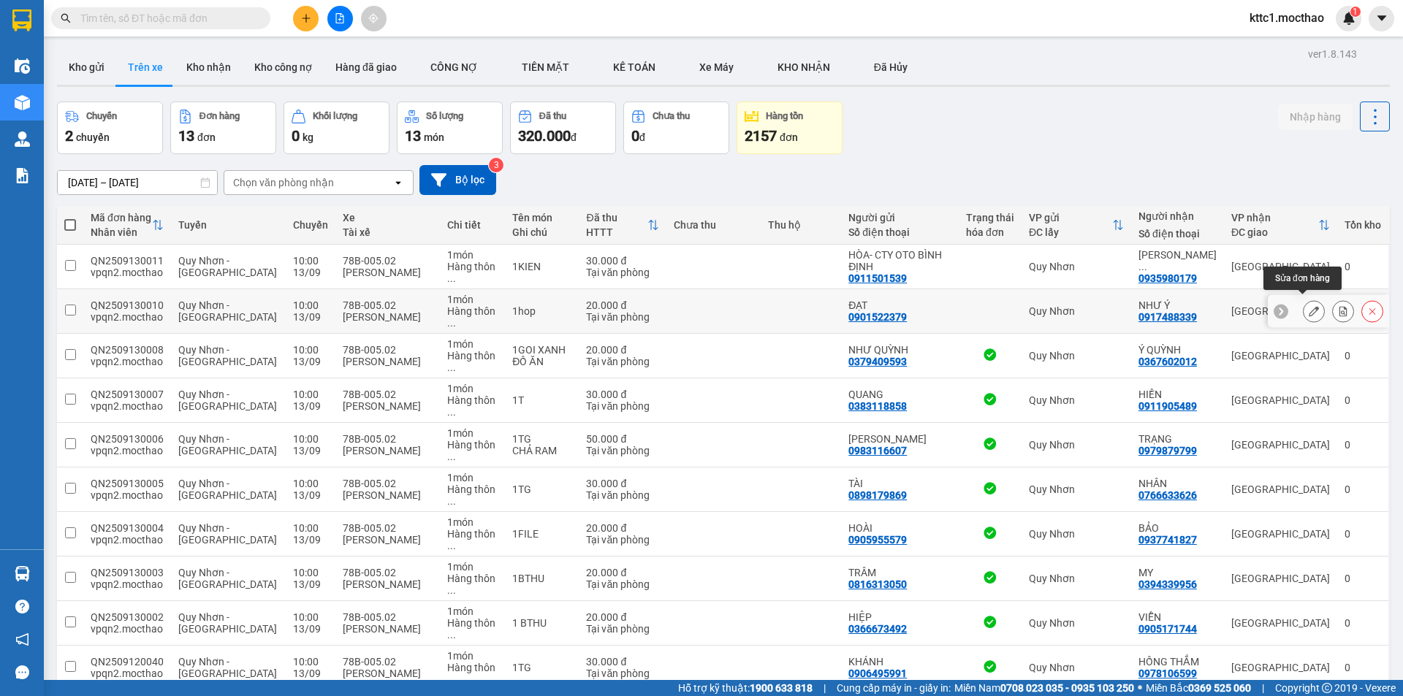
click at [1309, 306] on icon at bounding box center [1314, 311] width 10 height 10
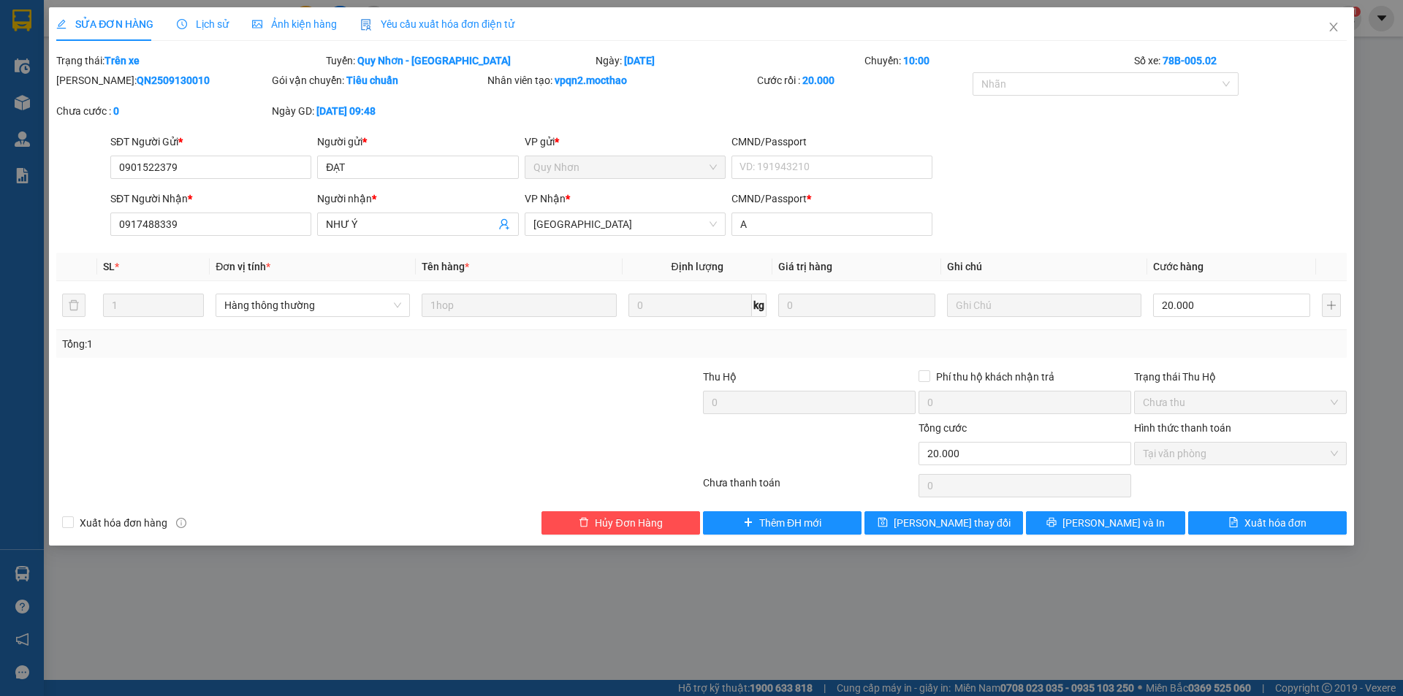
click at [439, 23] on span "Yêu cầu xuất hóa đơn điện tử" at bounding box center [437, 24] width 154 height 12
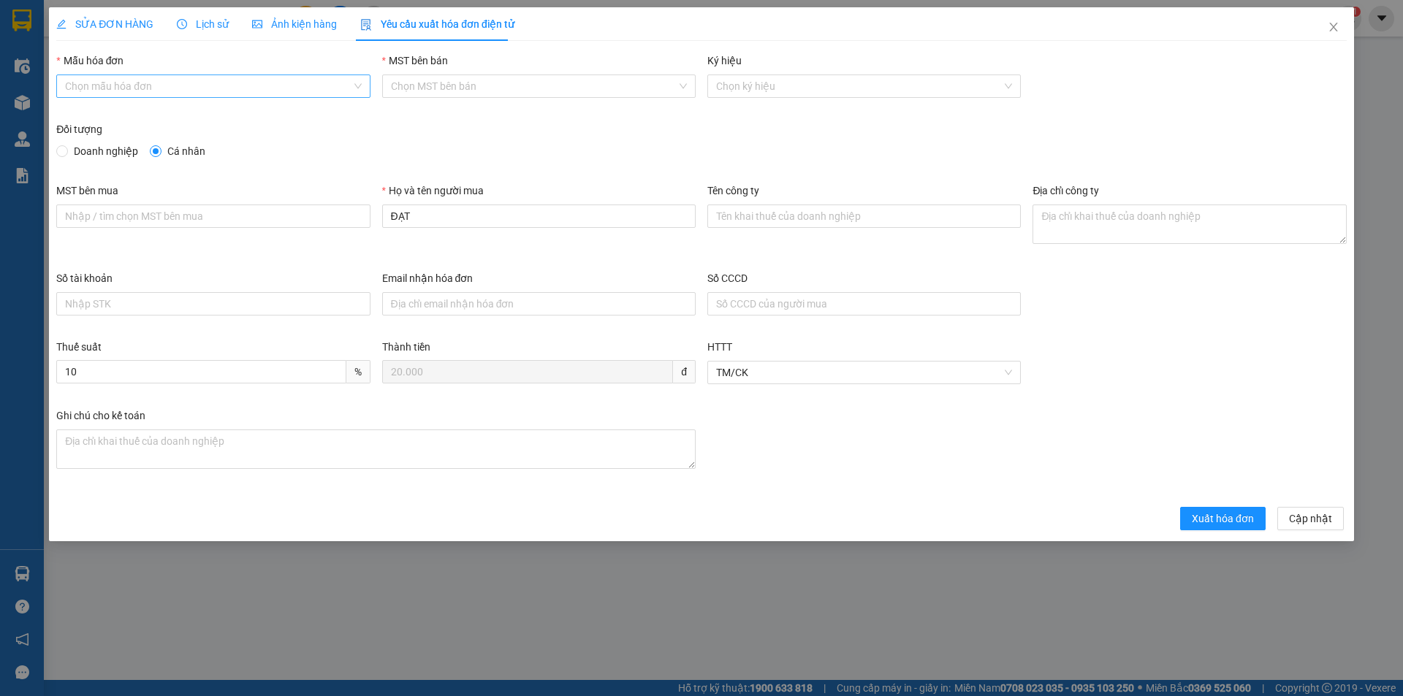
click at [187, 84] on input "Mẫu hóa đơn" at bounding box center [208, 86] width 286 height 22
click at [156, 118] on div "HĐH" at bounding box center [213, 115] width 296 height 16
type input "8"
drag, startPoint x: 455, startPoint y: 218, endPoint x: 343, endPoint y: 224, distance: 111.9
click at [343, 224] on div "MST bên mua Họ và tên người mua ĐẠT Tên công ty Địa chỉ công ty" at bounding box center [701, 227] width 1302 height 88
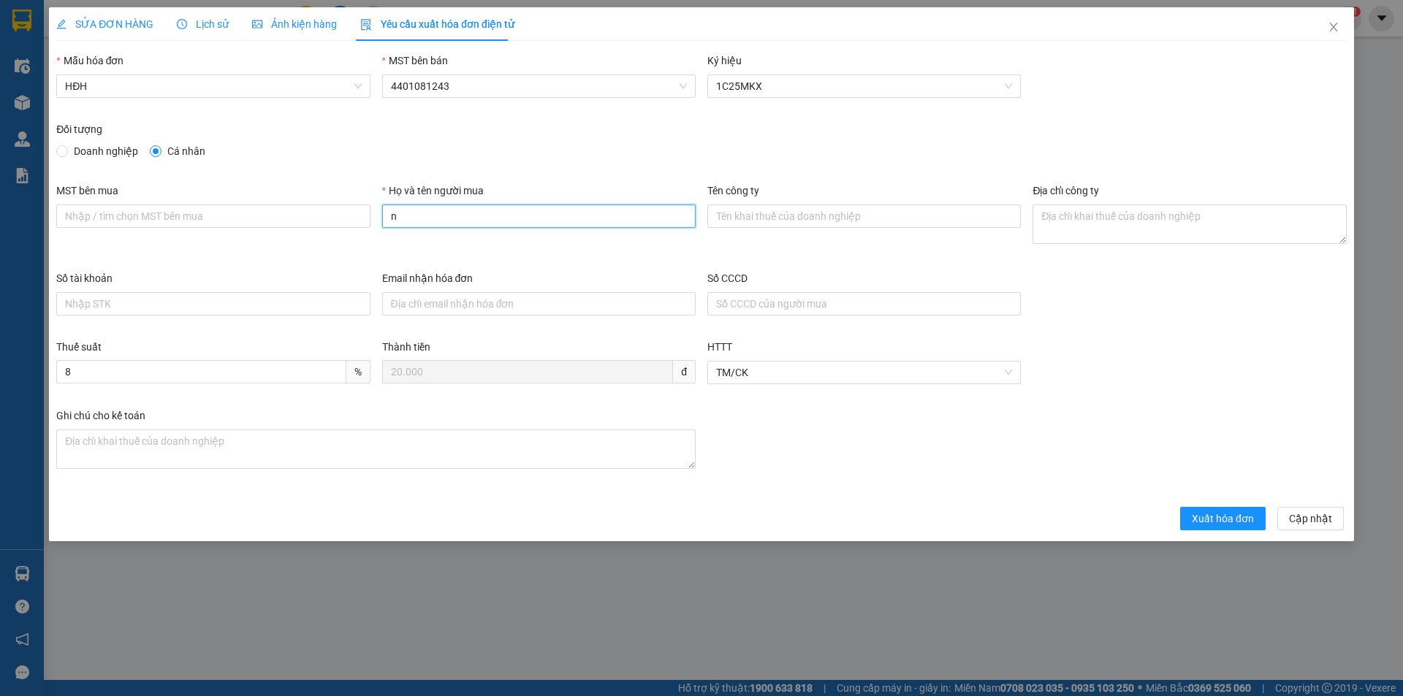
type input "Người mua không lấy hóa đơn"
click at [1216, 525] on span "Xuất hóa đơn" at bounding box center [1223, 519] width 62 height 16
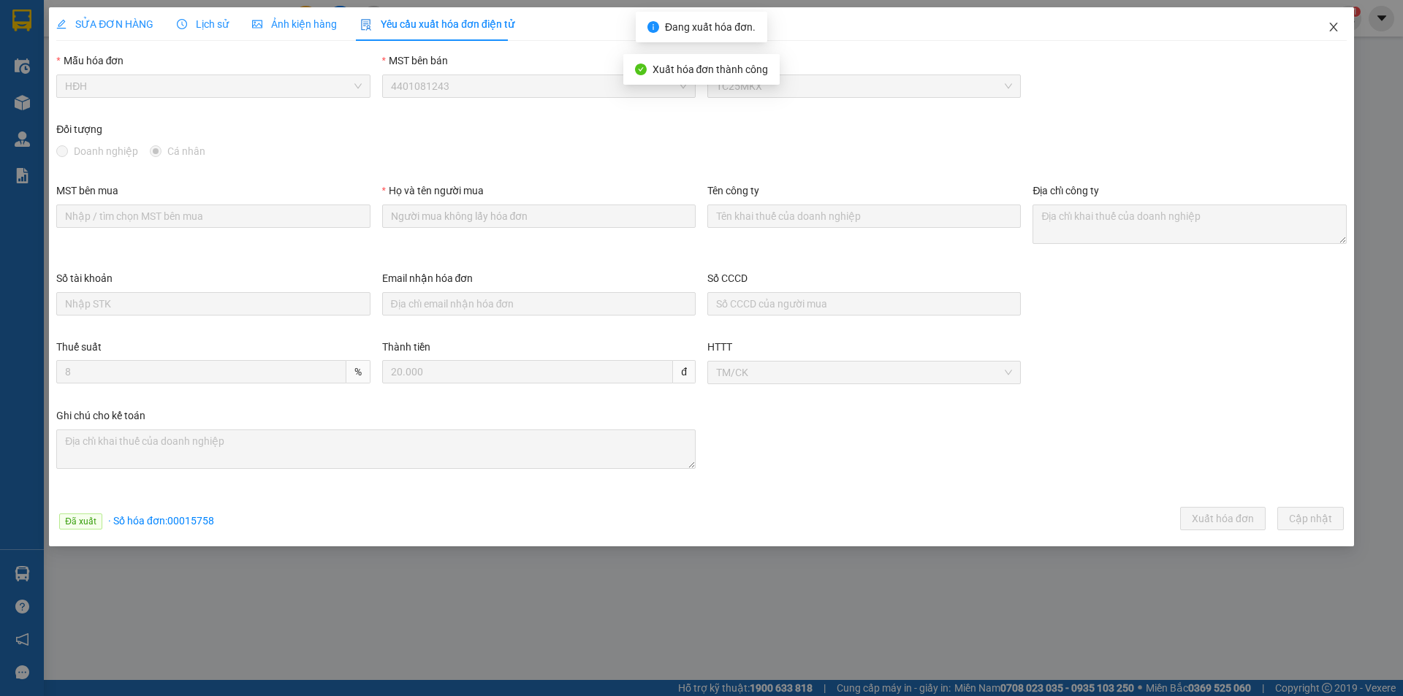
click at [1334, 22] on icon "close" at bounding box center [1334, 27] width 12 height 12
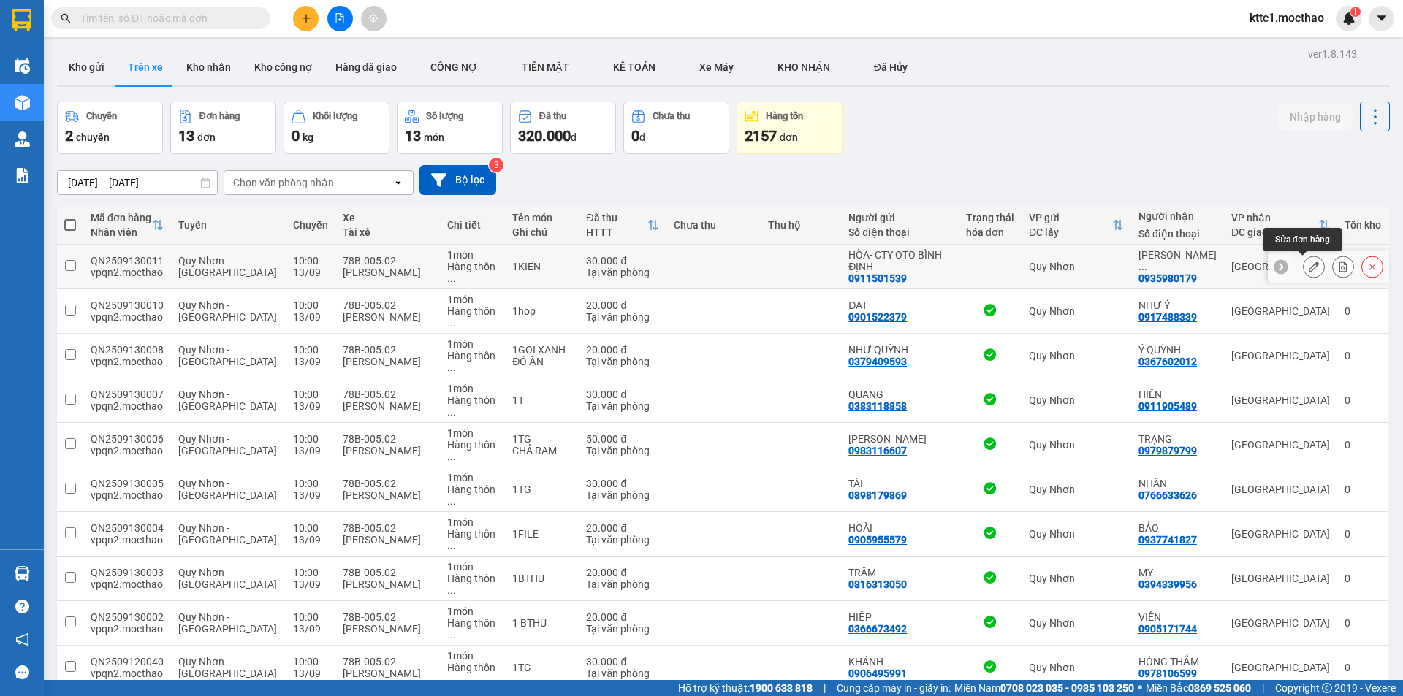
click at [1312, 263] on button at bounding box center [1314, 267] width 20 height 26
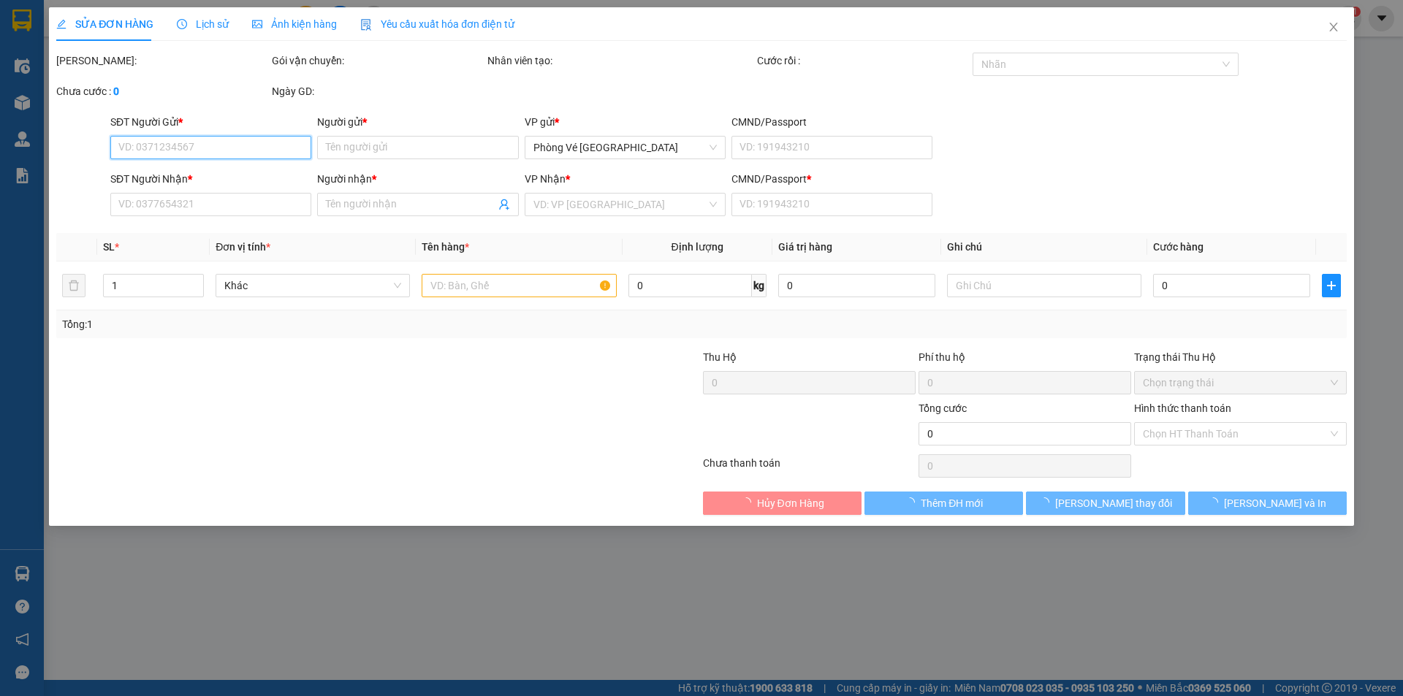
type input "0911501539"
type input "HÒA- CTY OTO BÌNH ĐỊNH"
type input "0935980179"
type input "[PERSON_NAME]"
type input "T"
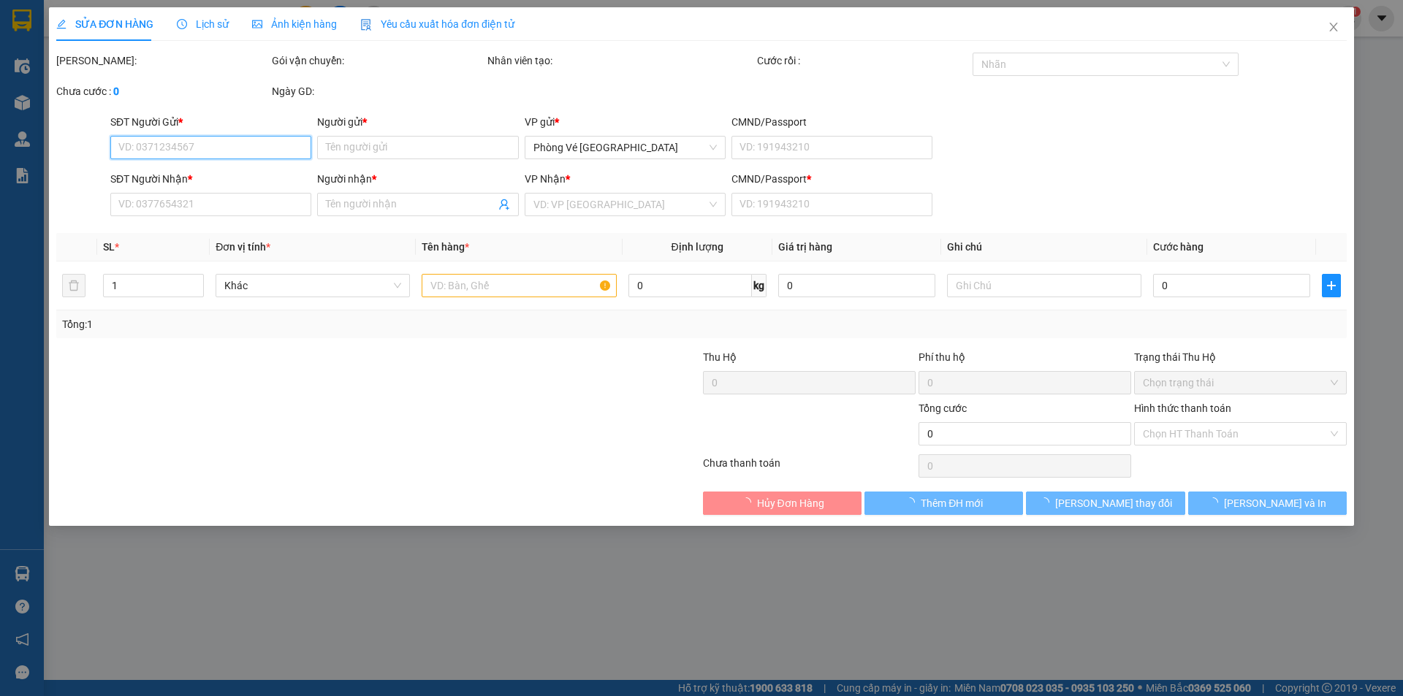
type input "30.000"
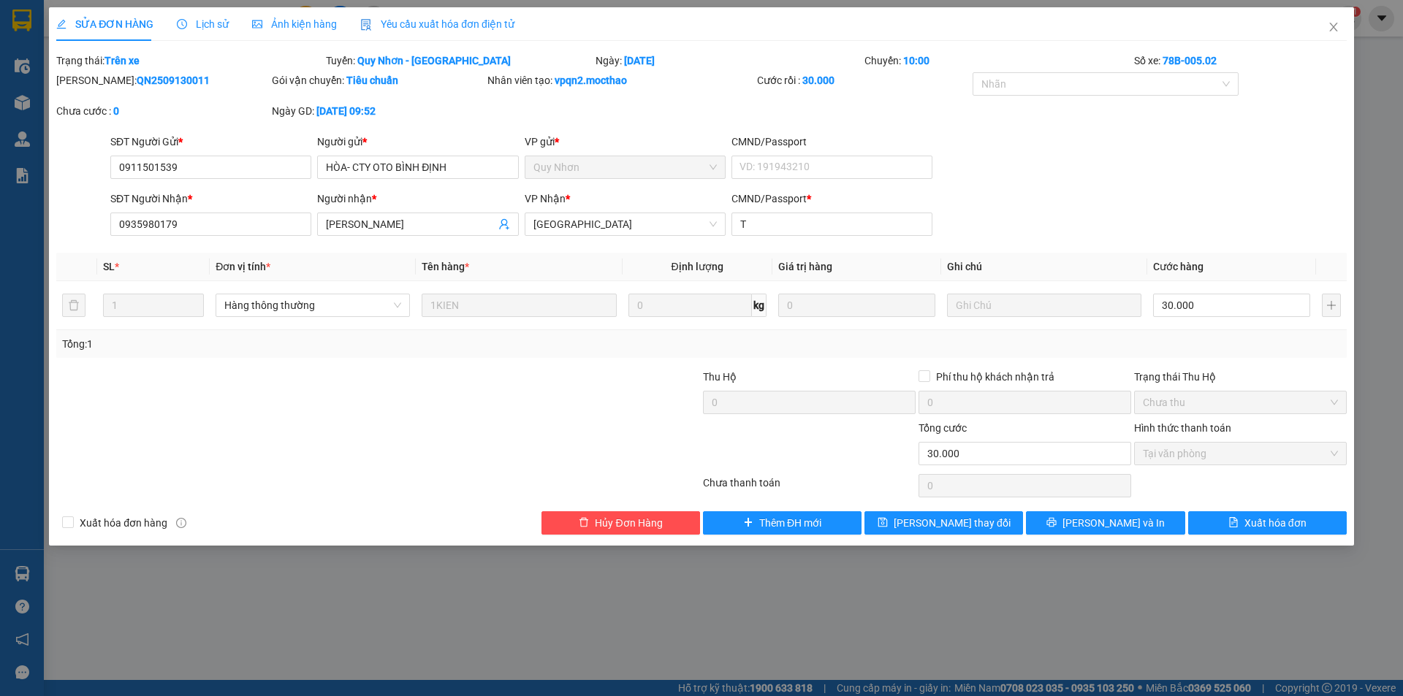
click at [414, 21] on span "Yêu cầu xuất hóa đơn điện tử" at bounding box center [437, 24] width 154 height 12
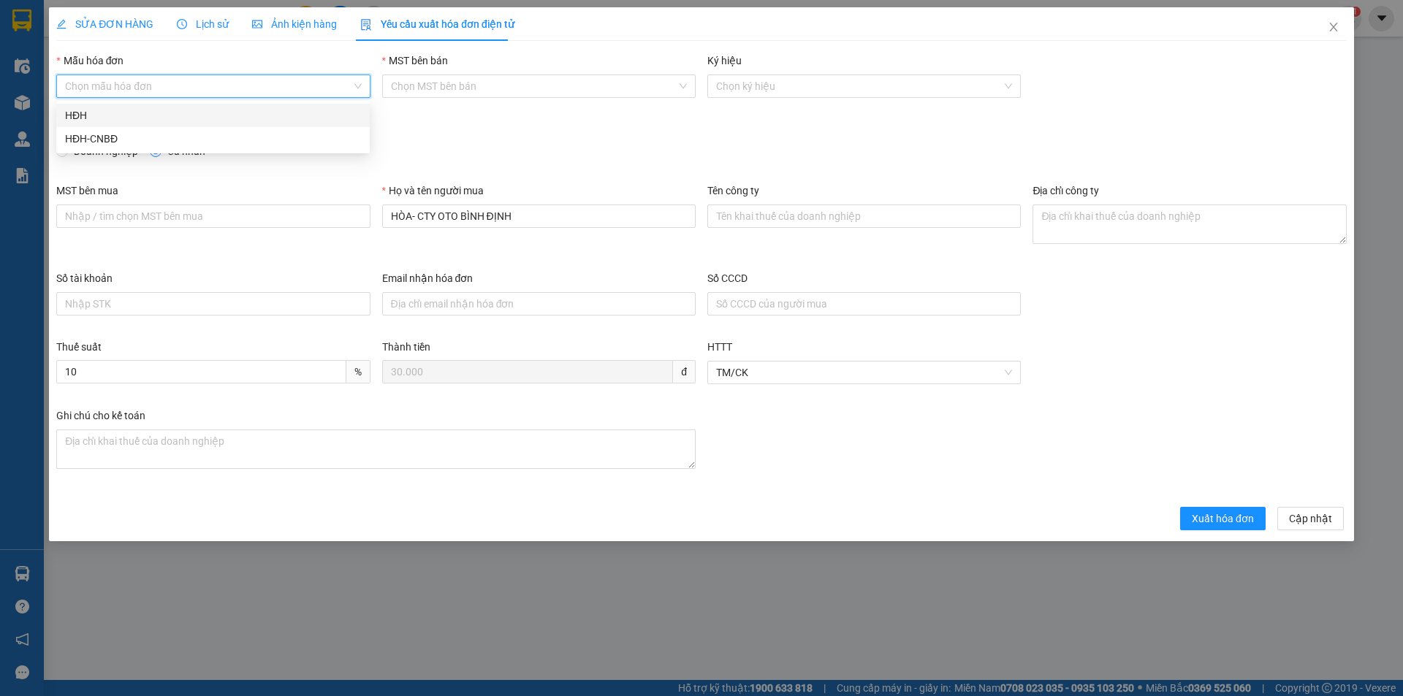
click at [159, 91] on input "Mẫu hóa đơn" at bounding box center [208, 86] width 286 height 22
click at [109, 118] on div "HĐH" at bounding box center [213, 115] width 296 height 16
type input "8"
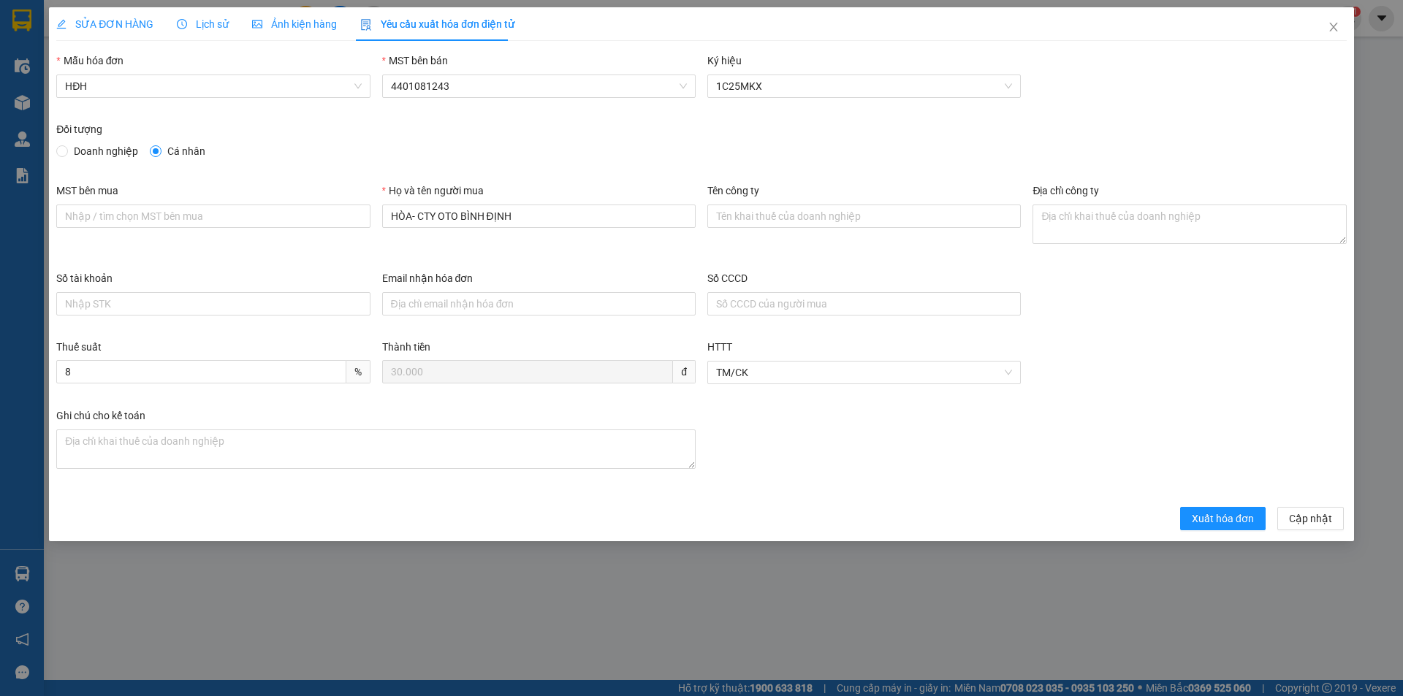
click at [77, 153] on span "Doanh nghiệp" at bounding box center [106, 151] width 76 height 16
click at [66, 153] on input "Doanh nghiệp" at bounding box center [61, 150] width 10 height 10
radio input "true"
radio input "false"
drag, startPoint x: 409, startPoint y: 235, endPoint x: 285, endPoint y: 255, distance: 125.8
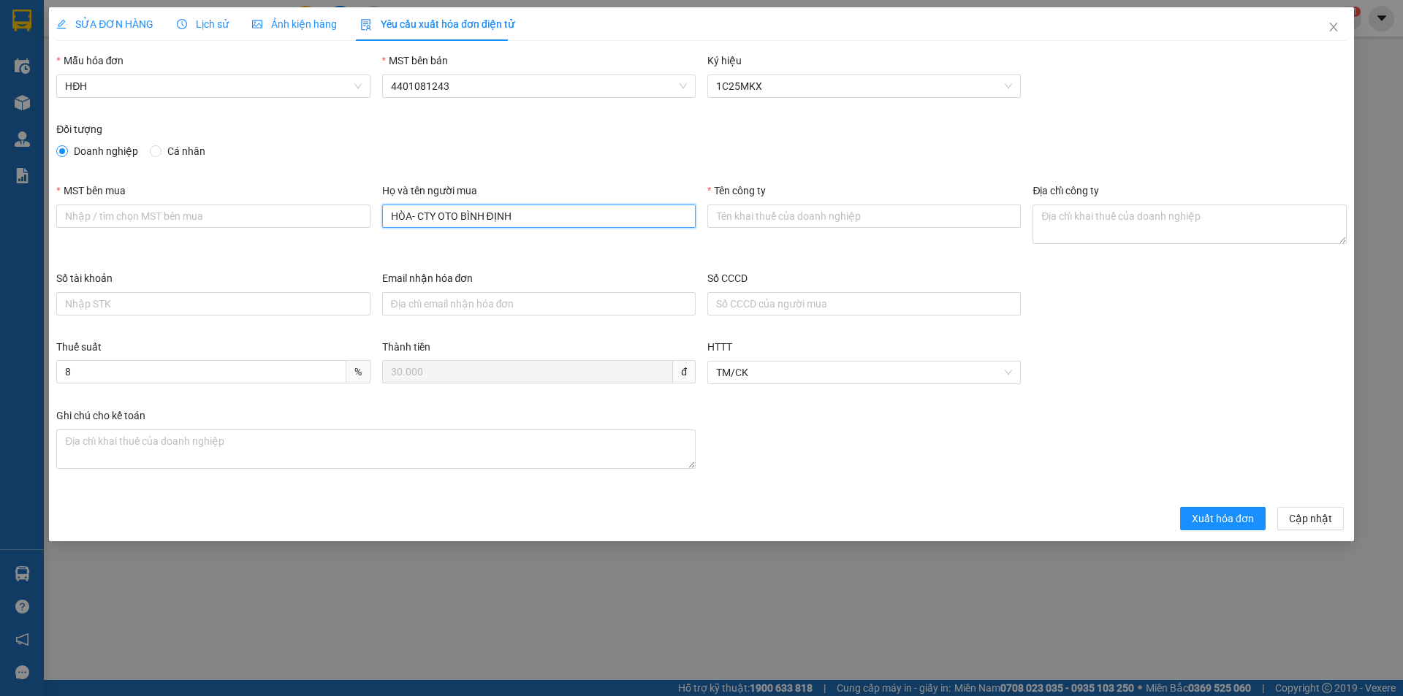
click at [285, 255] on div "MST bên mua Họ và tên người mua HÒA- CTY OTO BÌNH ĐỊNH Tên công ty Địa chỉ công…" at bounding box center [701, 227] width 1302 height 88
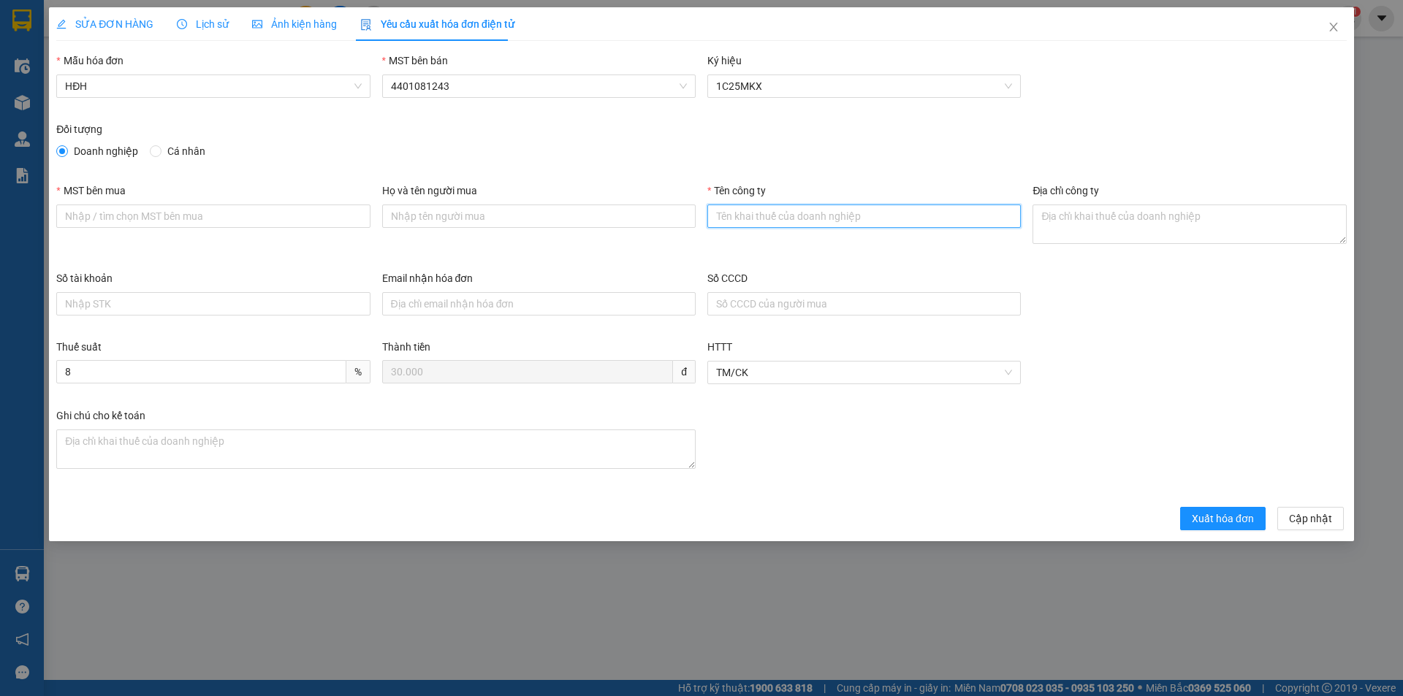
click at [778, 216] on input "Tên công ty" at bounding box center [863, 216] width 313 height 23
paste input "CÔNG TY TNHH CÔNG NGHIỆP Ô TÔ BÌNH ĐỊNH"
type input "CÔNG TY TNHH CÔNG NGHIỆP Ô TÔ BÌNH ĐỊNH"
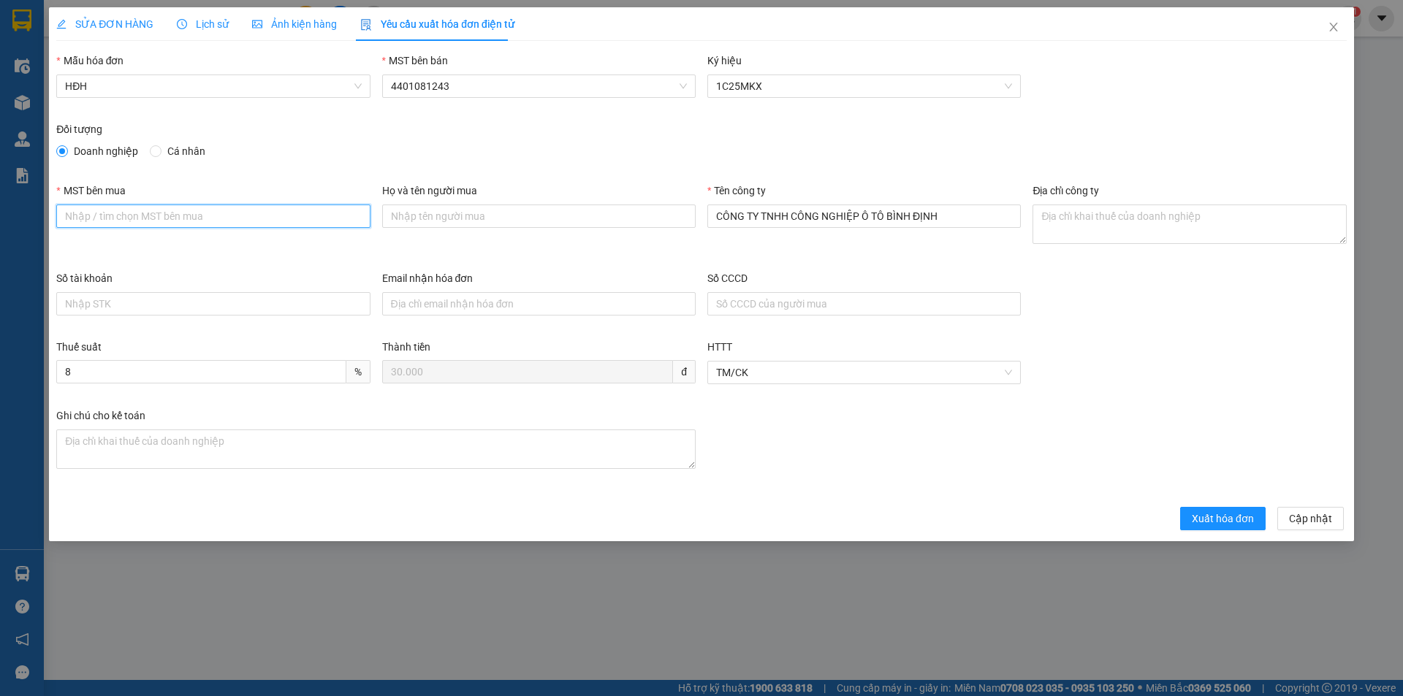
click at [218, 206] on input "MST bên mua" at bounding box center [212, 216] width 313 height 23
paste input "4101469003"
type input "4101469003"
click at [1075, 223] on textarea "Địa chỉ công ty" at bounding box center [1188, 224] width 313 height 39
paste textarea "Lô 15 -17 KĐT mới An [GEOGRAPHIC_DATA] ([GEOGRAPHIC_DATA] B3a), [GEOGRAPHIC_DAT…"
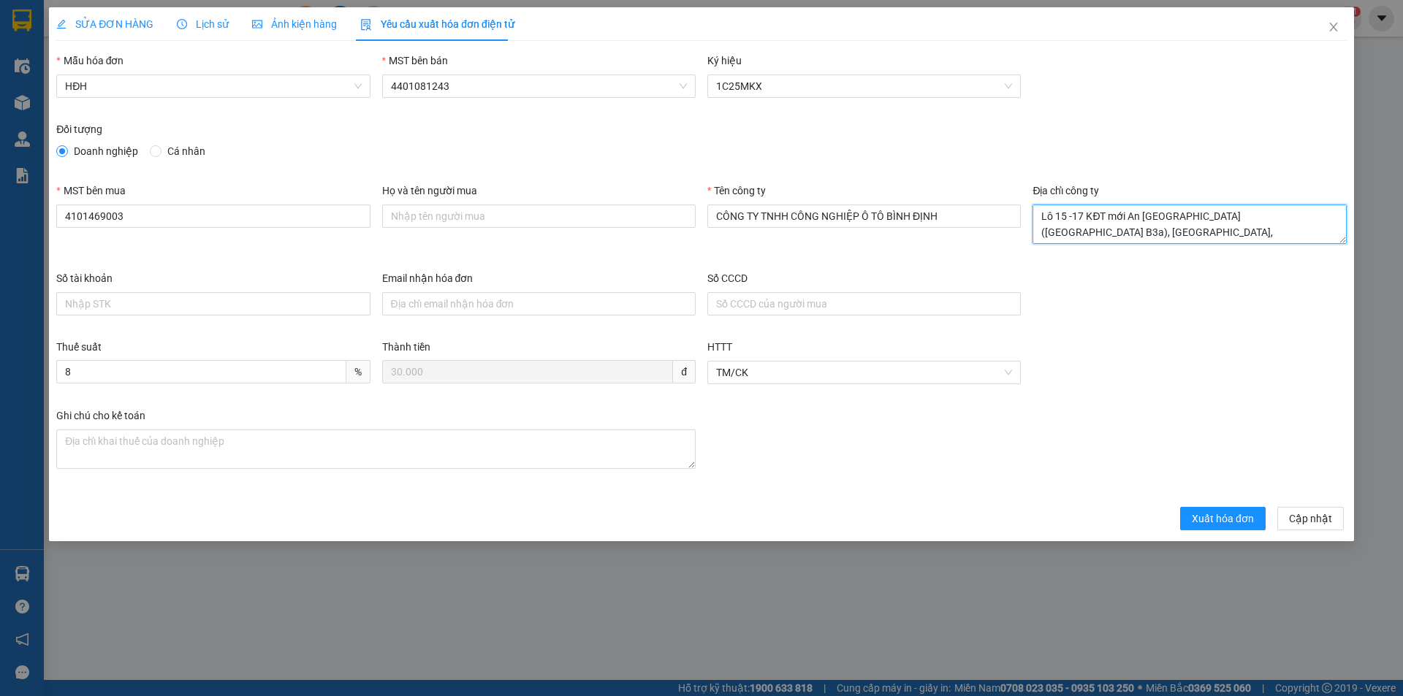
type textarea "Lô 15 -17 KĐT mới An [GEOGRAPHIC_DATA] ([GEOGRAPHIC_DATA] B3a), [GEOGRAPHIC_DAT…"
click at [1214, 520] on span "Xuất hóa đơn" at bounding box center [1223, 519] width 62 height 16
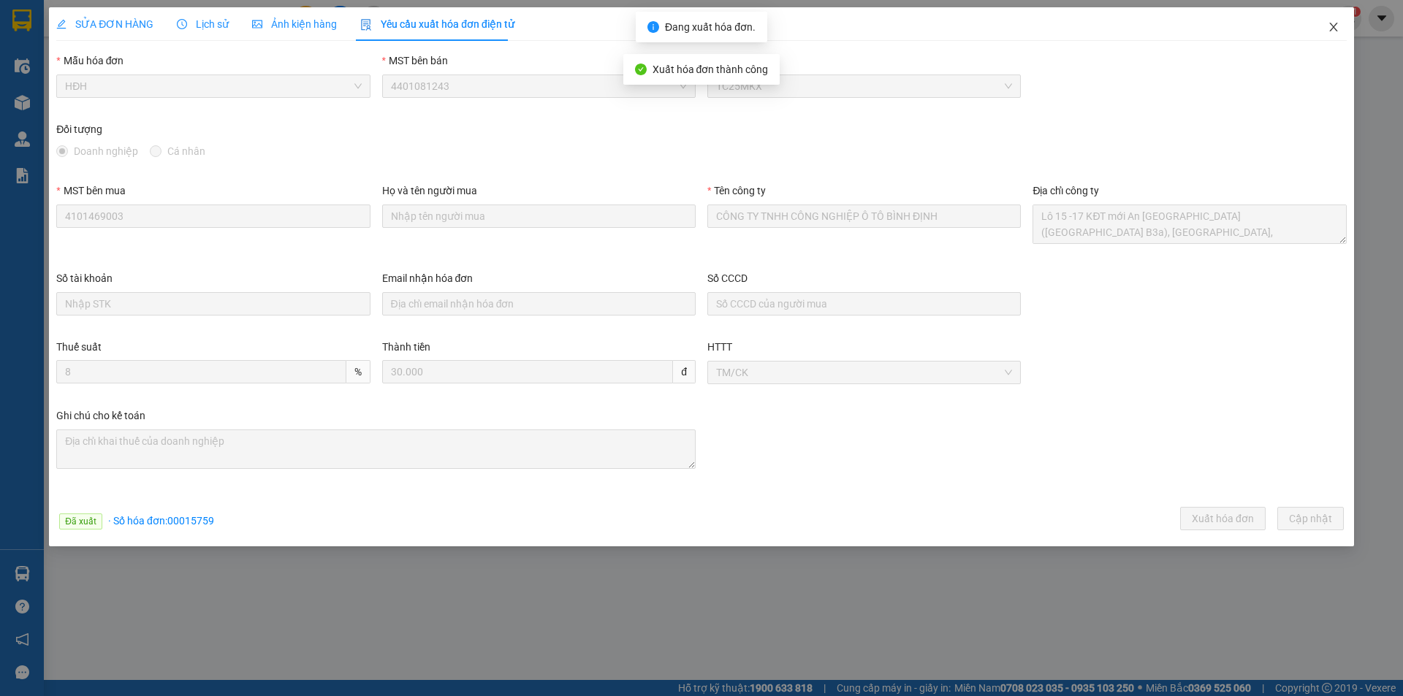
click at [1334, 26] on icon "close" at bounding box center [1334, 27] width 12 height 12
